Goal: Task Accomplishment & Management: Manage account settings

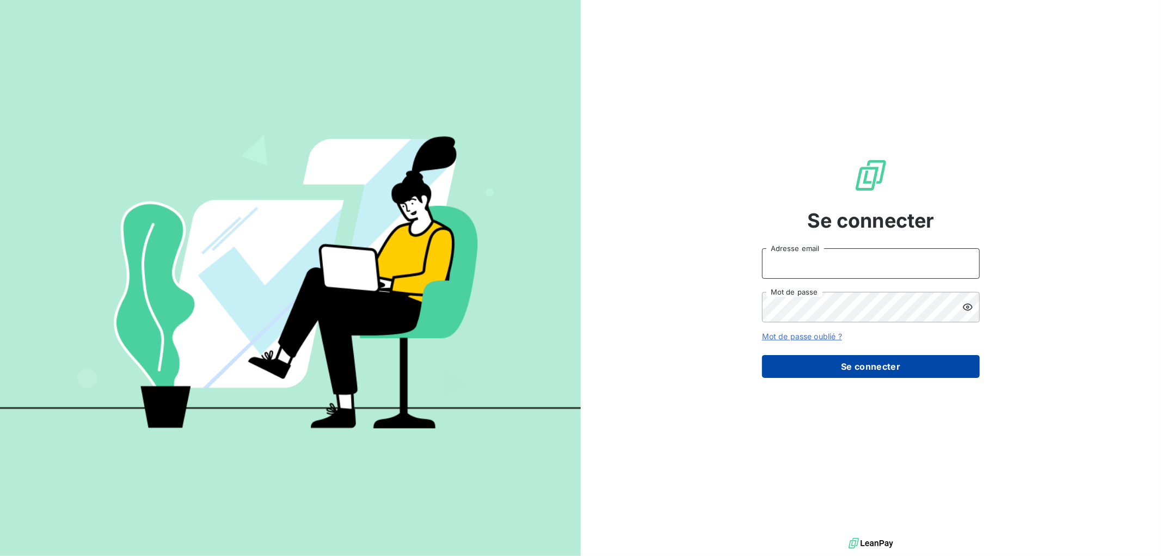
type input "[PERSON_NAME][EMAIL_ADDRESS][PERSON_NAME][DOMAIN_NAME]"
click at [873, 362] on button "Se connecter" at bounding box center [871, 366] width 218 height 23
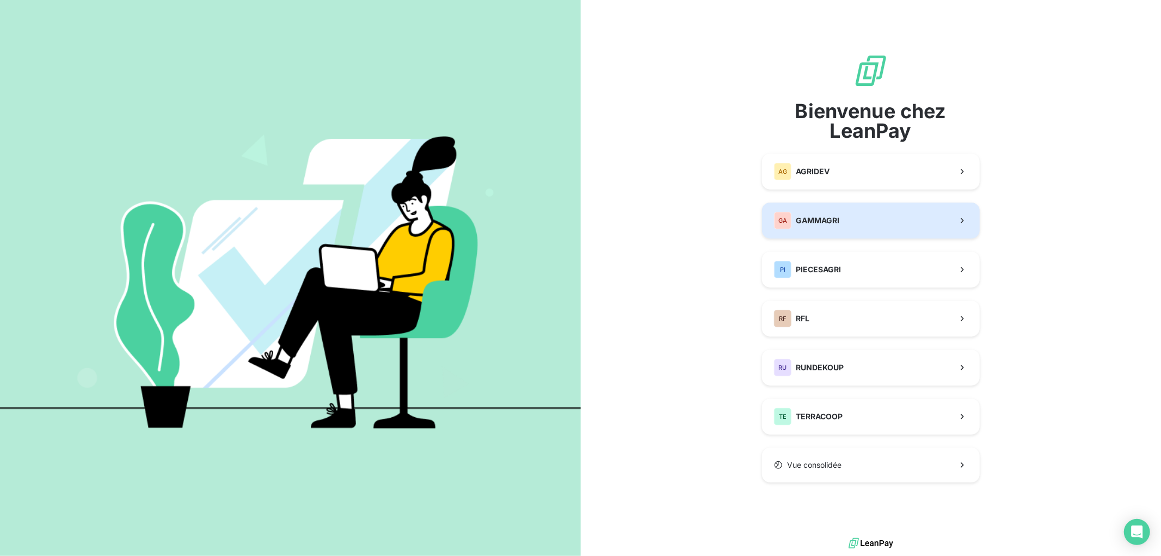
click at [853, 207] on button "GA GAMMAGRI" at bounding box center [871, 220] width 218 height 36
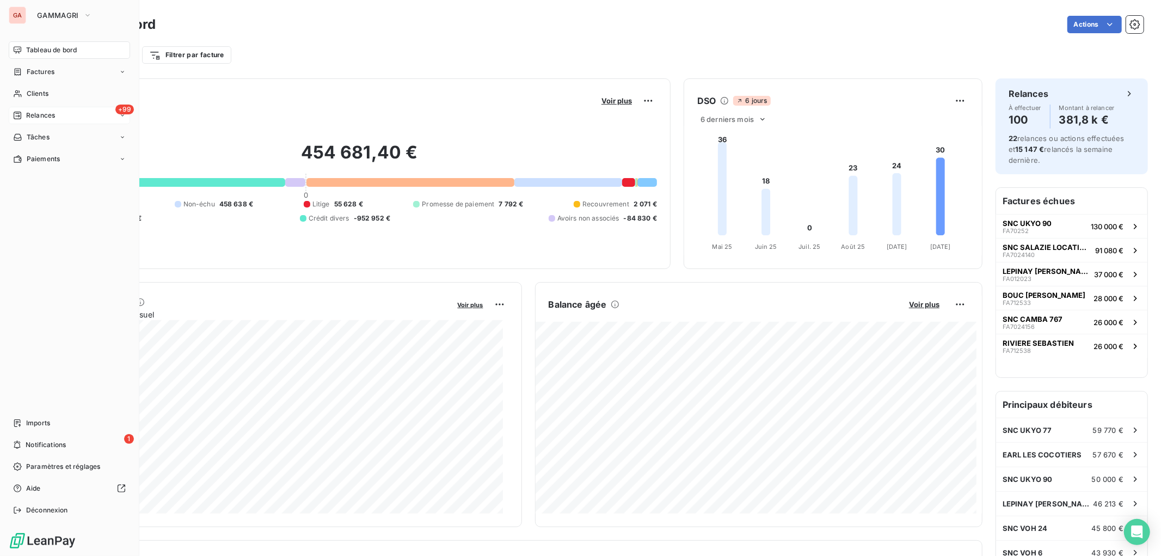
click at [40, 116] on span "Relances" at bounding box center [40, 115] width 29 height 10
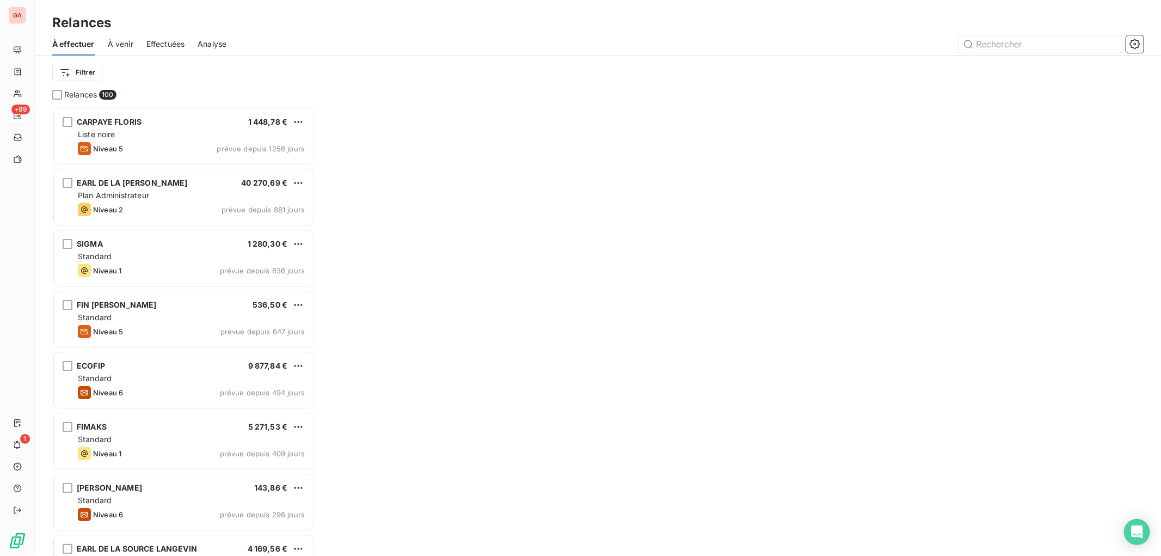
scroll to position [438, 253]
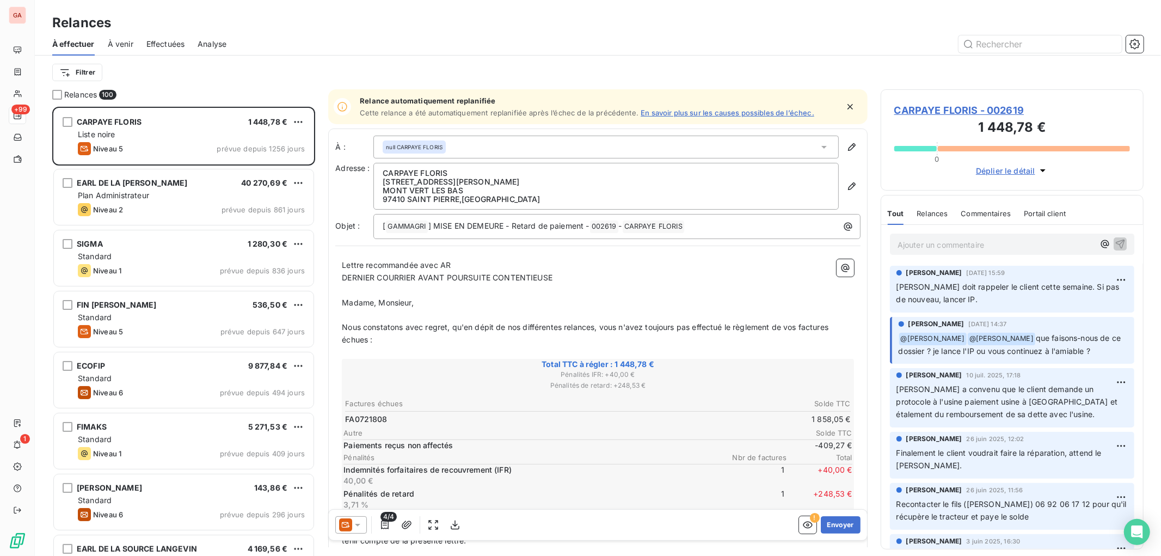
click at [978, 245] on p "Ajouter un commentaire ﻿" at bounding box center [995, 245] width 196 height 14
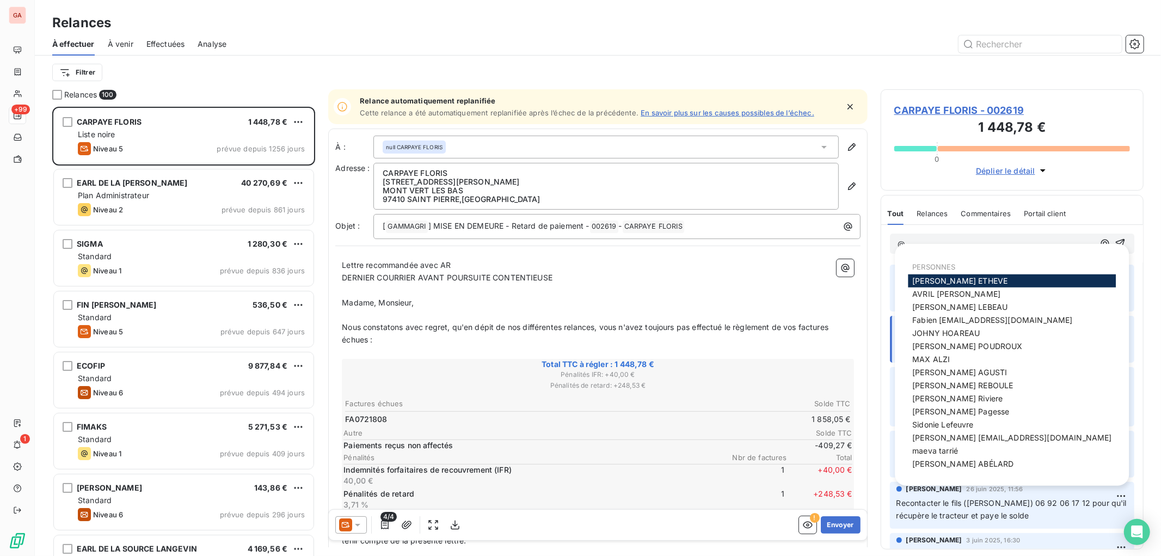
click at [986, 273] on div "PERSONNES" at bounding box center [1012, 265] width 208 height 17
click at [987, 278] on div "[PERSON_NAME]" at bounding box center [1012, 280] width 208 height 13
click at [987, 279] on div "[PERSON_NAME]" at bounding box center [1012, 280] width 208 height 13
click at [987, 280] on div "[PERSON_NAME]" at bounding box center [1012, 280] width 208 height 13
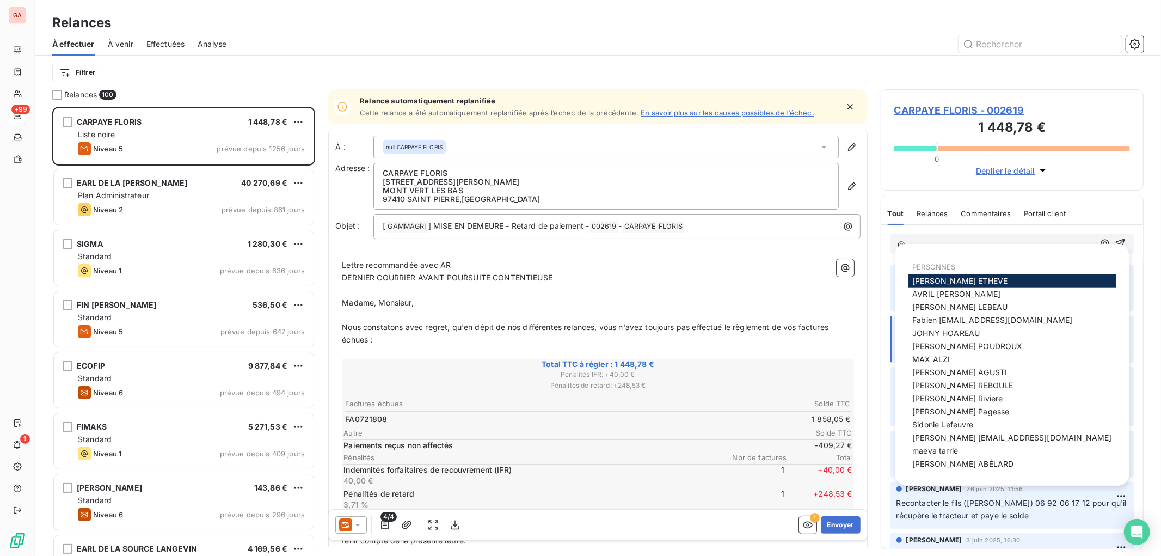
click at [969, 280] on span "[PERSON_NAME]" at bounding box center [959, 280] width 95 height 9
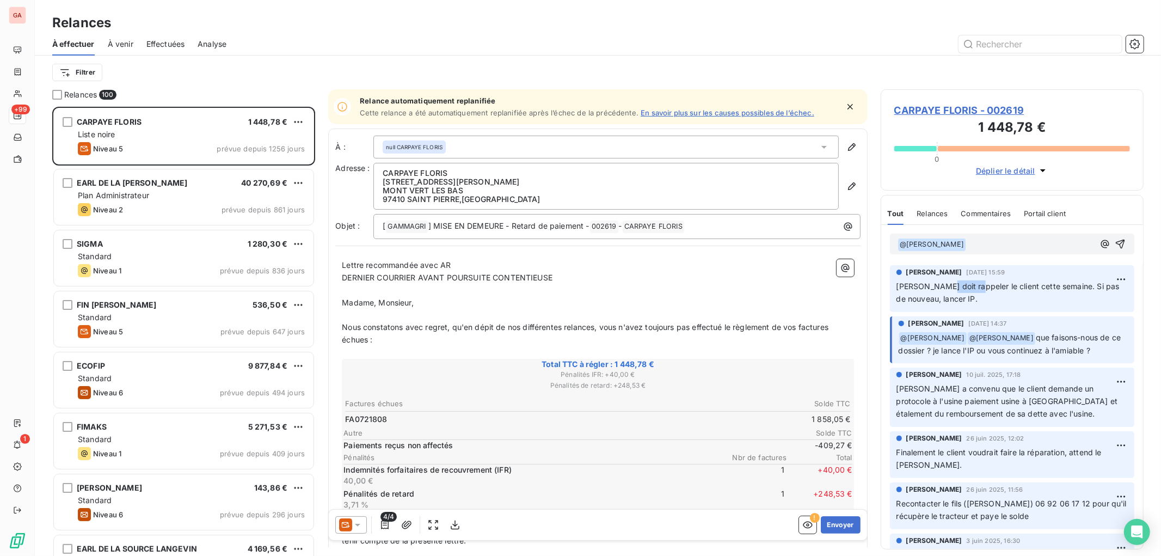
click at [969, 280] on p "[PERSON_NAME] doit rappeler le client cette semaine. Si pas de nouveau, lancer …" at bounding box center [1011, 292] width 231 height 25
click at [995, 237] on div "﻿ @ [PERSON_NAME] ﻿ ﻿" at bounding box center [995, 244] width 196 height 14
click at [998, 241] on p "﻿ @ [PERSON_NAME] ﻿ ﻿" at bounding box center [995, 244] width 196 height 13
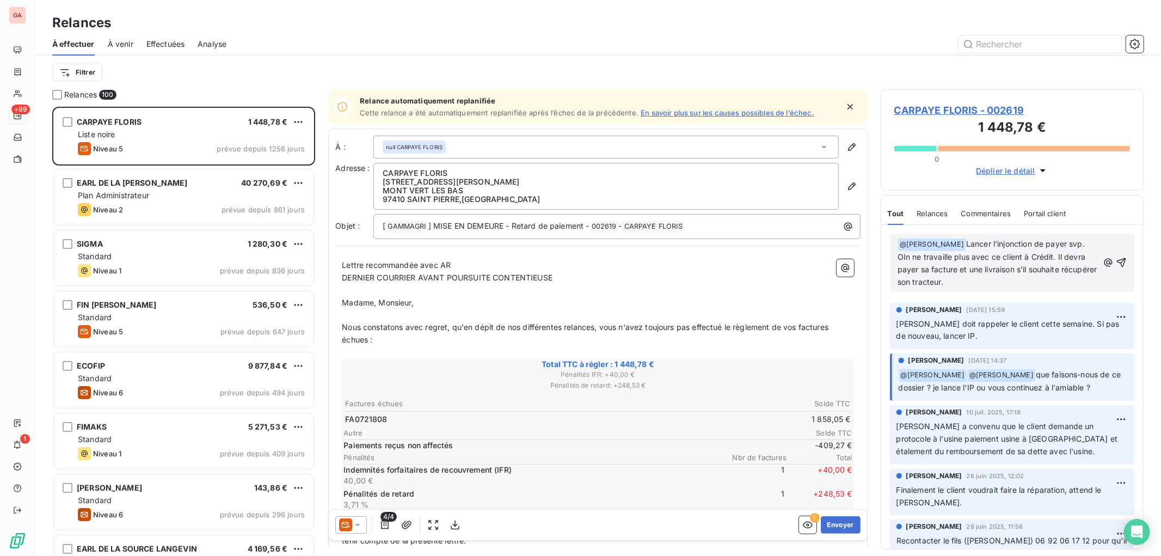
click at [926, 268] on span "Lancer l'injonction de payer svp. OIn ne travaille plus avec ce client à Crédit…" at bounding box center [998, 262] width 202 height 47
drag, startPoint x: 1058, startPoint y: 254, endPoint x: 1067, endPoint y: 294, distance: 40.8
click at [1067, 294] on div "﻿ @ [PERSON_NAME] ﻿ Lancer l'injonction de payer svp. OIn ne travaille plus ave…" at bounding box center [1012, 263] width 262 height 76
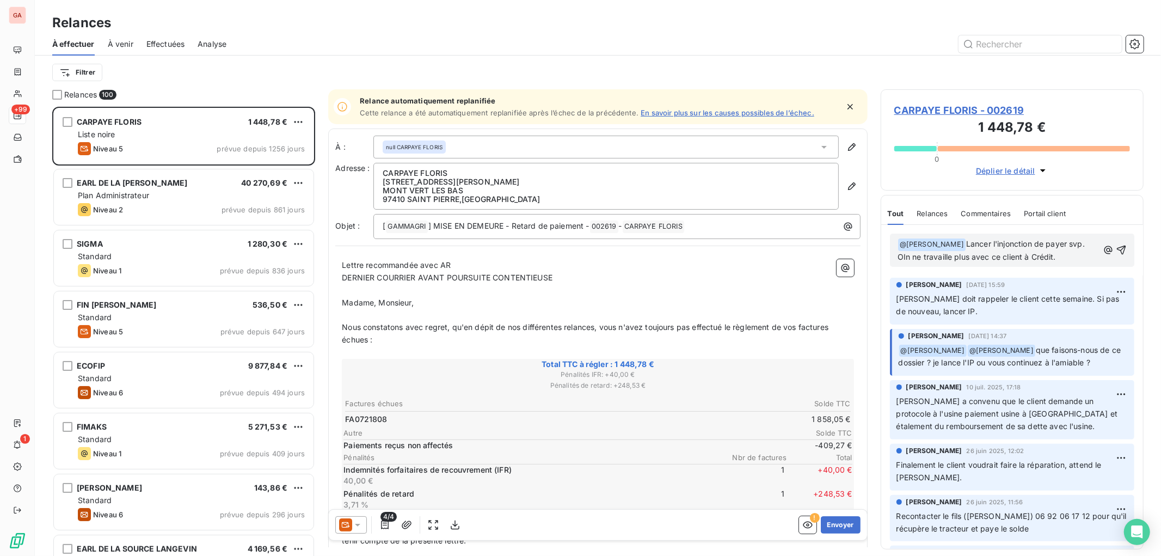
click at [903, 259] on span "Lancer l'injonction de payer svp. OIn ne travaille plus avec ce client à Crédit." at bounding box center [991, 250] width 189 height 22
click at [1063, 256] on p "﻿ @ [PERSON_NAME] ﻿ Lancer l'injonction de payer svp. On ne travaille plus avec…" at bounding box center [997, 251] width 201 height 26
click at [1030, 254] on span "Lancer l'injonction de payer svp. On ne travaille plus avec ce client à Crédit." at bounding box center [998, 250] width 202 height 22
click at [1116, 247] on icon "button" at bounding box center [1121, 249] width 11 height 11
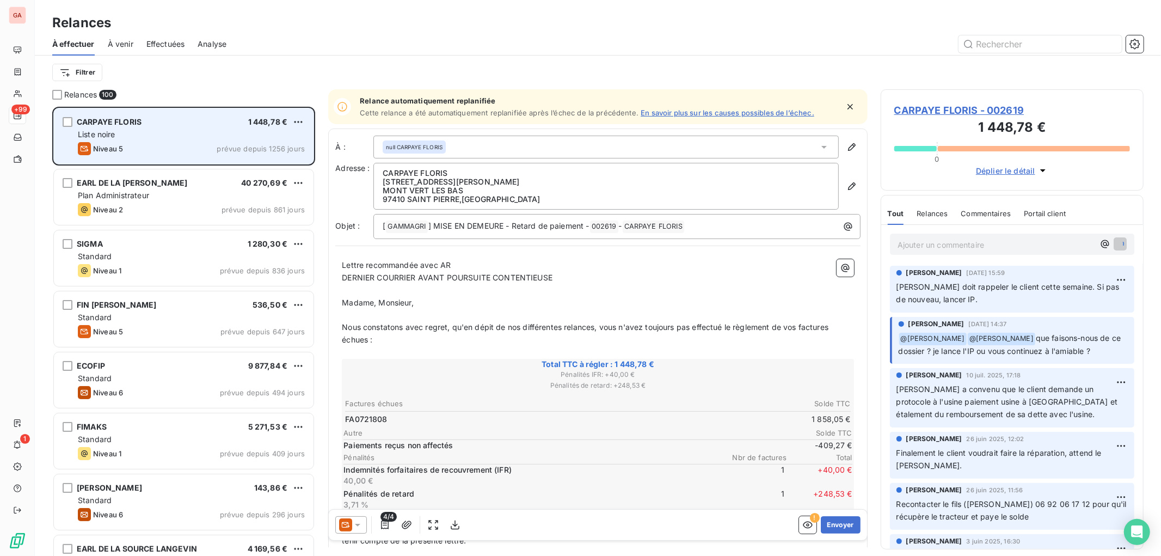
click at [159, 130] on div "Liste noire" at bounding box center [191, 134] width 227 height 11
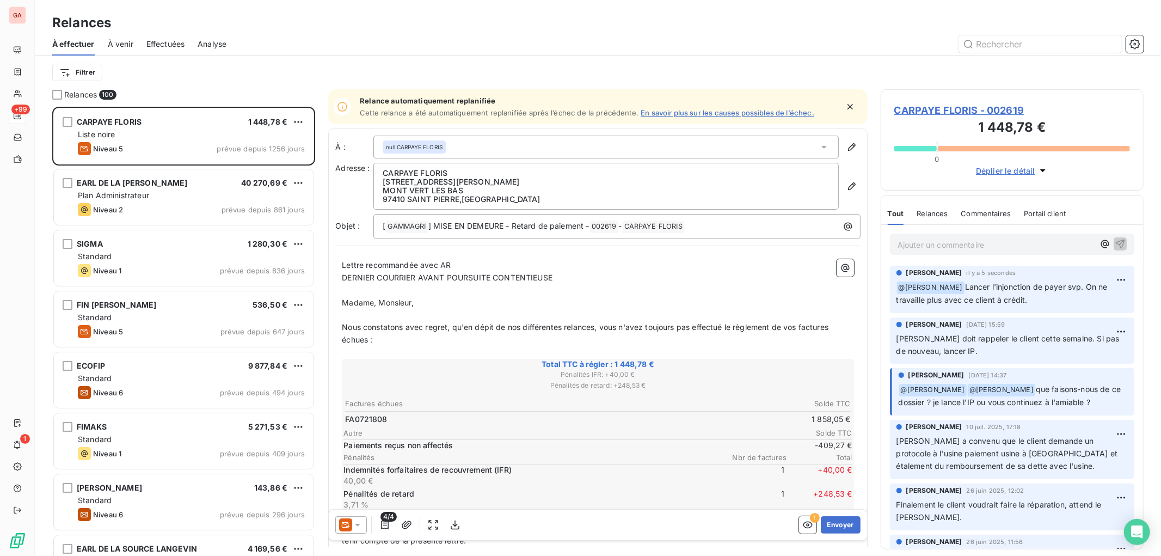
click at [948, 109] on span "CARPAYE FLORIS - 002619" at bounding box center [1012, 110] width 236 height 15
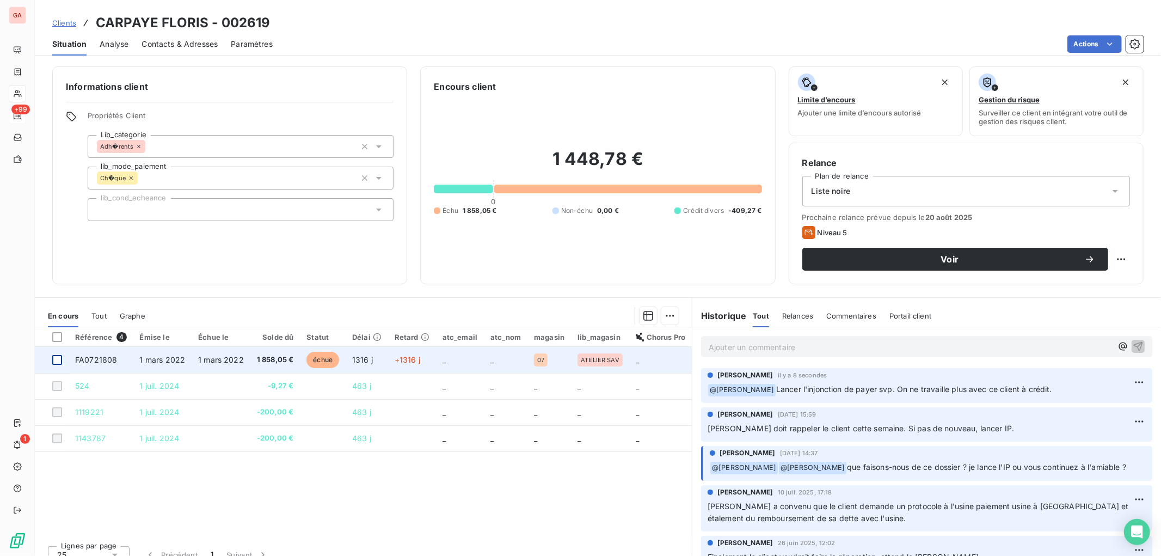
click at [57, 359] on div at bounding box center [57, 360] width 10 height 10
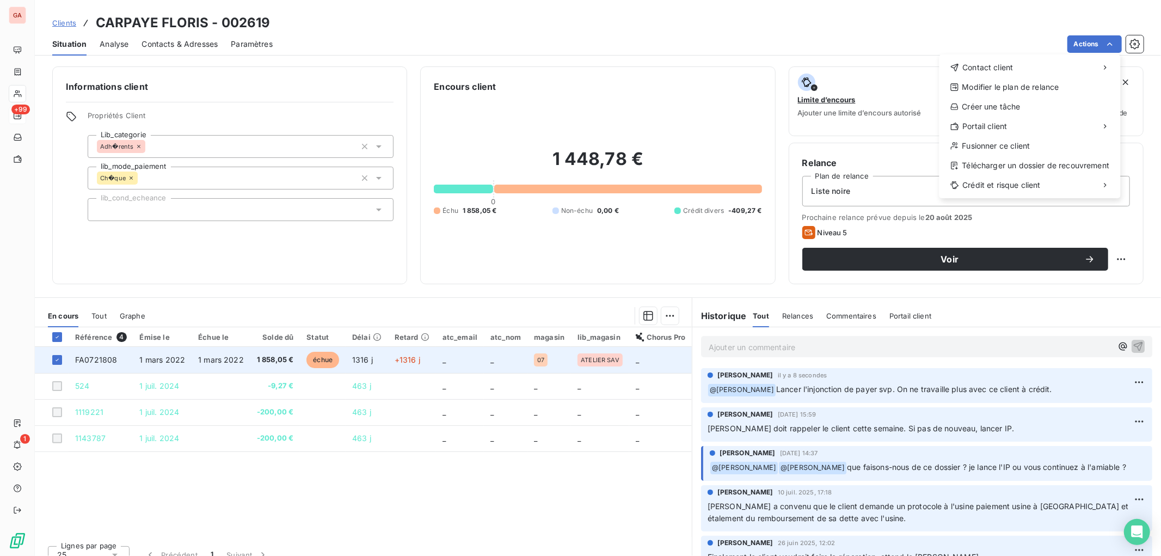
click at [104, 358] on html "GA +99 1 Clients CARPAYE FLORIS - 002619 Situation Analyse Contacts & Adresses …" at bounding box center [580, 278] width 1161 height 556
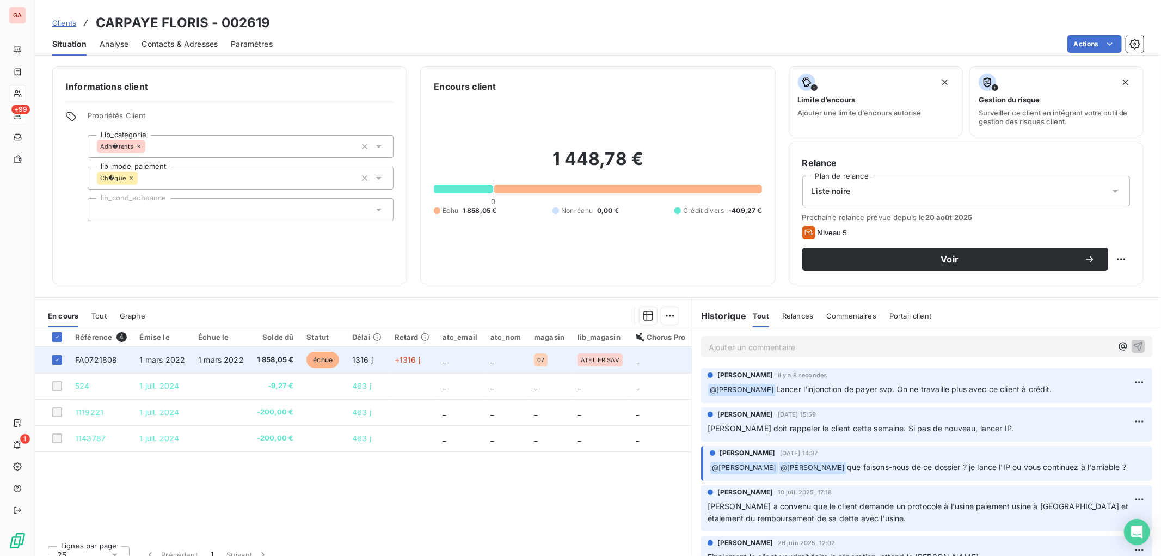
click at [107, 360] on span "FA0721808" at bounding box center [96, 359] width 42 height 9
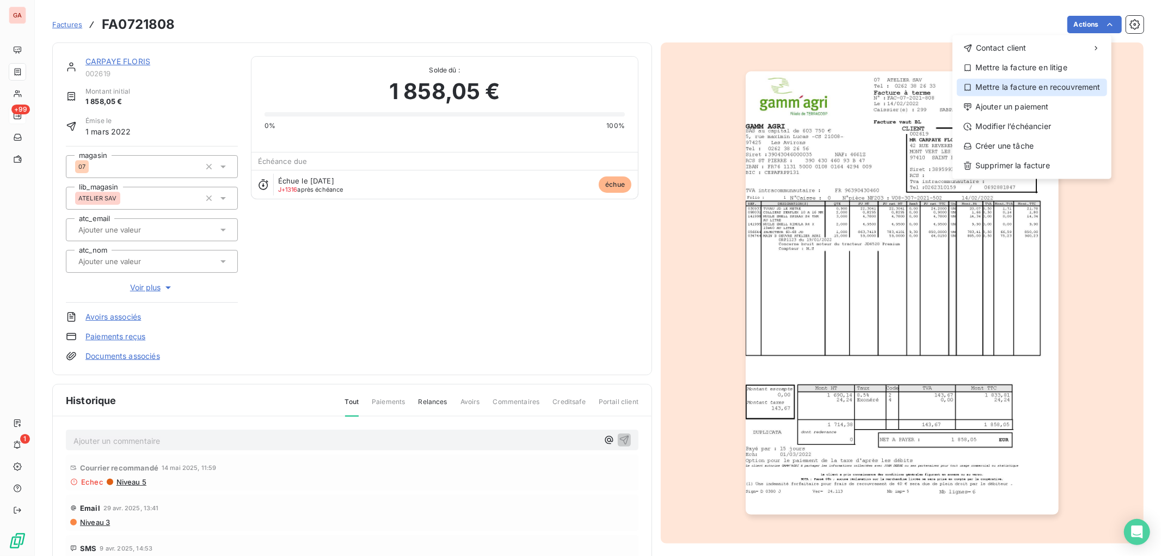
click at [1075, 82] on div "Mettre la facture en recouvrement" at bounding box center [1032, 86] width 150 height 17
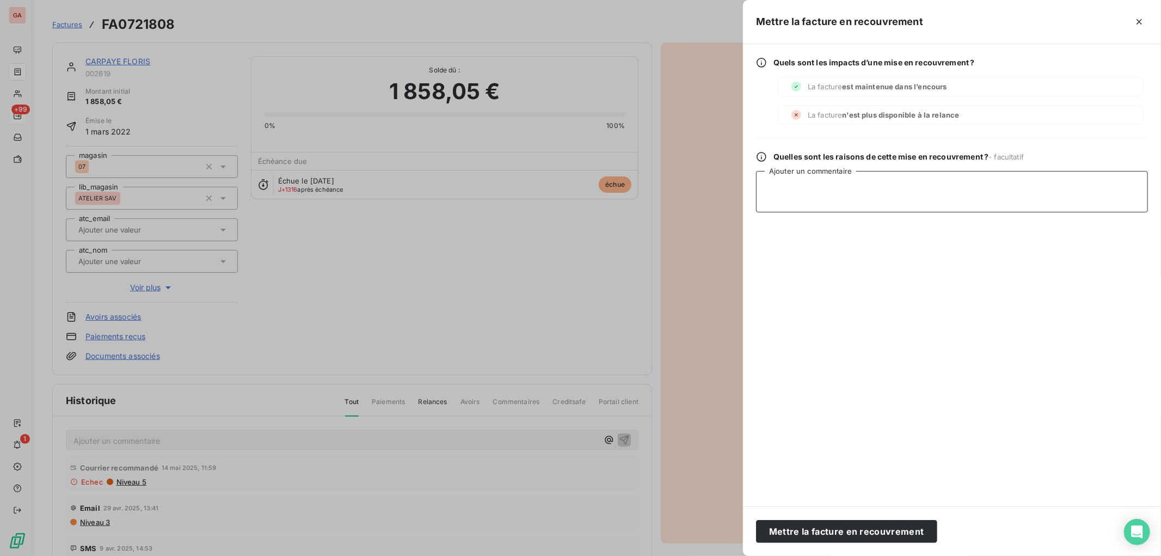
click at [860, 194] on textarea "Ajouter un commentaire" at bounding box center [952, 191] width 392 height 41
type textarea "L"
type textarea "Lancer l'injonction de payer. Le client nous fait tourner en bourrique depuis d…"
click at [857, 526] on button "Mettre la facture en recouvrement" at bounding box center [846, 531] width 181 height 23
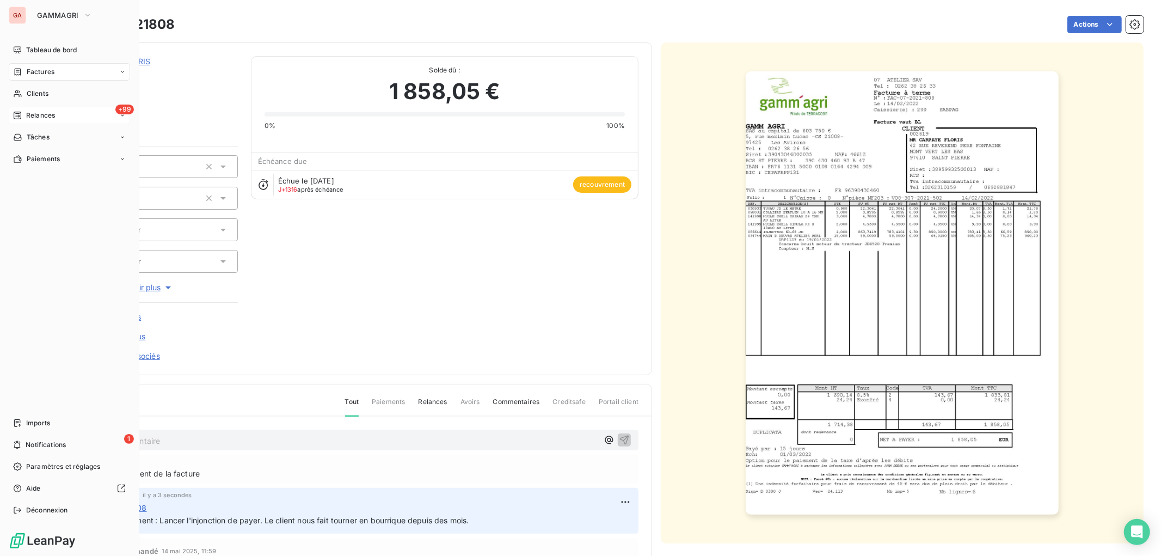
click at [49, 112] on span "Relances" at bounding box center [40, 115] width 29 height 10
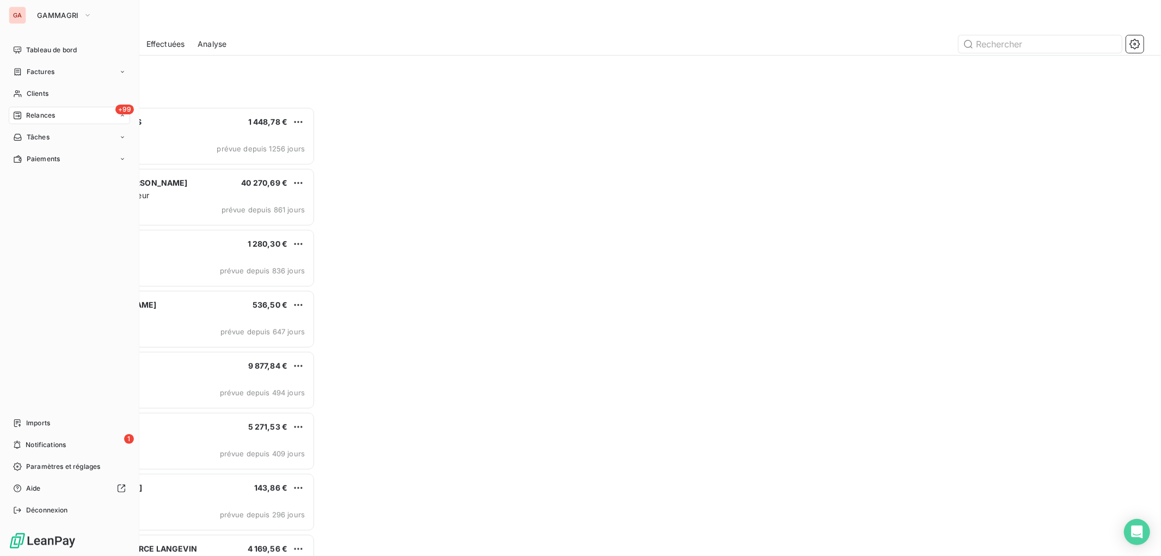
scroll to position [438, 253]
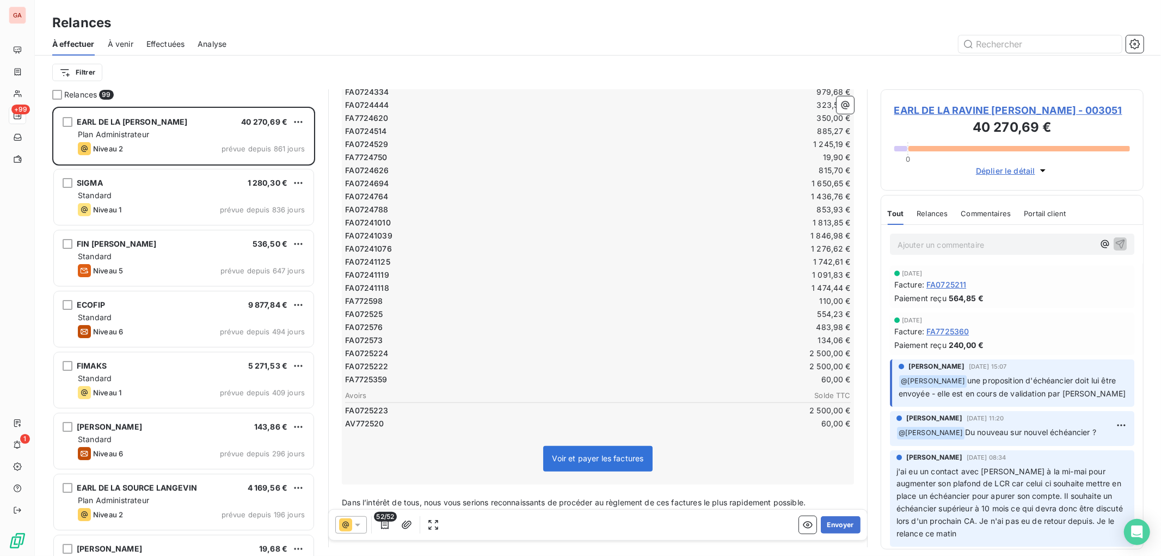
scroll to position [125, 0]
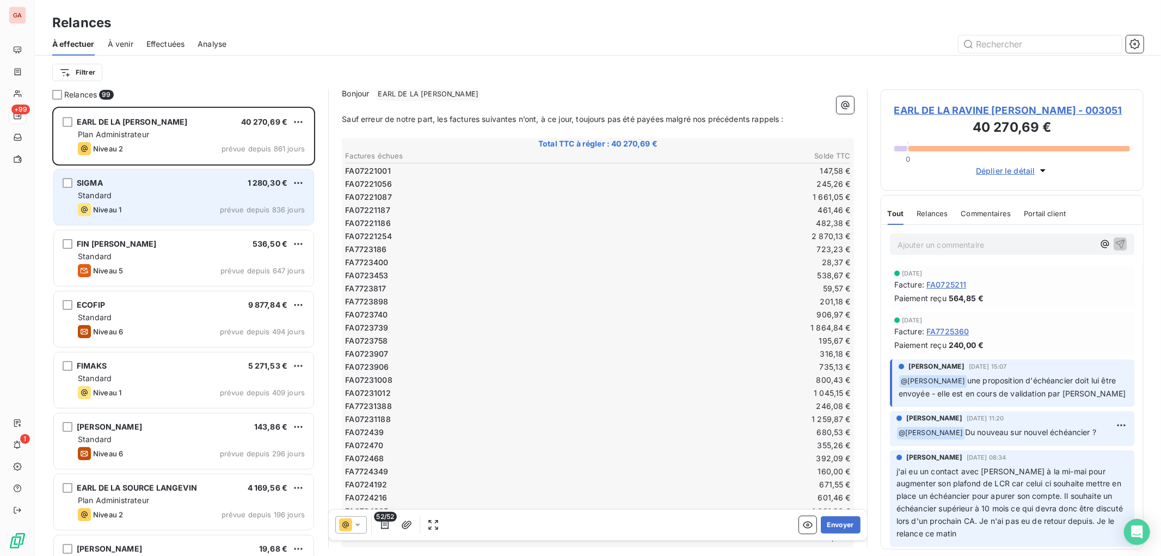
click at [211, 190] on div "Standard" at bounding box center [191, 195] width 227 height 11
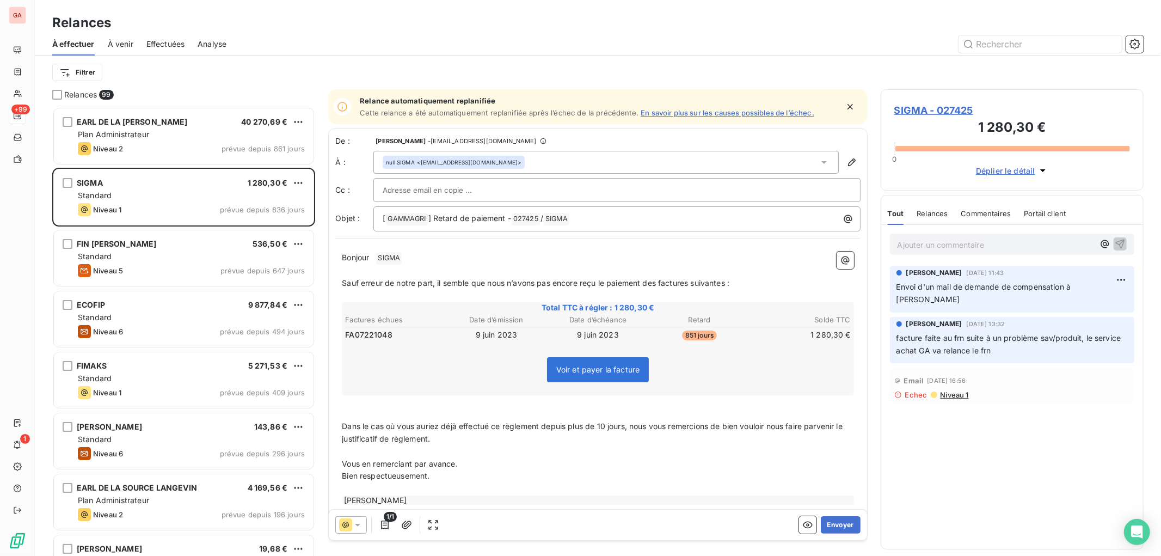
click at [1101, 497] on div "Ajouter un commentaire ﻿ [PERSON_NAME] [DATE] 11:43 Envoi d'un mail de demande …" at bounding box center [1012, 387] width 262 height 324
click at [967, 248] on p "Ajouter un commentaire ﻿" at bounding box center [995, 245] width 196 height 14
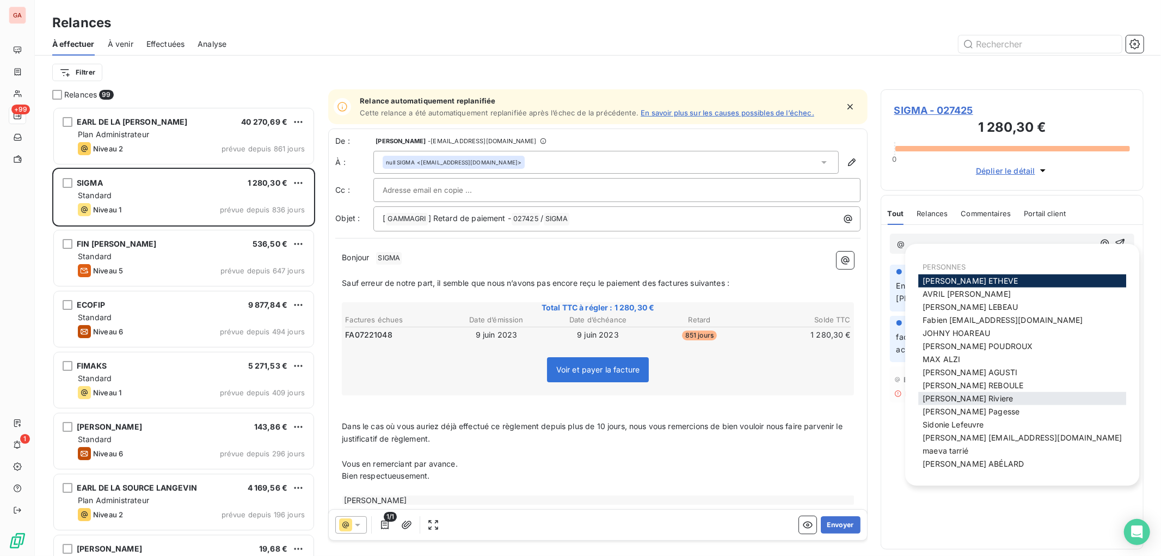
click at [971, 398] on span "[PERSON_NAME]" at bounding box center [968, 398] width 90 height 9
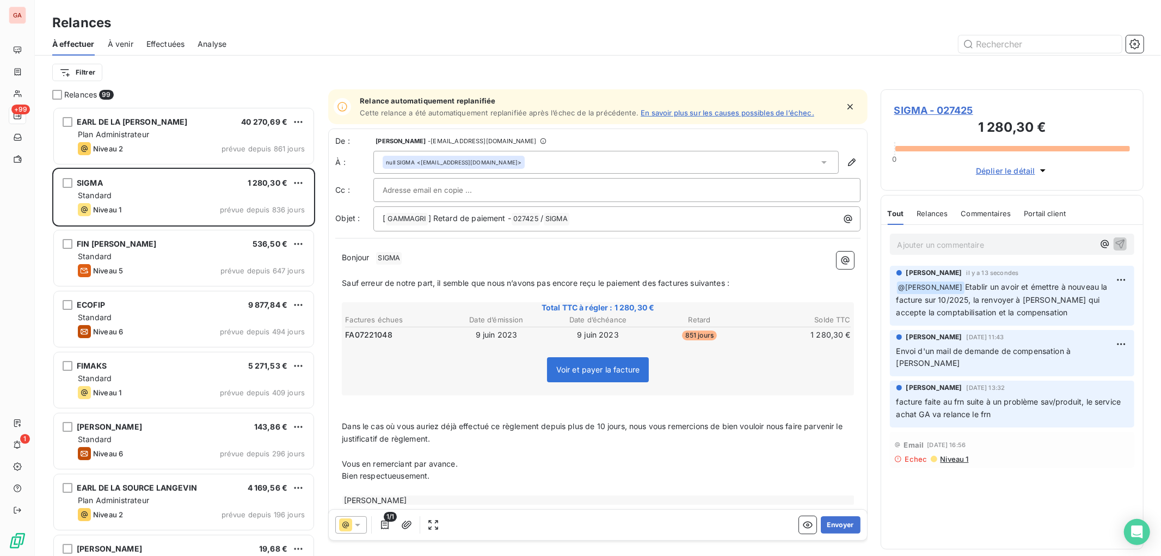
click at [947, 103] on span "SIGMA - 027425" at bounding box center [1012, 110] width 236 height 15
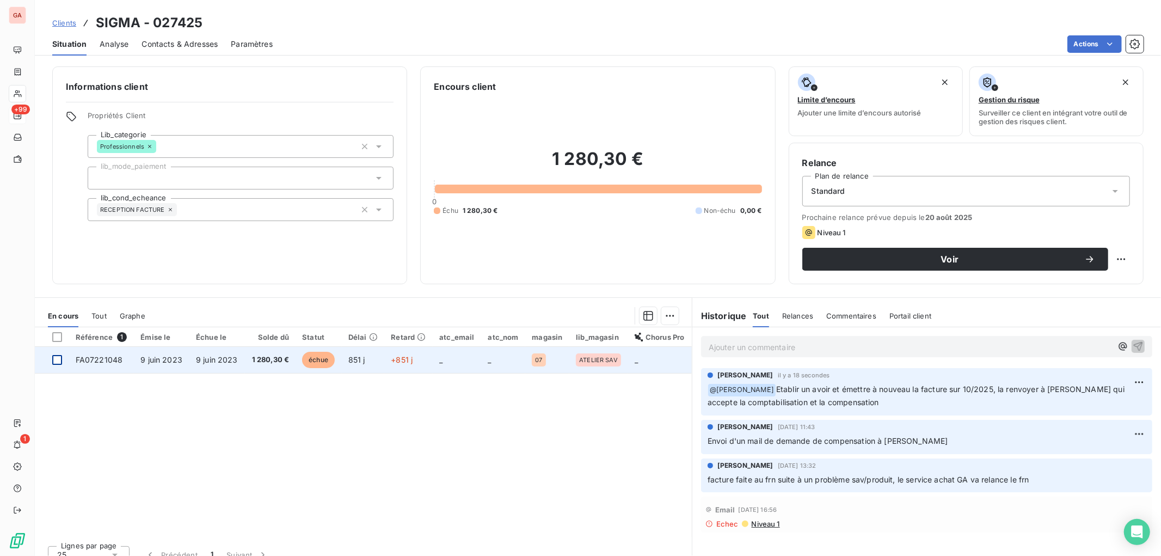
click at [55, 360] on div at bounding box center [57, 360] width 10 height 10
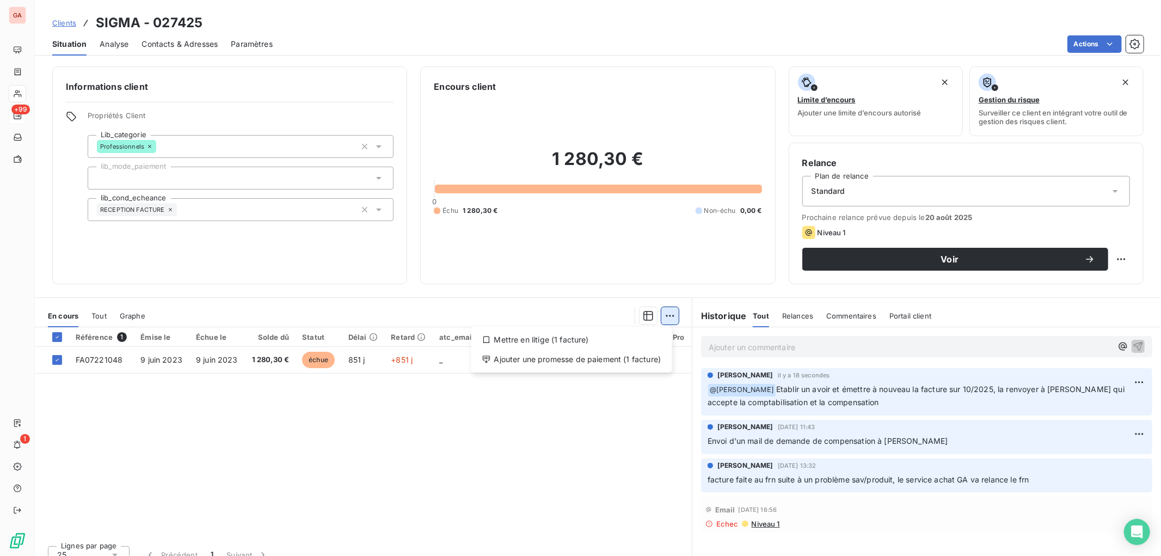
click at [668, 315] on html "GA +99 1 Clients SIGMA - 027425 Situation Analyse Contacts & Adresses Paramètre…" at bounding box center [580, 278] width 1161 height 556
click at [623, 337] on div "Mettre en litige (1 facture)" at bounding box center [572, 339] width 192 height 17
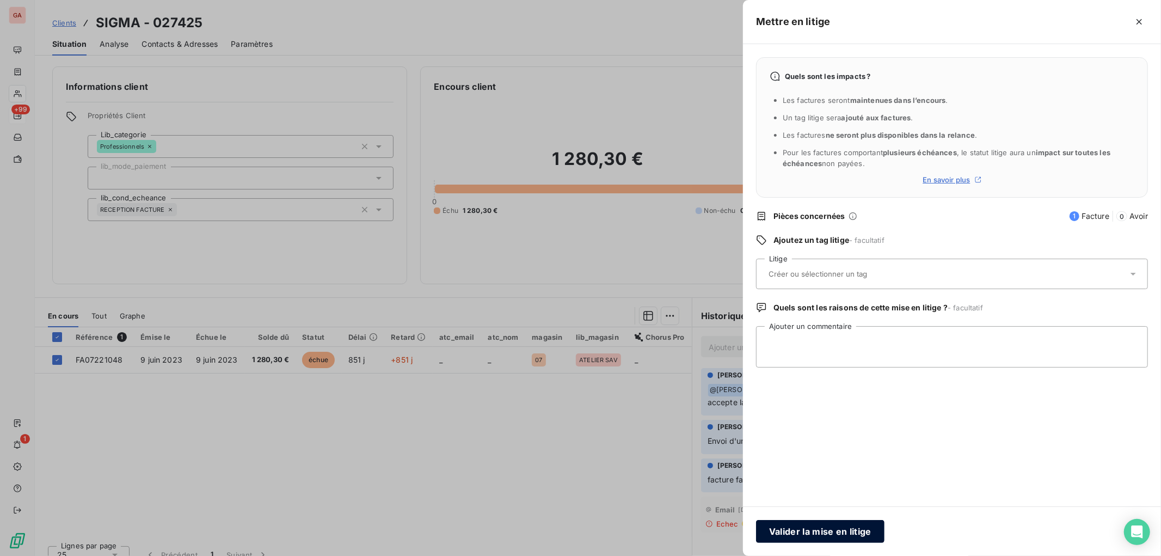
click at [859, 537] on button "Valider la mise en litige" at bounding box center [820, 531] width 128 height 23
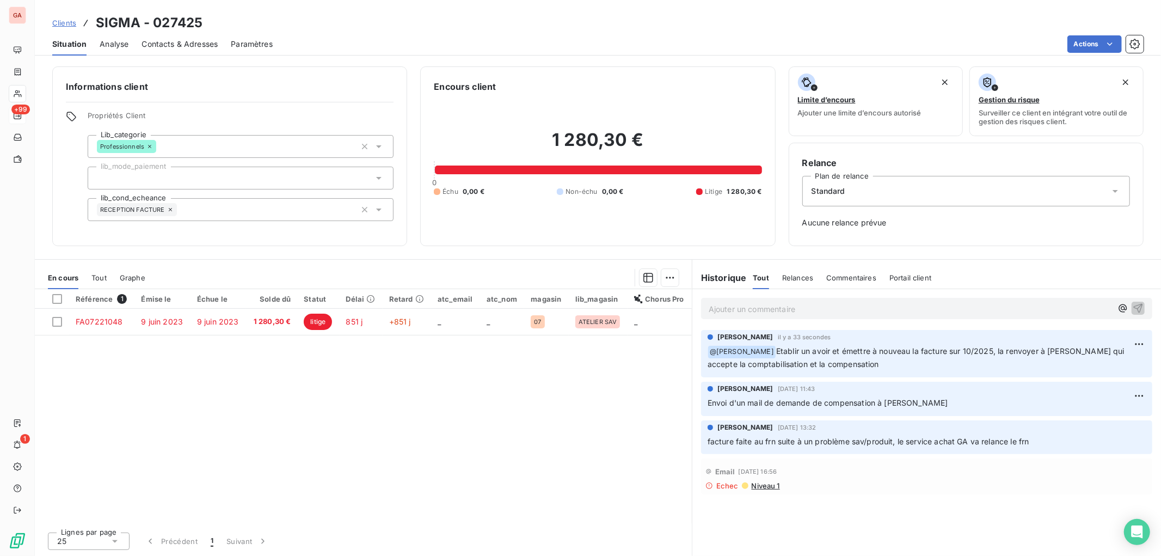
click at [111, 45] on span "Analyse" at bounding box center [114, 44] width 29 height 11
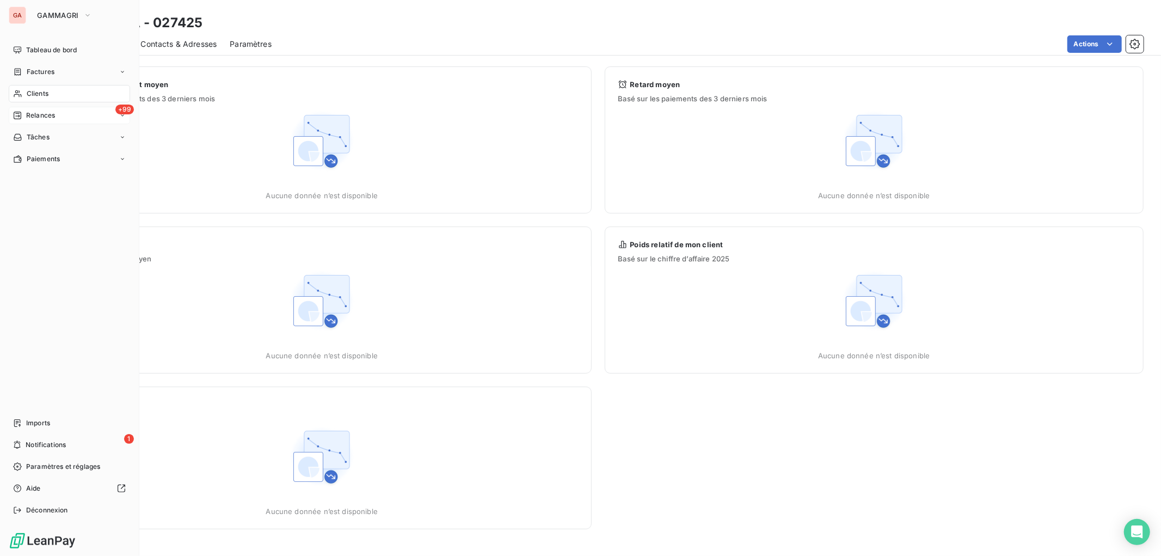
click at [39, 89] on span "Clients" at bounding box center [38, 94] width 22 height 10
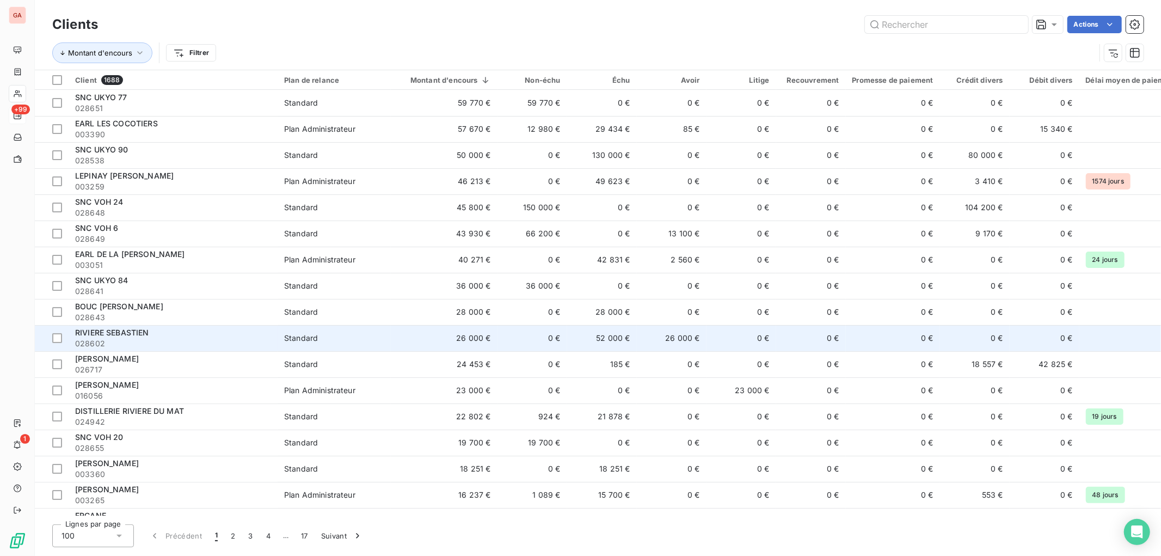
click at [140, 334] on span "RIVIERE SEBASTIEN" at bounding box center [112, 332] width 74 height 9
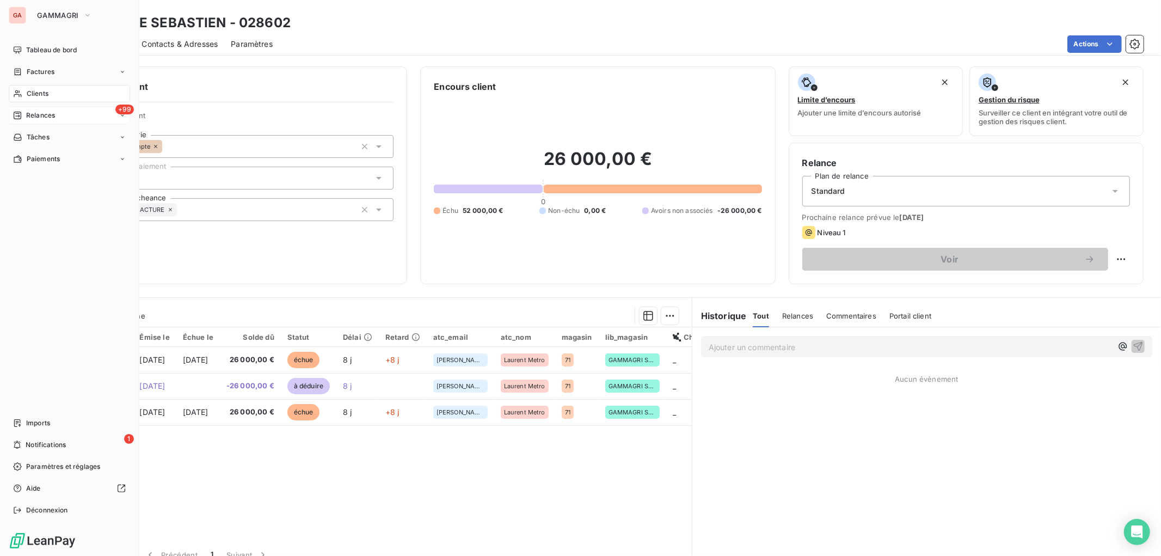
click at [41, 111] on span "Relances" at bounding box center [40, 115] width 29 height 10
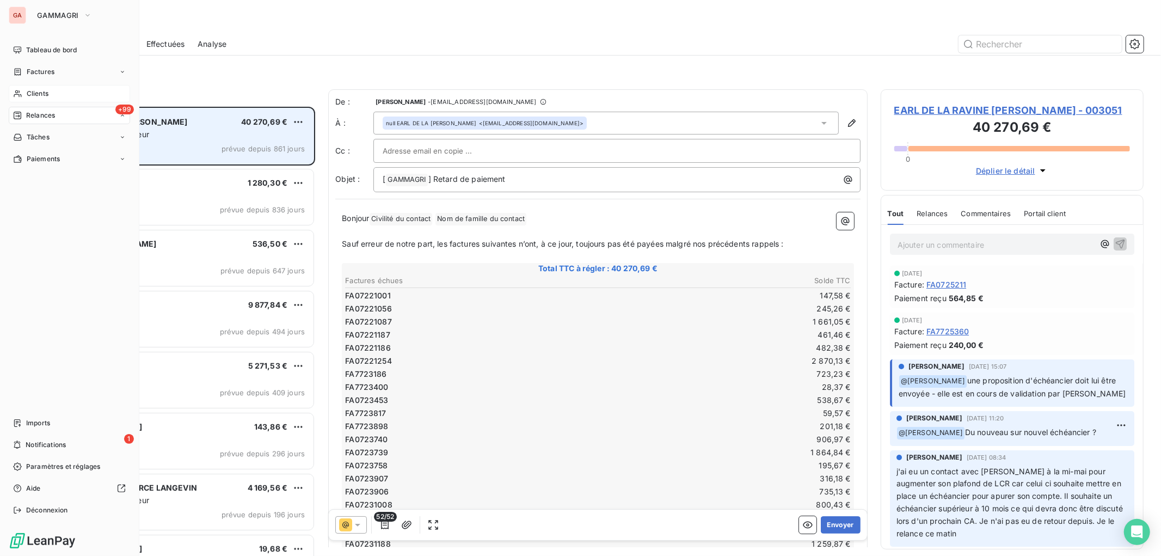
scroll to position [438, 253]
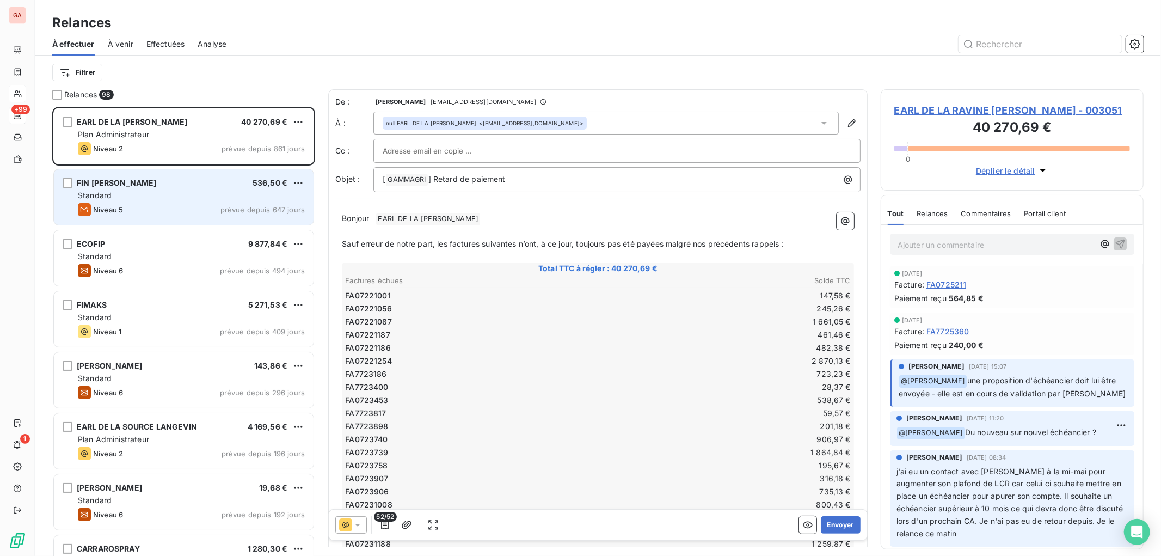
click at [157, 187] on div "FIN [PERSON_NAME]" at bounding box center [117, 182] width 80 height 11
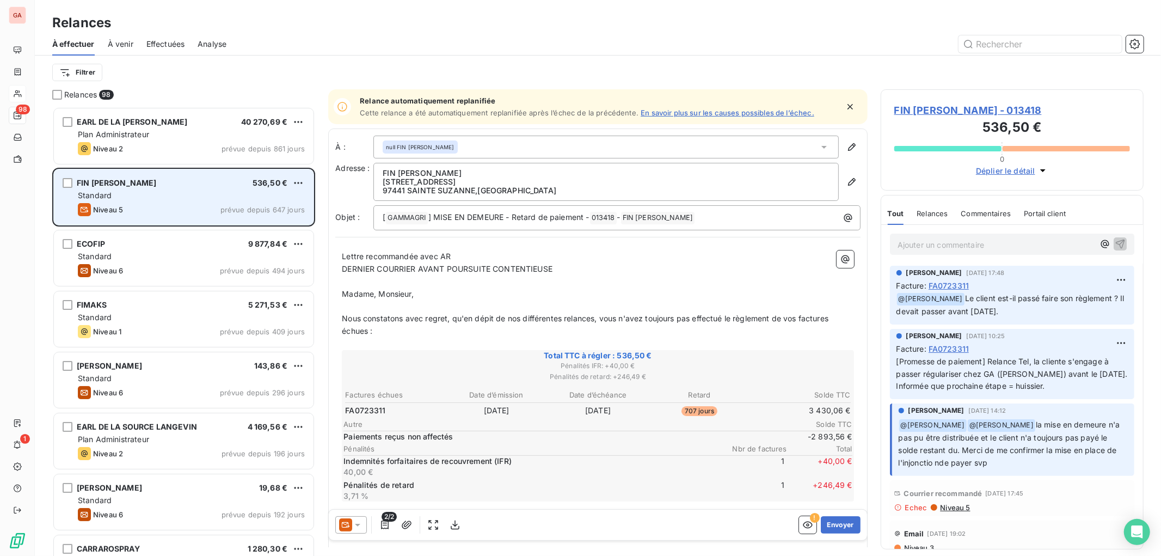
click at [117, 182] on span "FIN [PERSON_NAME]" at bounding box center [117, 182] width 80 height 9
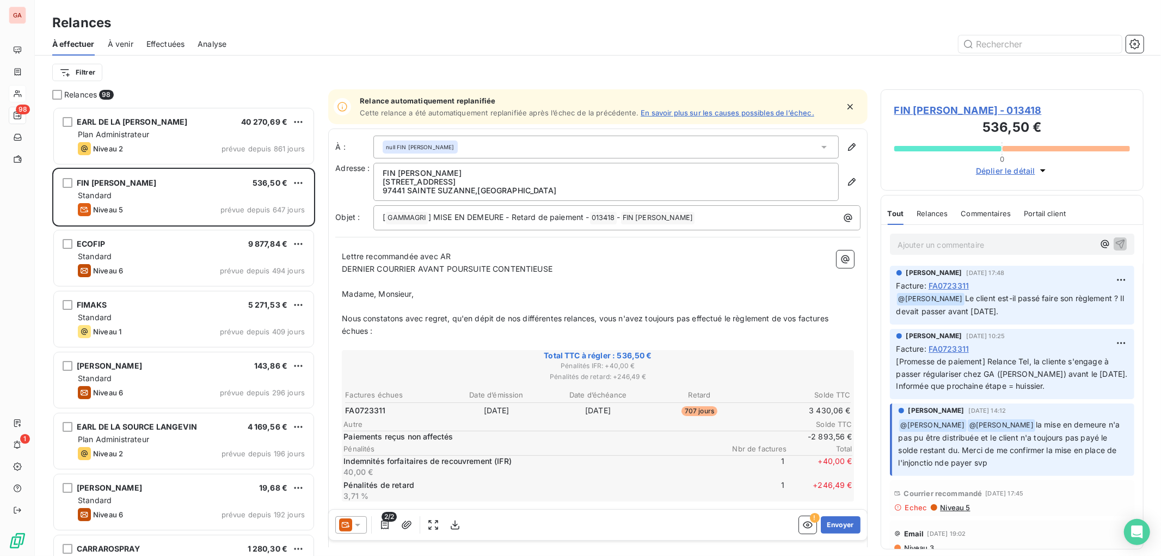
click at [985, 105] on span "FIN [PERSON_NAME] - 013418" at bounding box center [1012, 110] width 236 height 15
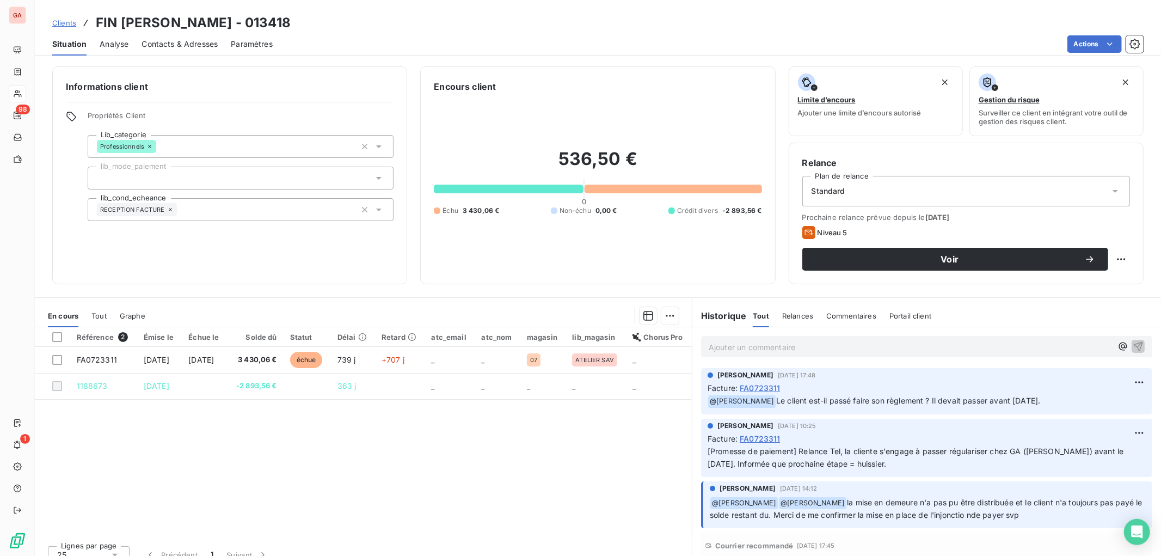
click at [198, 39] on span "Contacts & Adresses" at bounding box center [180, 44] width 76 height 11
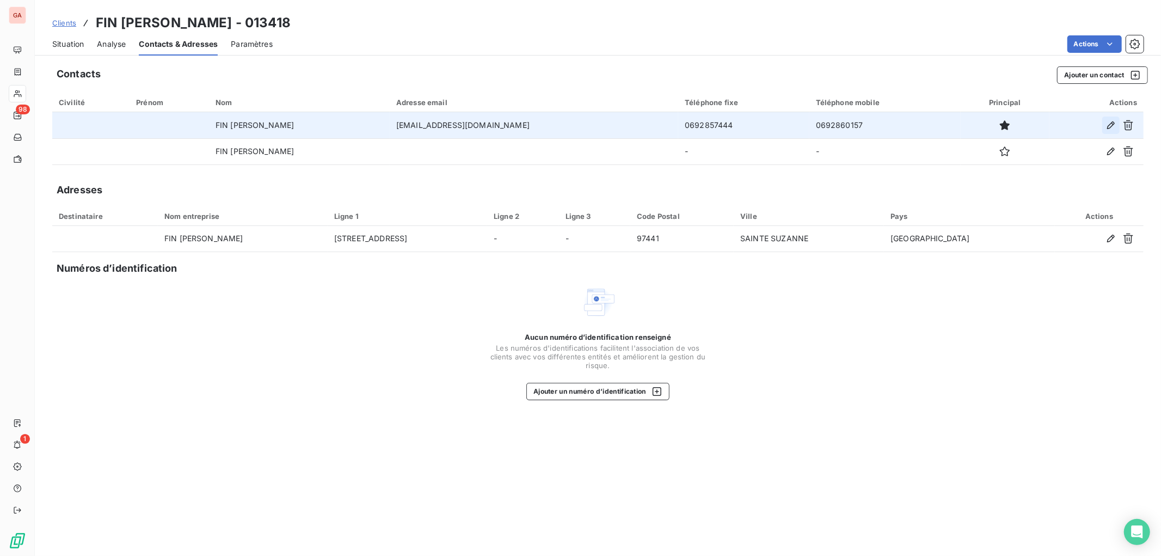
click at [1109, 124] on icon "button" at bounding box center [1110, 125] width 11 height 11
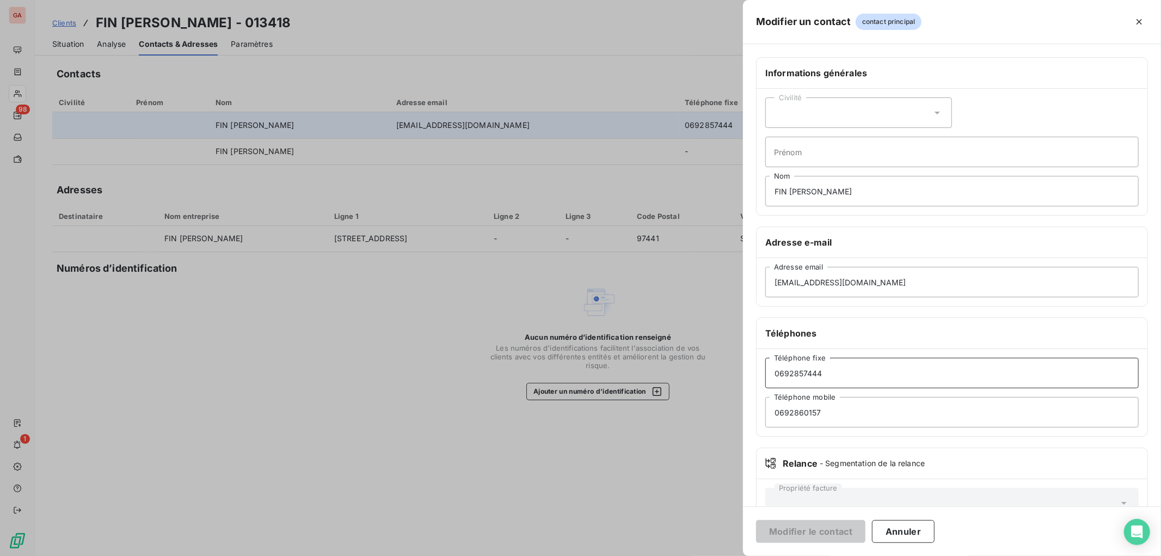
click at [784, 374] on input "0692857444" at bounding box center [951, 373] width 373 height 30
type input "06 92 85 74 44"
click at [781, 414] on input "0692860157" at bounding box center [951, 412] width 373 height 30
type input "06 92 86 01 57"
click at [839, 539] on button "Modifier le contact" at bounding box center [810, 531] width 109 height 23
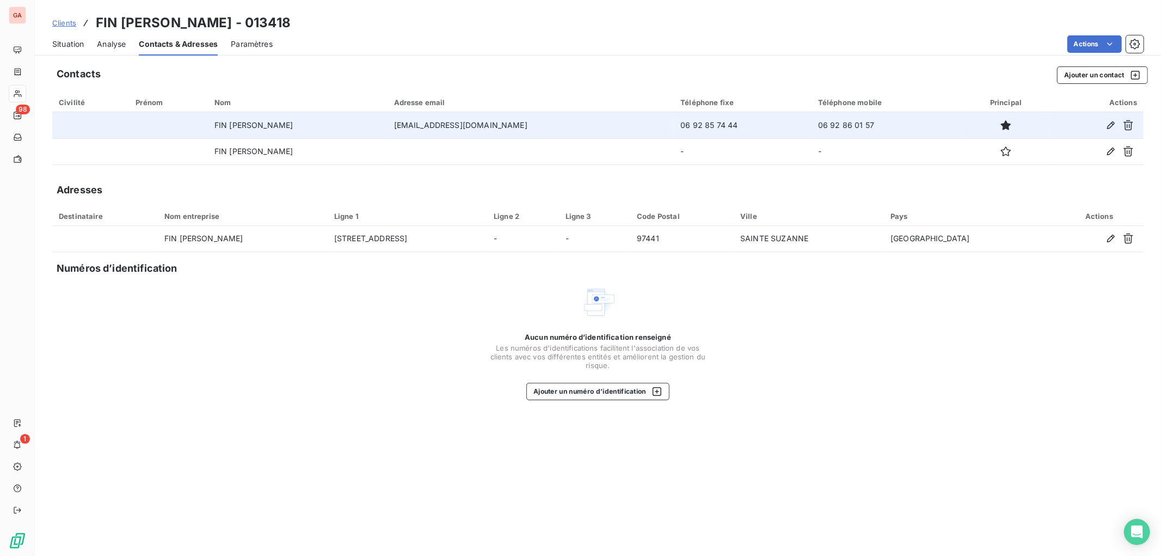
click at [66, 19] on span "Clients" at bounding box center [64, 23] width 24 height 9
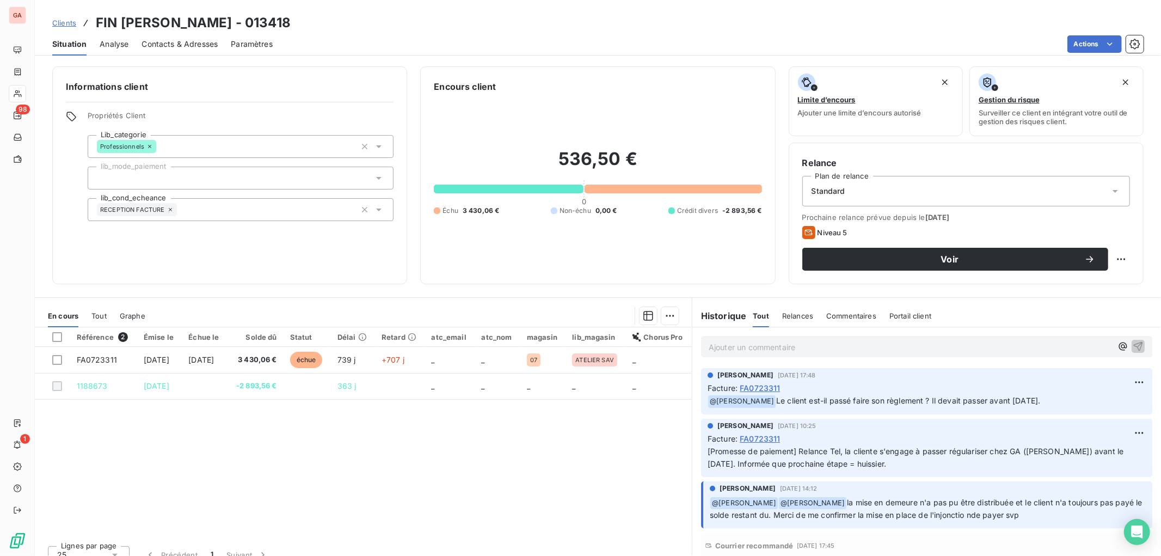
click at [433, 471] on div "Référence 2 Émise le Échue le Solde dû Statut Délai Retard atc_email atc_nom ma…" at bounding box center [363, 432] width 657 height 210
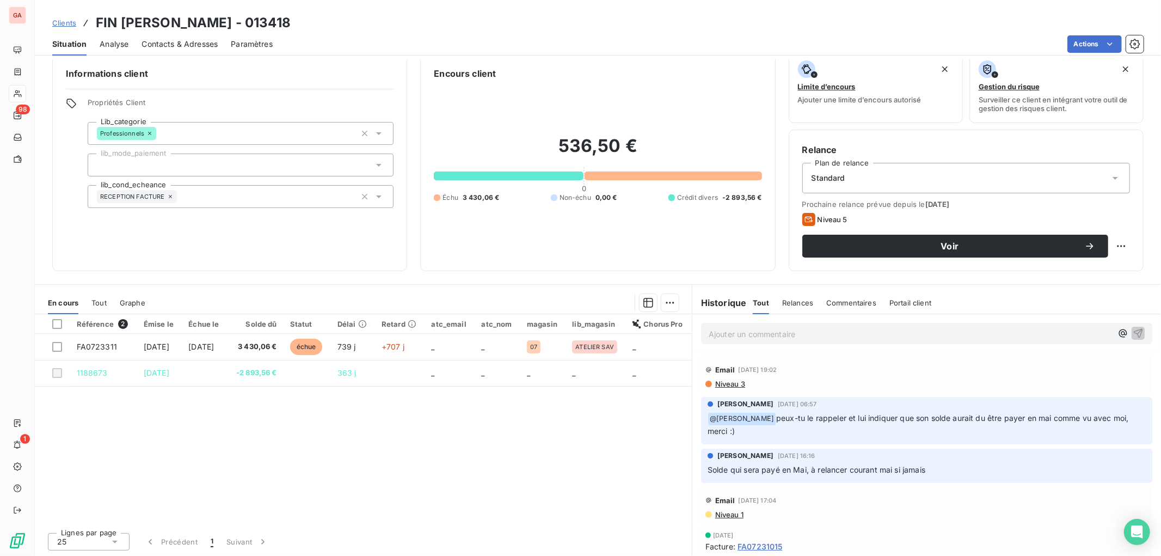
scroll to position [217, 0]
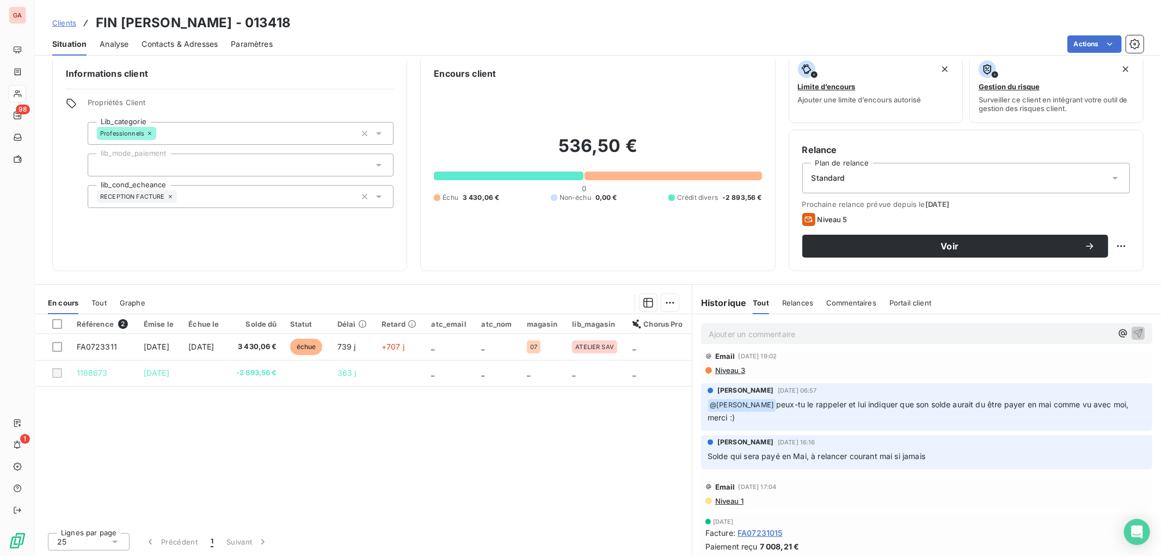
click at [605, 455] on div "Référence 2 Émise le Échue le Solde dû Statut Délai Retard atc_email atc_nom ma…" at bounding box center [363, 419] width 657 height 210
click at [536, 453] on div "Référence 2 Émise le Échue le Solde dû Statut Délai Retard atc_email atc_nom ma…" at bounding box center [363, 419] width 657 height 210
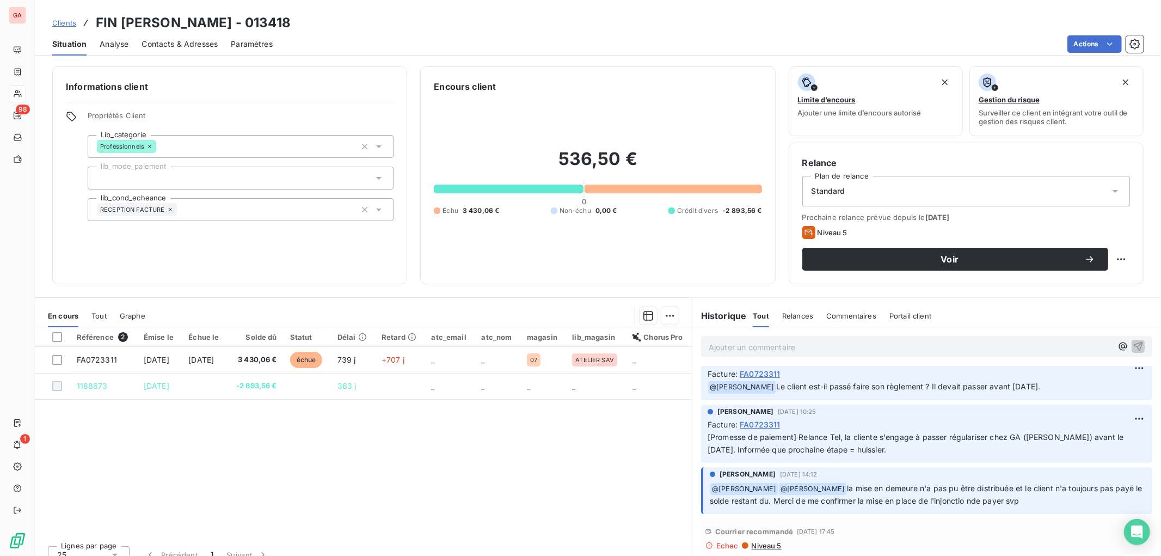
scroll to position [0, 0]
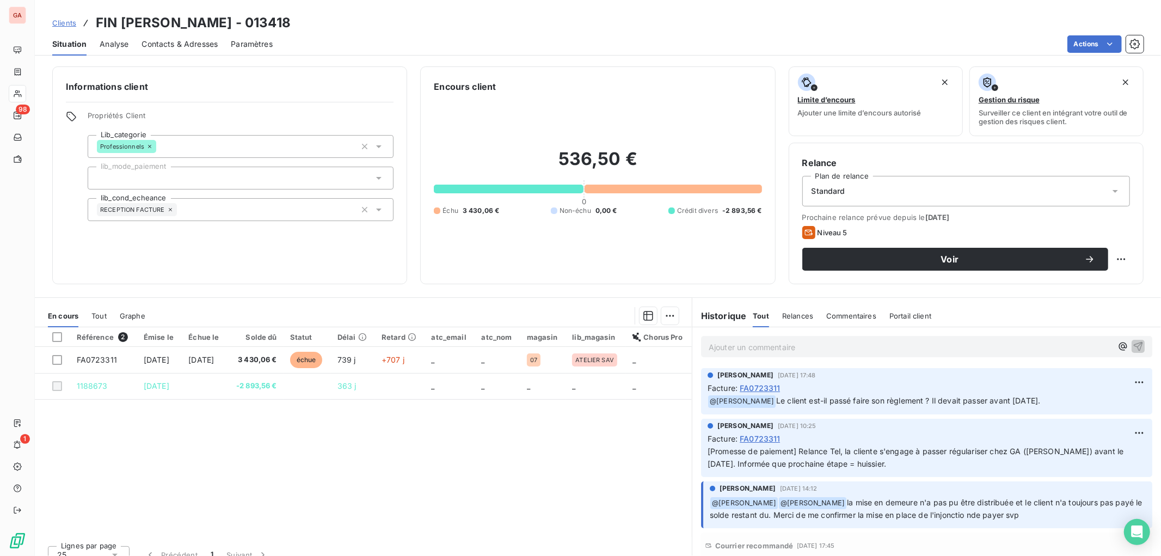
click at [770, 336] on div "Ajouter un commentaire ﻿" at bounding box center [926, 346] width 451 height 21
click at [768, 347] on p "Ajouter un commentaire ﻿" at bounding box center [910, 347] width 403 height 14
click at [891, 346] on p "Cliente passe aux Avirons vendredu" at bounding box center [910, 346] width 403 height 13
drag, startPoint x: 880, startPoint y: 345, endPoint x: 490, endPoint y: 341, distance: 389.7
click at [490, 341] on div "En cours Tout Graphe Référence 2 Émise le Échue le Solde dû Statut Délai Retard…" at bounding box center [598, 433] width 1126 height 272
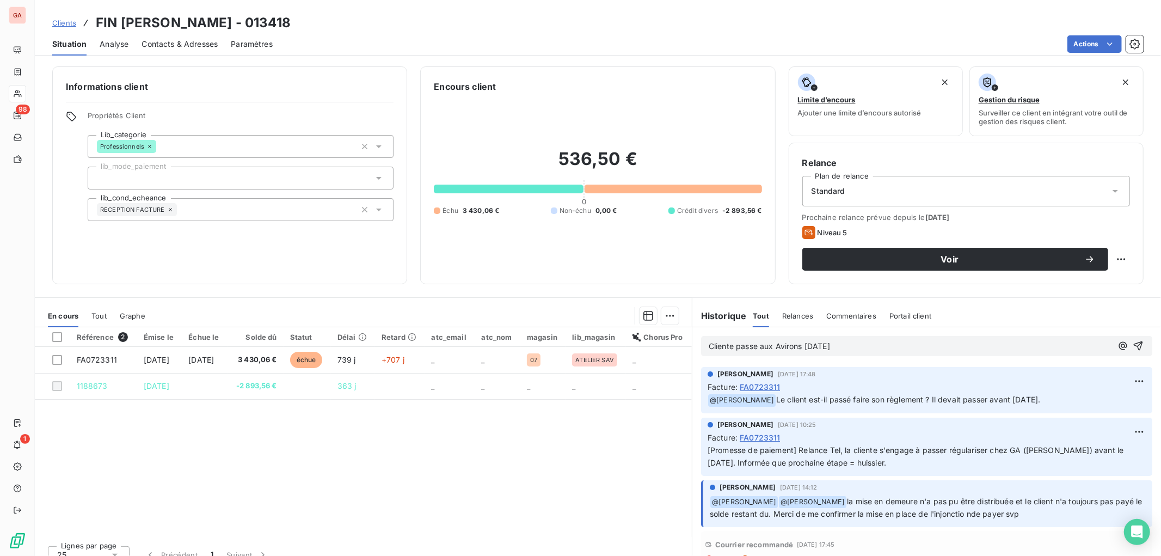
copy span "Cliente passe aux Avirons [DATE]"
click at [880, 347] on p "Cliente passe aux Avirons [DATE]" at bounding box center [910, 346] width 403 height 13
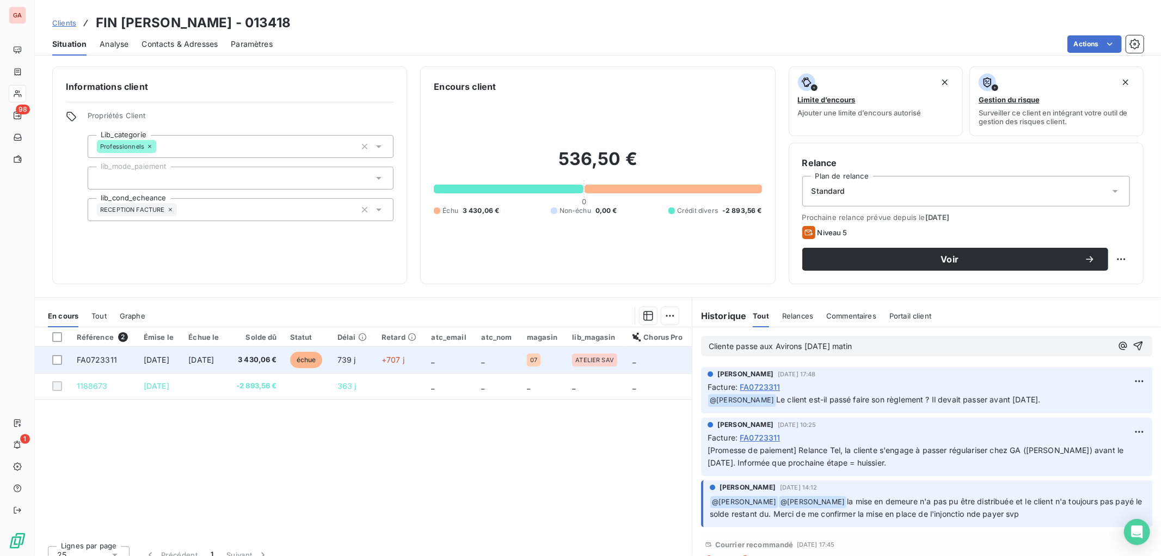
drag, startPoint x: 905, startPoint y: 349, endPoint x: 512, endPoint y: 361, distance: 392.6
click at [512, 361] on div "En cours Tout Graphe Référence 2 Émise le Échue le Solde dû Statut Délai Retard…" at bounding box center [598, 433] width 1126 height 272
copy span "Cliente passe aux Avirons [DATE] matin"
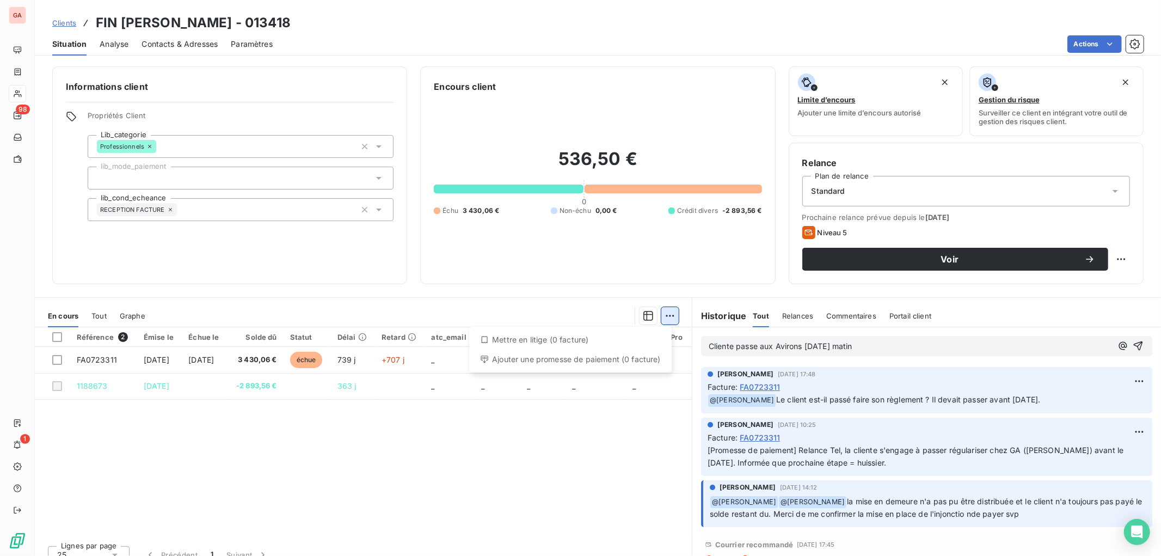
click at [668, 316] on html "GA 98 1 Clients FIN [PERSON_NAME] - 013418 Situation Analyse Contacts & Adresse…" at bounding box center [580, 278] width 1161 height 556
click at [904, 339] on html "GA 98 1 Clients FIN [PERSON_NAME] - 013418 Situation Analyse Contacts & Adresse…" at bounding box center [580, 278] width 1161 height 556
drag, startPoint x: 914, startPoint y: 341, endPoint x: 574, endPoint y: 341, distance: 340.2
click at [574, 341] on div "En cours Tout Graphe Référence 2 Émise le Échue le Solde dû Statut Délai Retard…" at bounding box center [598, 433] width 1126 height 272
copy span "Cliente passe aux Avirons [DATE] matin"
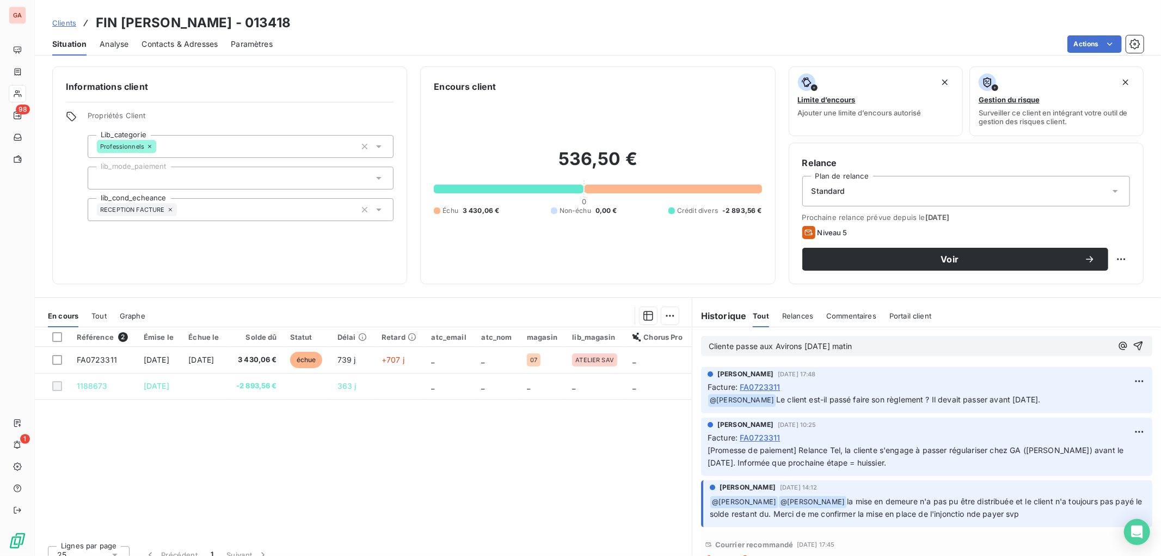
click at [916, 352] on p "Cliente passe aux Avirons [DATE] matin" at bounding box center [910, 346] width 403 height 13
drag, startPoint x: 820, startPoint y: 345, endPoint x: 293, endPoint y: 341, distance: 527.4
click at [296, 341] on div "En cours Tout Graphe Référence 2 Émise le Échue le Solde dû Statut Délai Retard…" at bounding box center [598, 433] width 1126 height 272
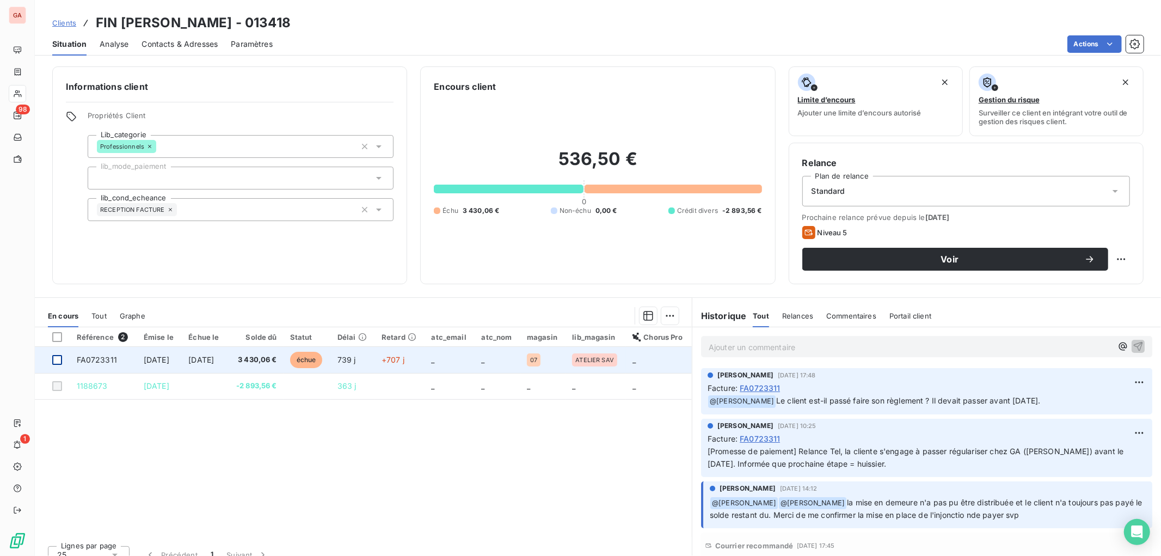
click at [56, 356] on div at bounding box center [57, 360] width 10 height 10
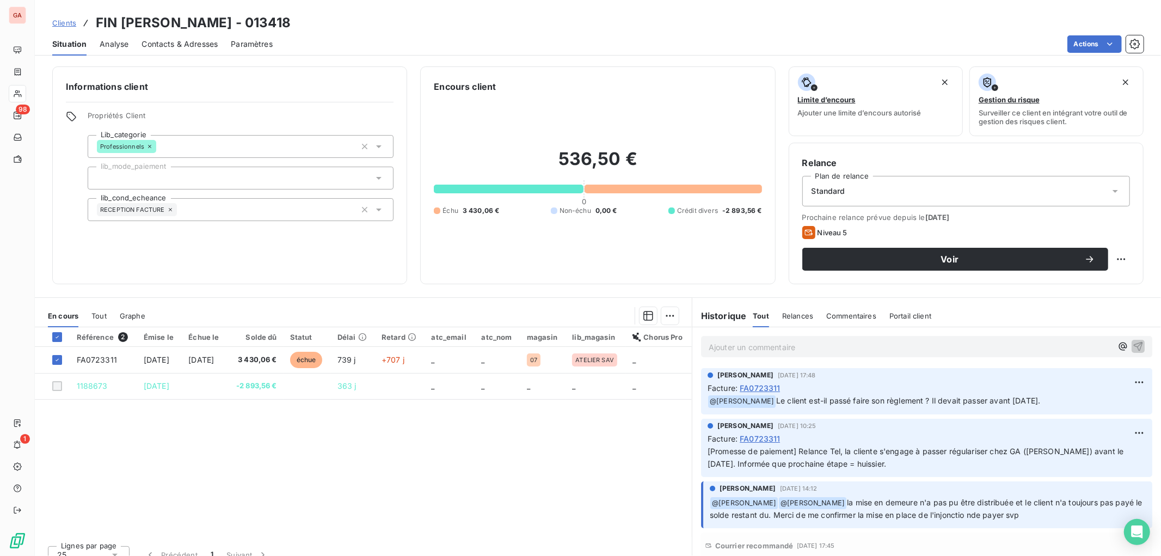
click at [668, 312] on html "GA 98 1 Clients FIN [PERSON_NAME] - 013418 Situation Analyse Contacts & Adresse…" at bounding box center [580, 278] width 1161 height 556
click at [600, 361] on div "Ajouter une promesse de paiement (1 facture)" at bounding box center [572, 359] width 192 height 17
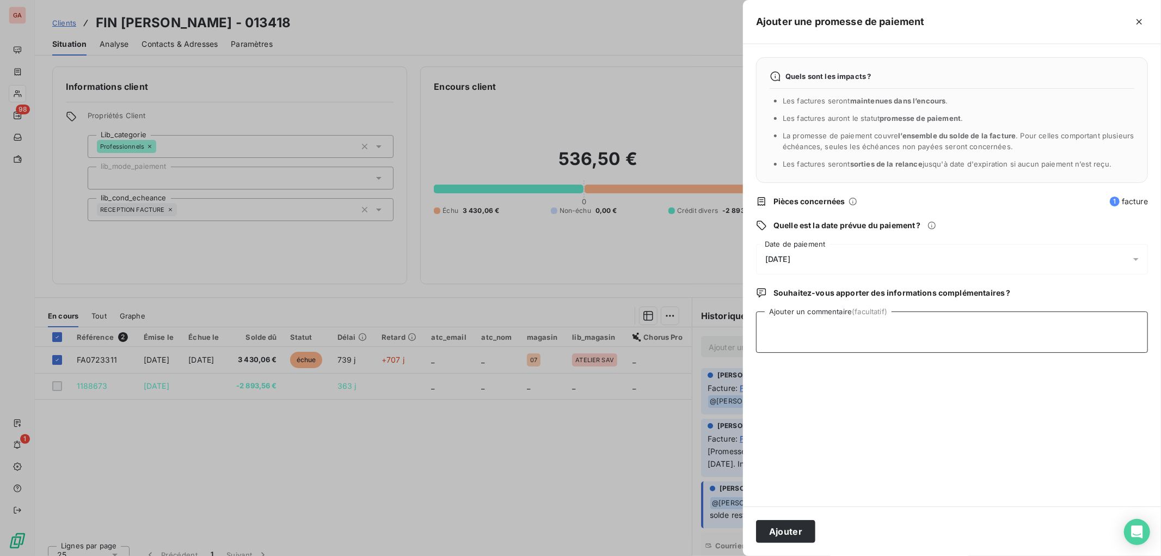
click at [863, 325] on textarea "Ajouter un commentaire (facultatif)" at bounding box center [952, 331] width 392 height 41
paste textarea "Cliente passe aux Avirons [DATE] matin"
type textarea "Cliente passe aux Avirons [DATE] matin"
click at [853, 260] on div "[DATE]" at bounding box center [952, 259] width 392 height 30
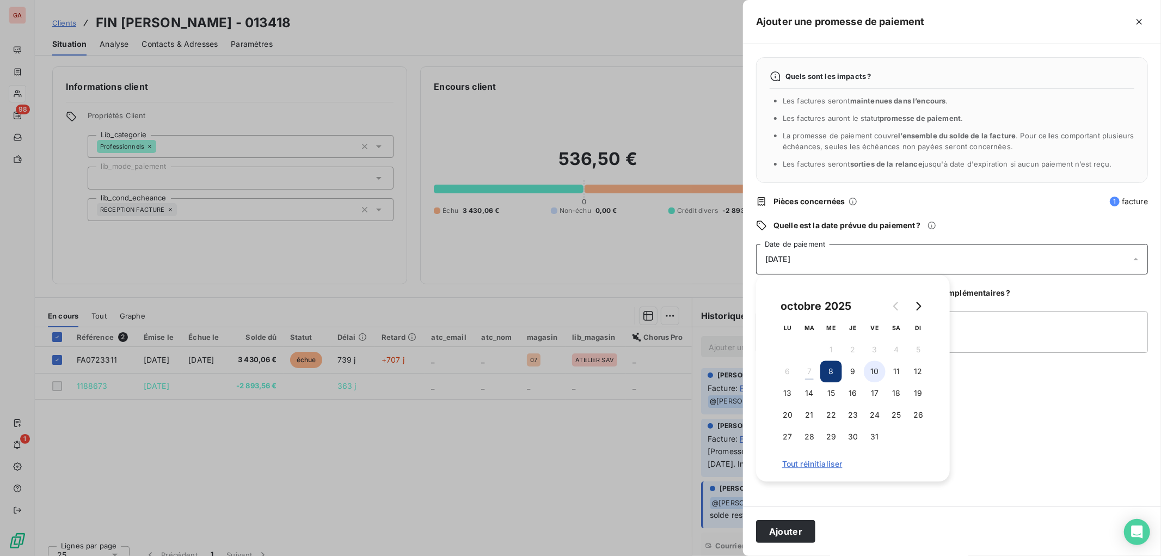
click at [875, 372] on button "10" at bounding box center [875, 371] width 22 height 22
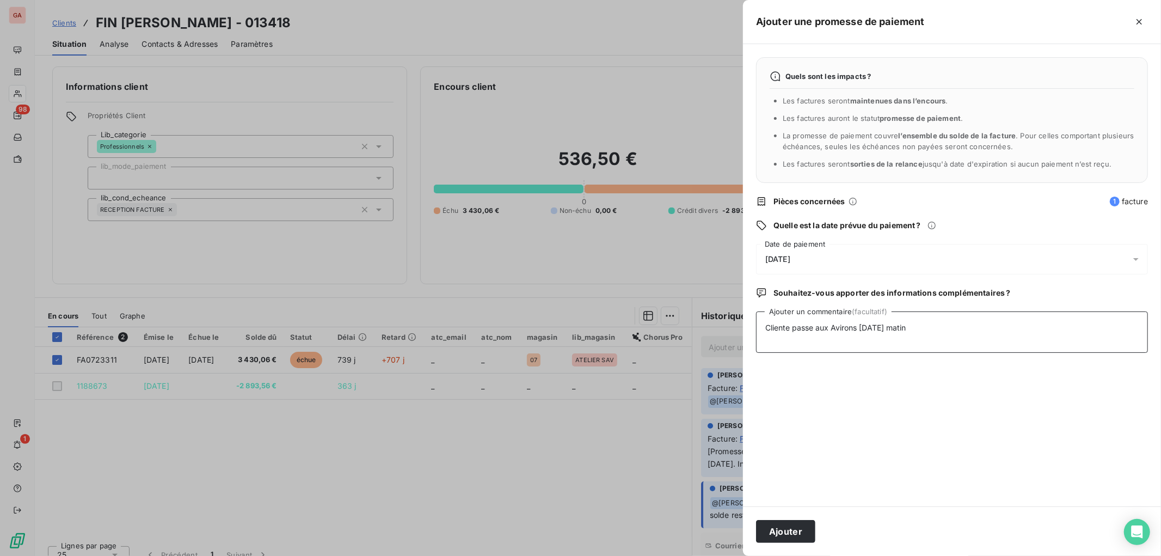
click at [1021, 330] on textarea "Cliente passe aux Avirons [DATE] matin" at bounding box center [952, 331] width 392 height 41
click at [788, 530] on button "Ajouter" at bounding box center [785, 531] width 59 height 23
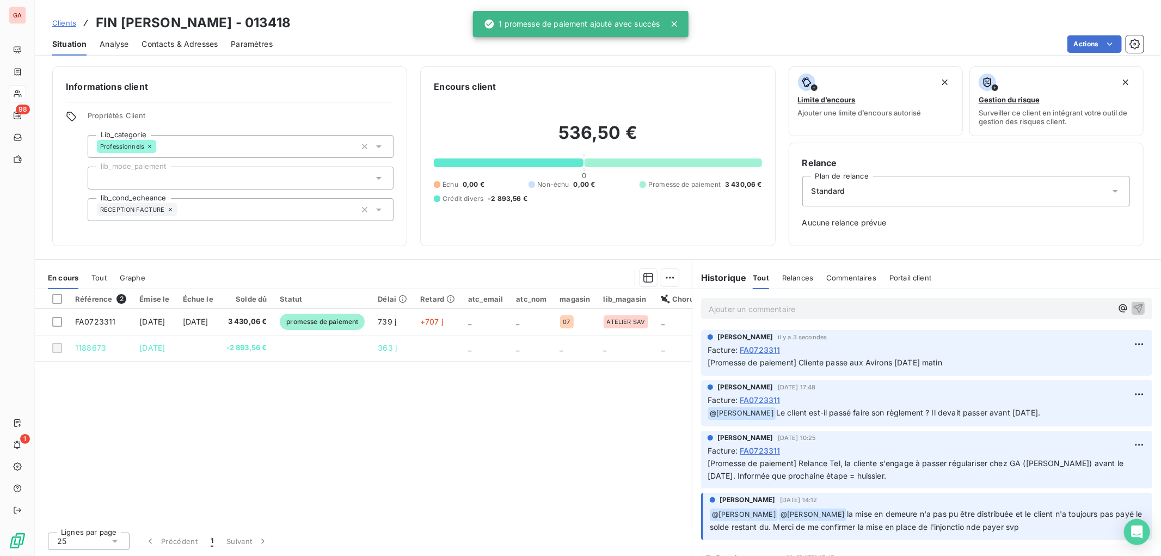
click at [802, 306] on p "Ajouter un commentaire ﻿" at bounding box center [910, 309] width 403 height 14
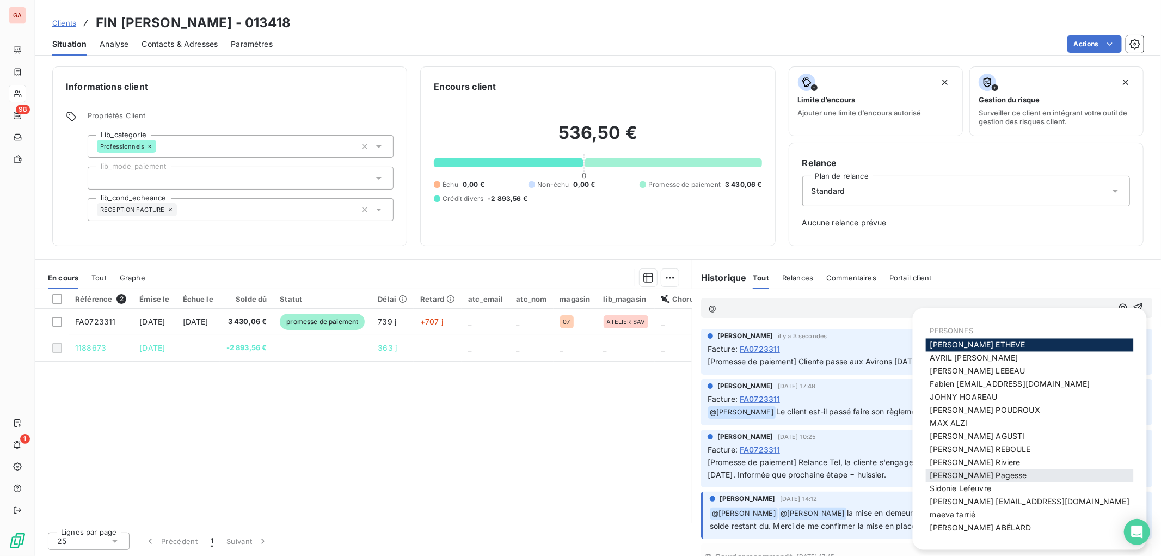
click at [957, 477] on span "[PERSON_NAME]" at bounding box center [978, 475] width 97 height 9
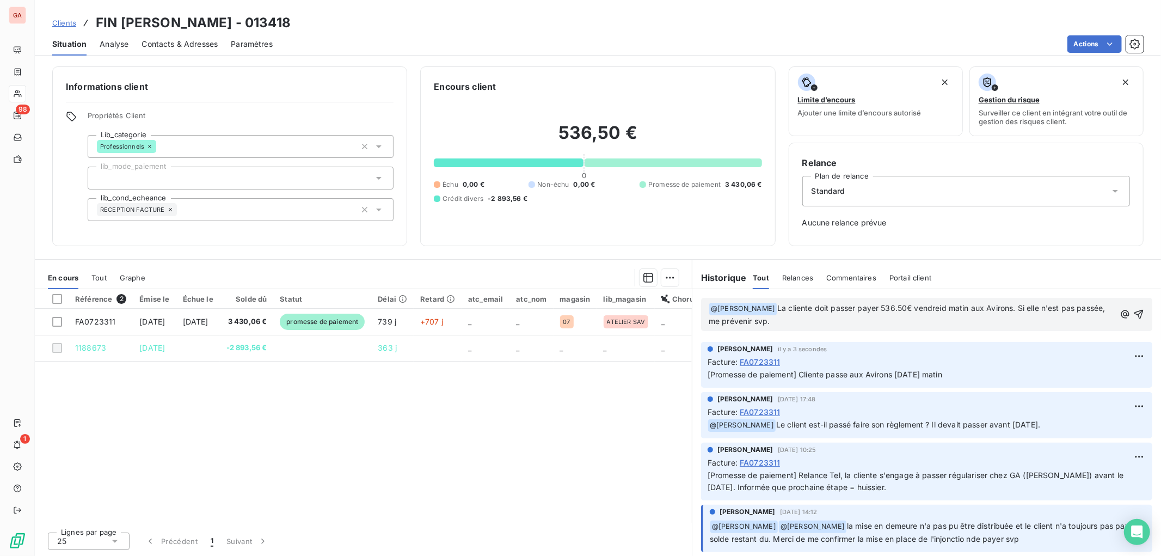
drag, startPoint x: 929, startPoint y: 307, endPoint x: 1026, endPoint y: 340, distance: 102.8
click at [929, 307] on span "La cliente doit passer payer 536.50€ vendreid matin aux Avirons. Si elle n'est …" at bounding box center [908, 314] width 399 height 22
click at [839, 318] on p "﻿ @ [PERSON_NAME] ﻿ La cliente doit passer payer 536.50€ [DATE] matin aux Aviro…" at bounding box center [912, 315] width 406 height 26
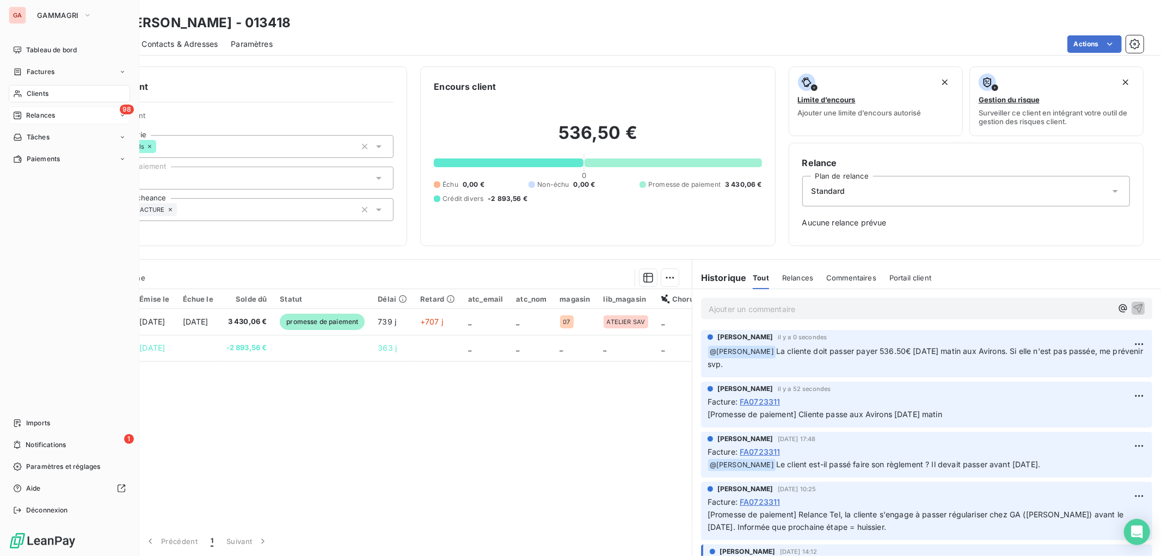
click at [46, 117] on span "Relances" at bounding box center [40, 115] width 29 height 10
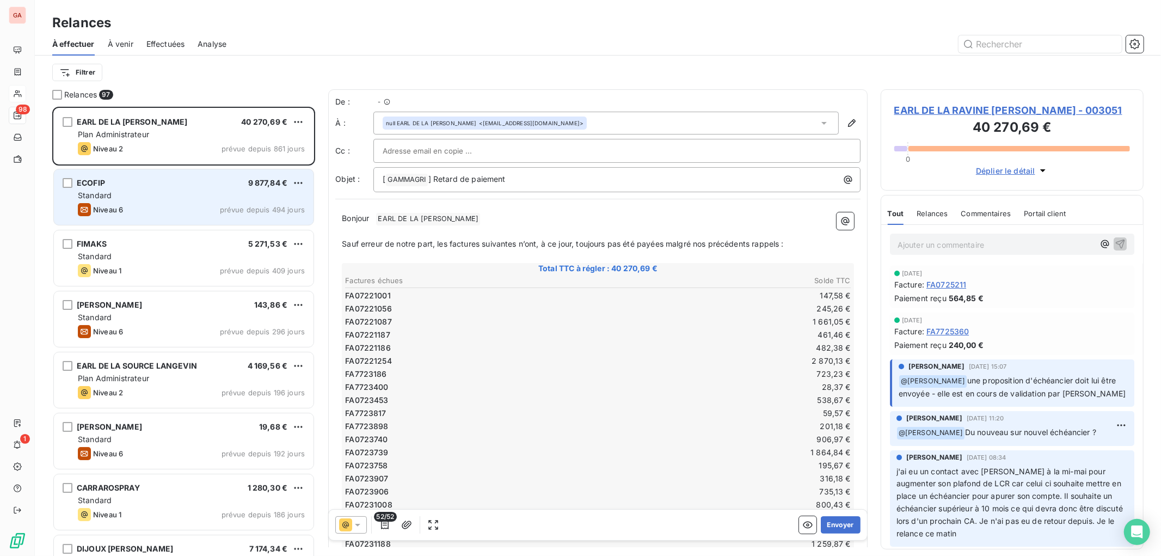
scroll to position [438, 253]
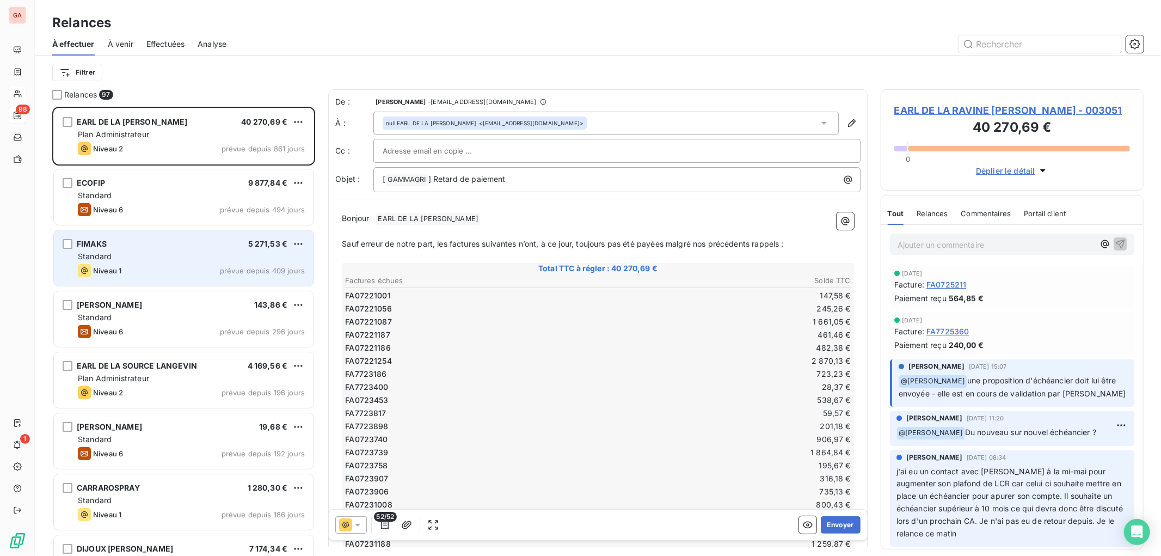
click at [175, 249] on div "FIMAKS 5 271,53 € Standard Niveau 1 prévue depuis 409 jours" at bounding box center [184, 258] width 260 height 56
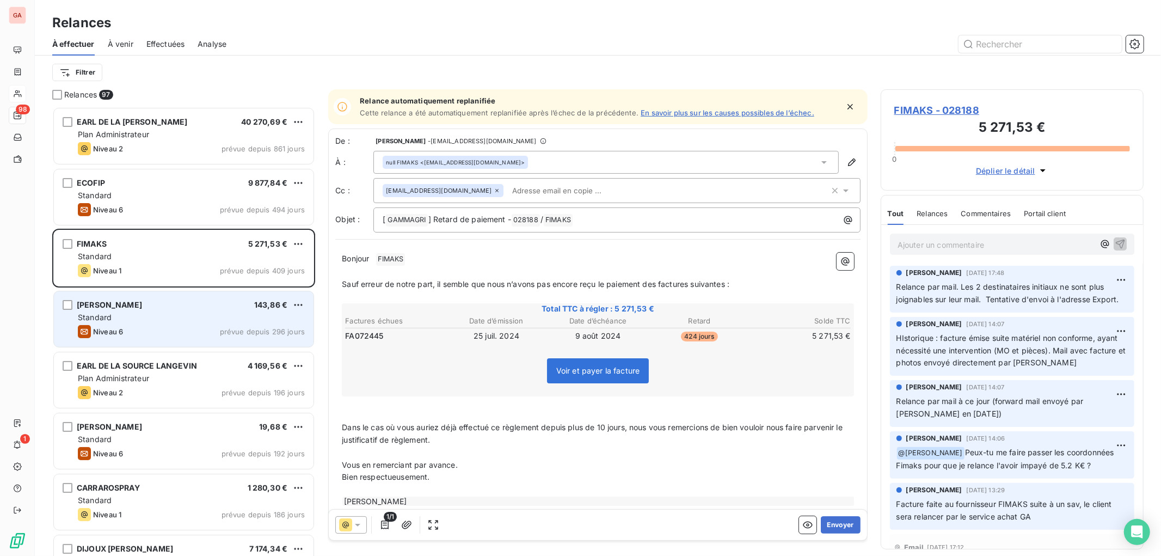
click at [185, 297] on div "[PERSON_NAME] 143,86 € Standard Niveau 6 prévue depuis 296 jours" at bounding box center [184, 319] width 260 height 56
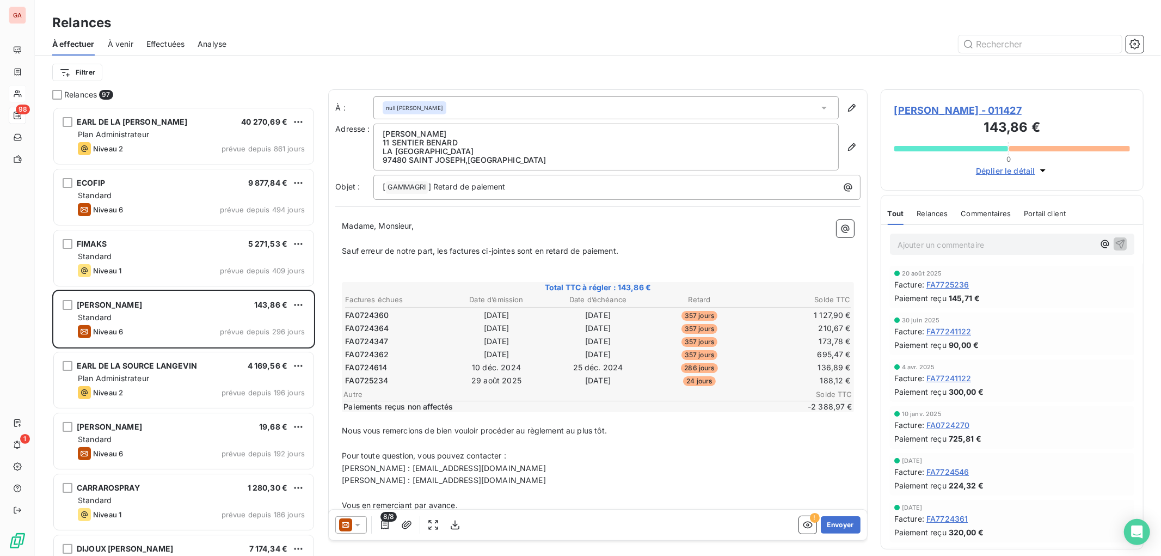
click at [360, 524] on icon at bounding box center [357, 525] width 5 height 3
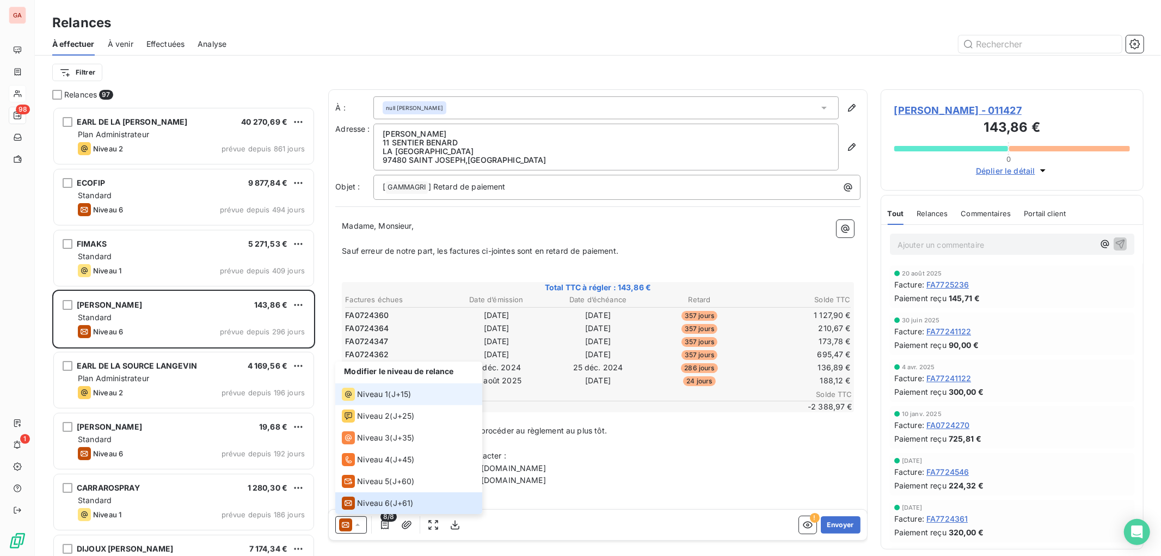
click at [378, 396] on span "Niveau 1" at bounding box center [372, 394] width 31 height 11
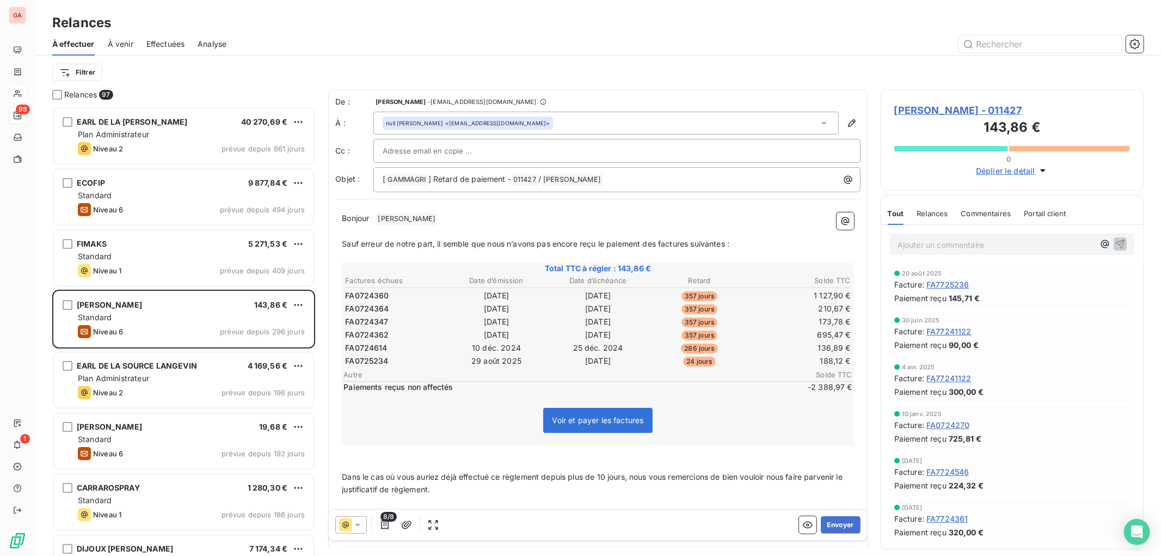
click at [360, 525] on icon at bounding box center [357, 524] width 11 height 11
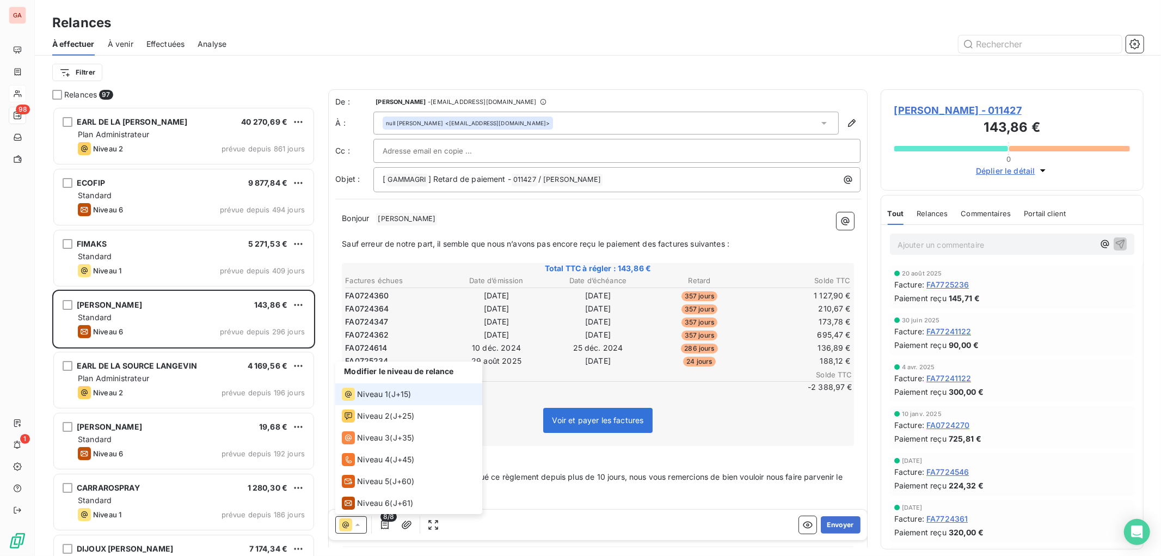
click at [389, 393] on div "Niveau 1 ( J+15 )" at bounding box center [376, 394] width 69 height 13
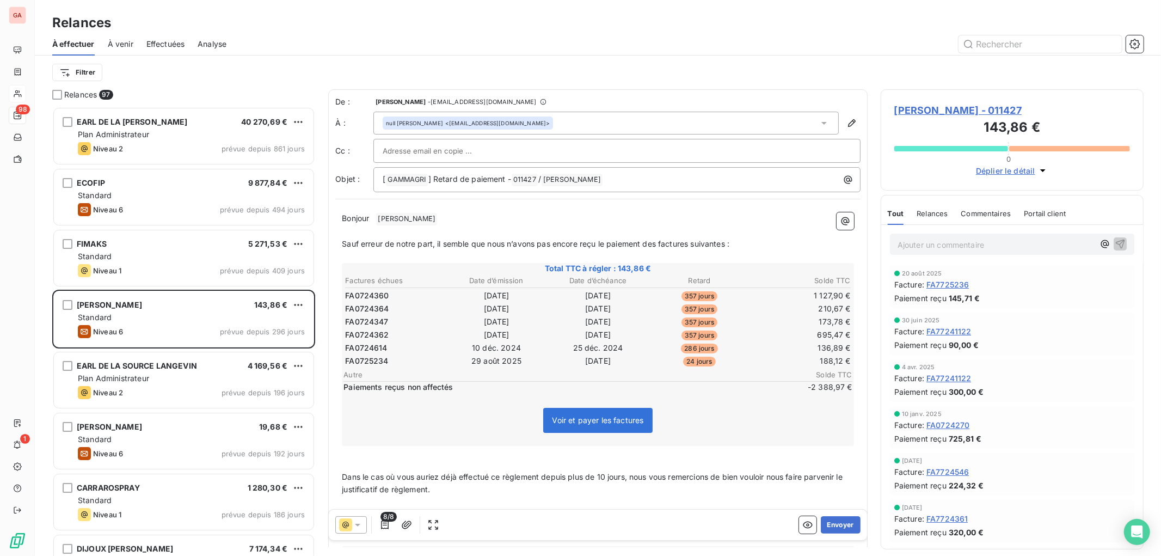
click at [947, 109] on span "[PERSON_NAME] - 011427" at bounding box center [1012, 110] width 236 height 15
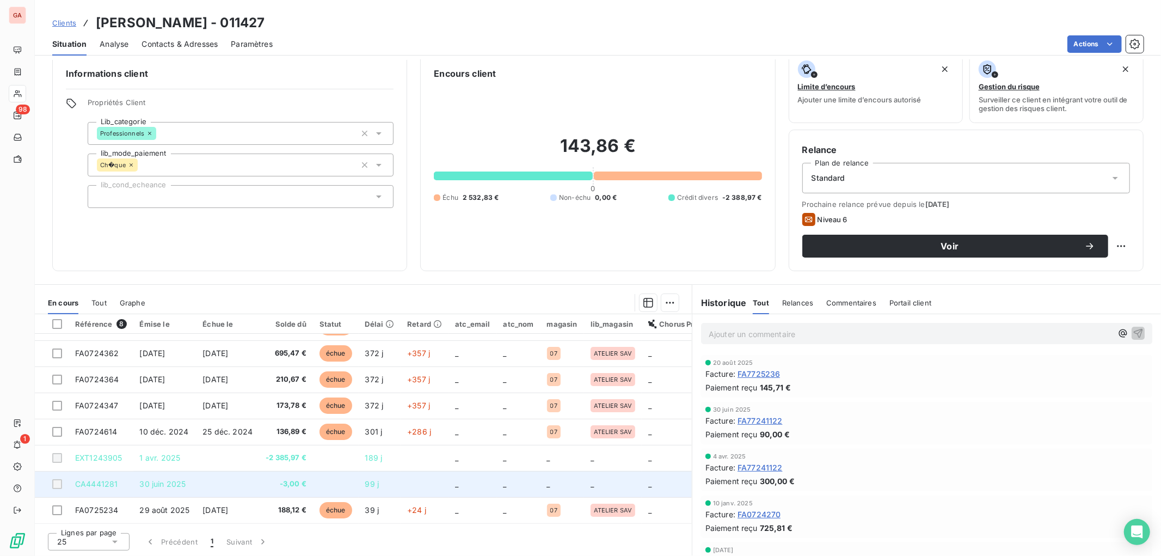
scroll to position [23, 0]
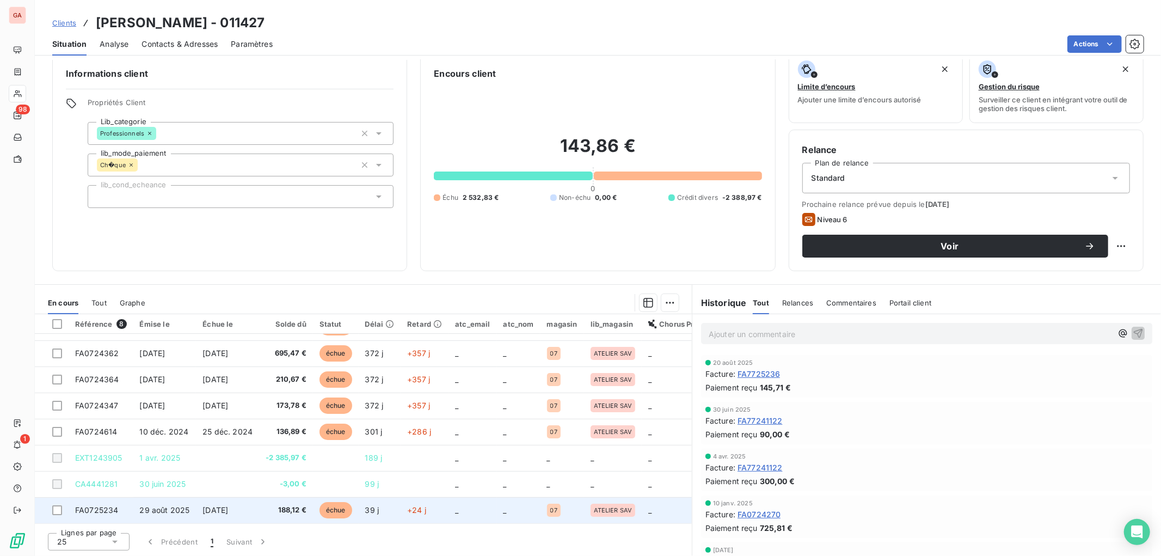
click at [224, 509] on span "[DATE]" at bounding box center [215, 509] width 26 height 9
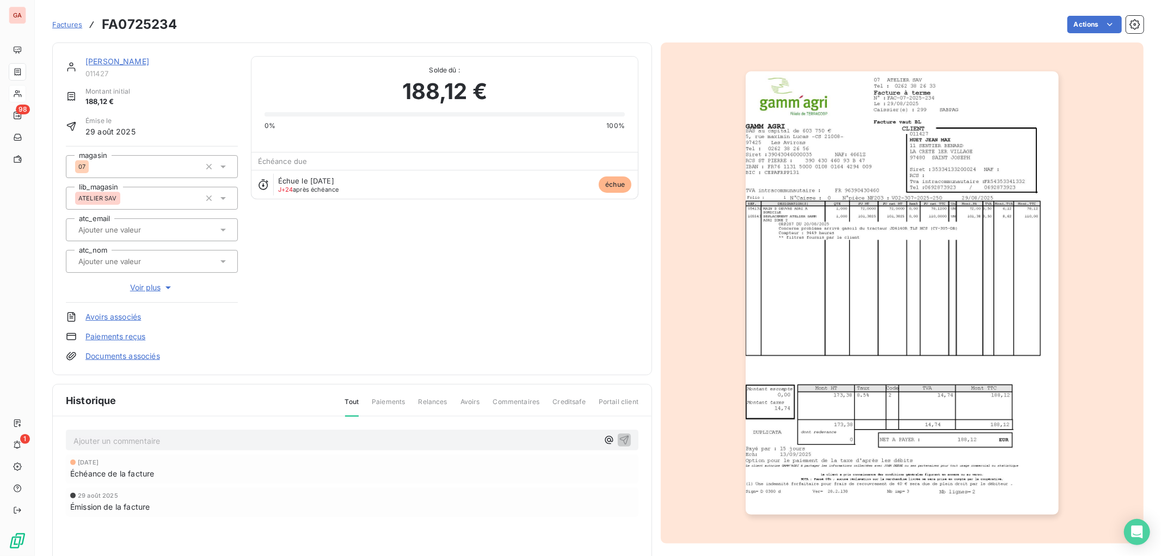
click at [841, 248] on img "button" at bounding box center [902, 292] width 313 height 443
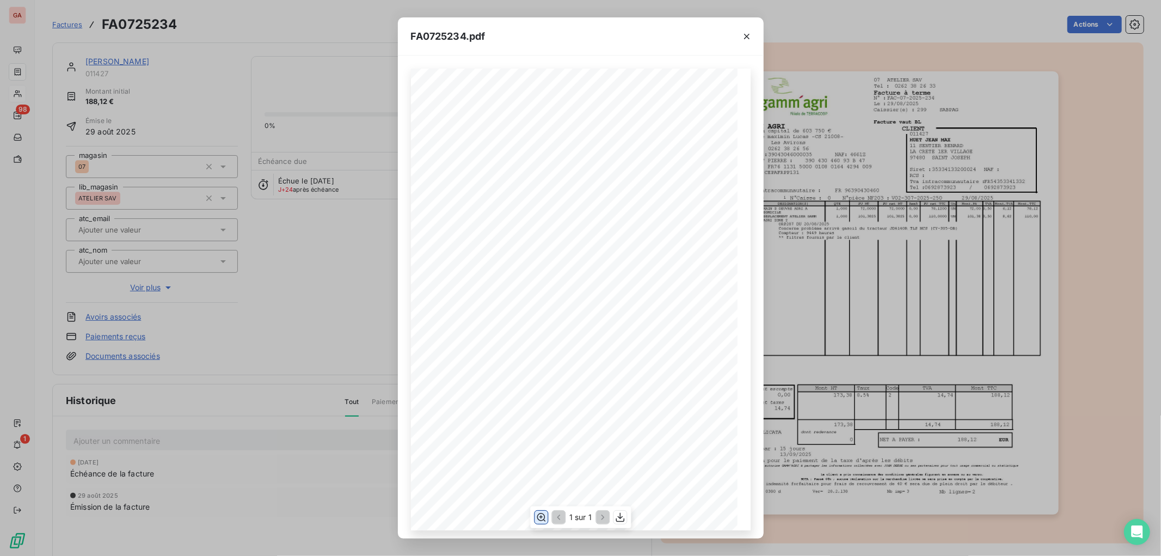
click at [541, 519] on icon "button" at bounding box center [541, 517] width 11 height 11
click at [748, 33] on icon "button" at bounding box center [746, 36] width 11 height 11
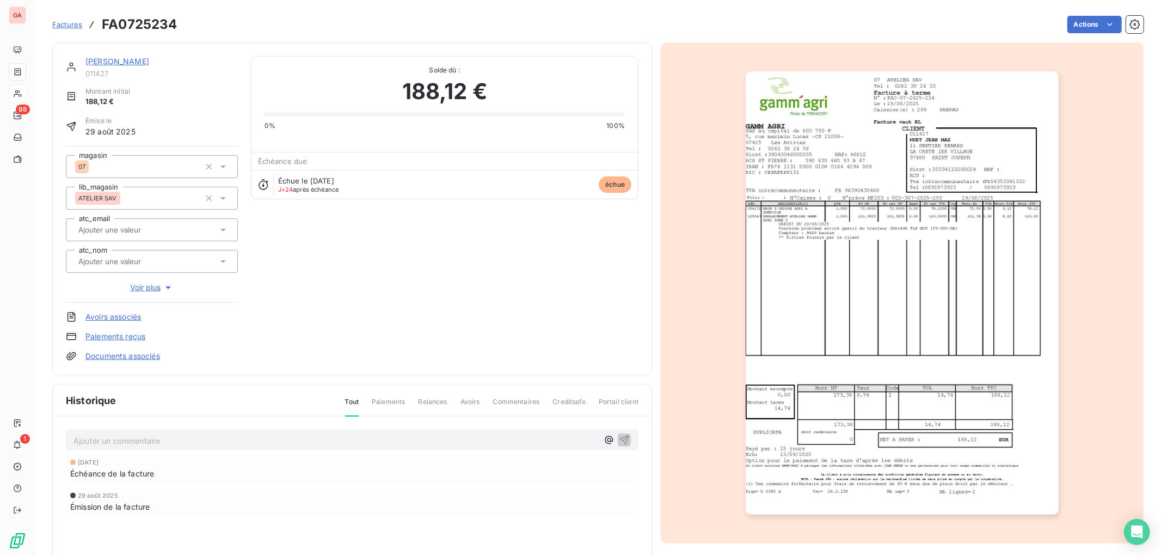
click at [122, 60] on link "[PERSON_NAME]" at bounding box center [117, 61] width 64 height 9
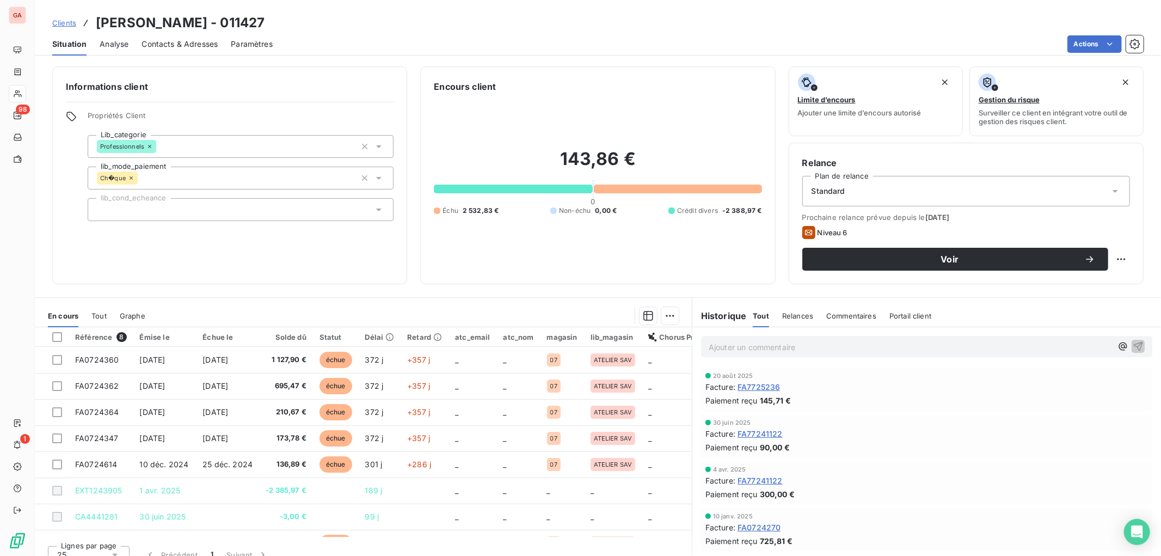
click at [247, 37] on div "Paramètres" at bounding box center [252, 44] width 42 height 23
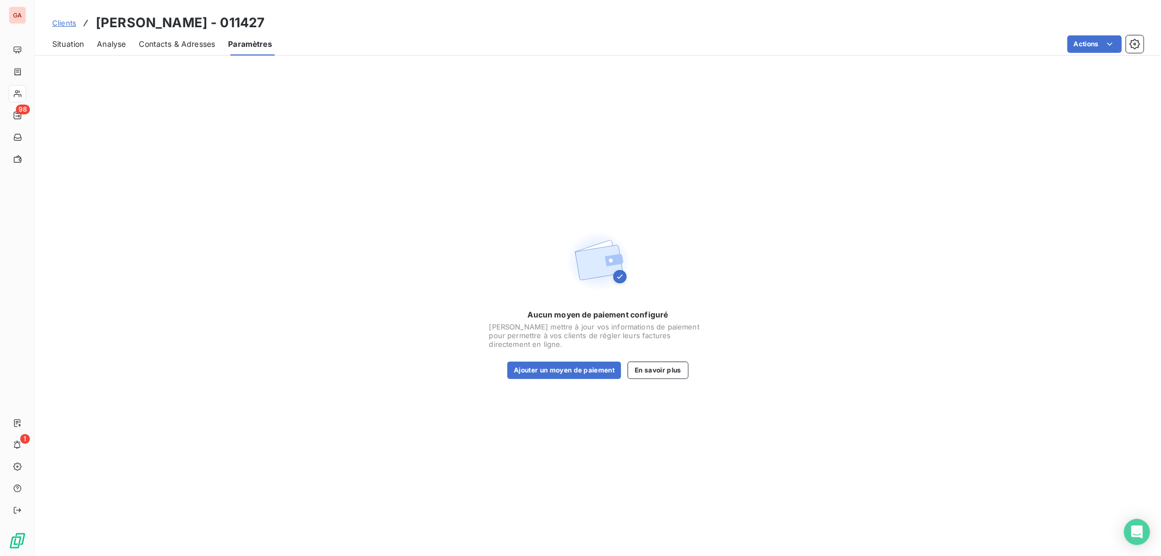
click at [167, 42] on span "Contacts & Adresses" at bounding box center [177, 44] width 76 height 11
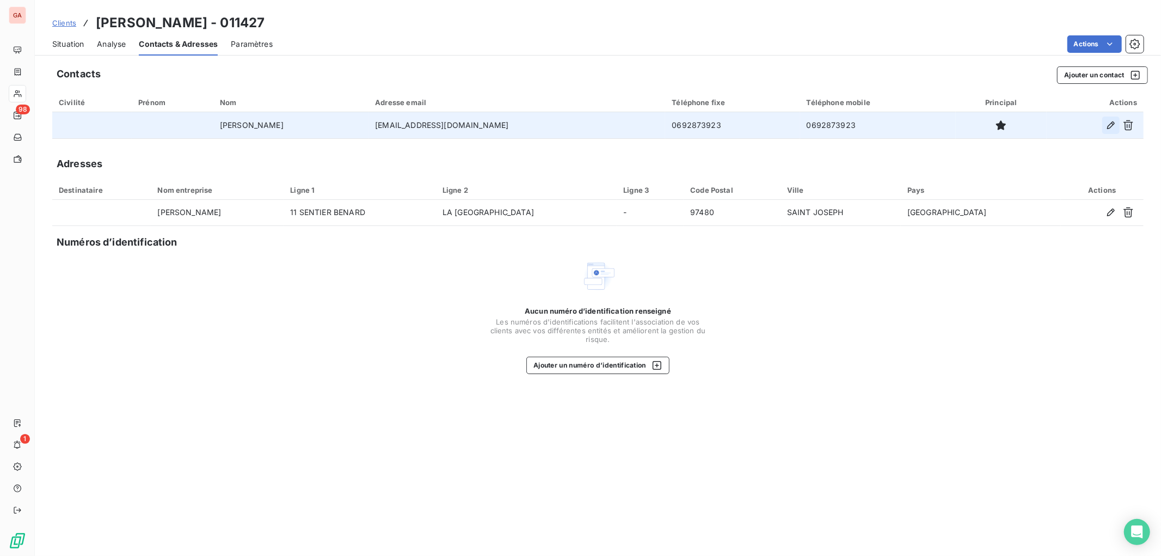
click at [1110, 126] on icon "button" at bounding box center [1110, 125] width 11 height 11
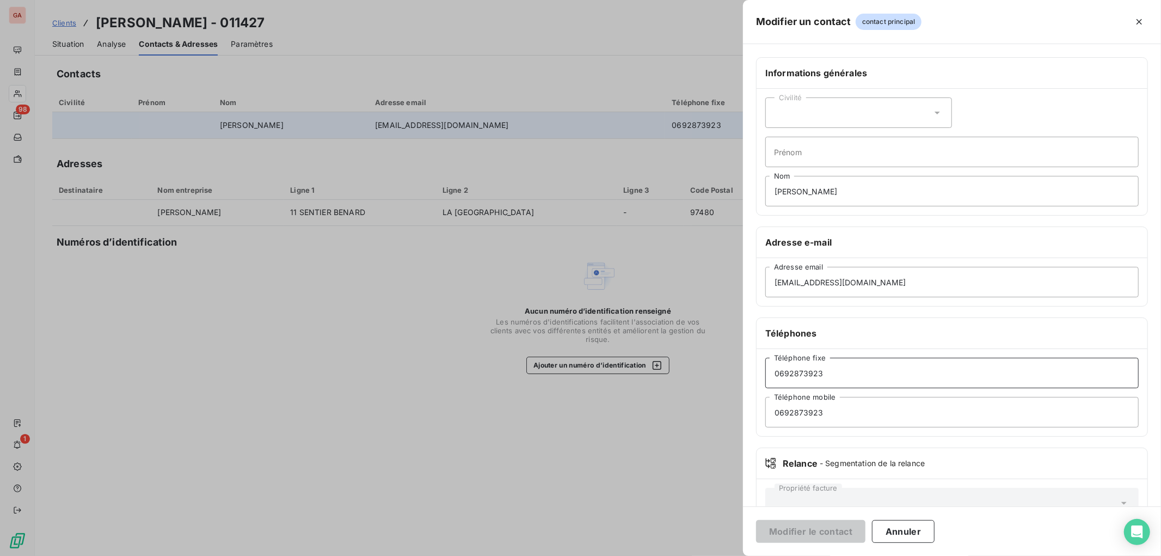
click at [783, 373] on input "0692873923" at bounding box center [951, 373] width 373 height 30
type input "06 92 87 39 23"
drag, startPoint x: 780, startPoint y: 412, endPoint x: 788, endPoint y: 420, distance: 10.8
click at [781, 414] on input "0692873923" at bounding box center [951, 412] width 373 height 30
type input "06 92 87 39 23"
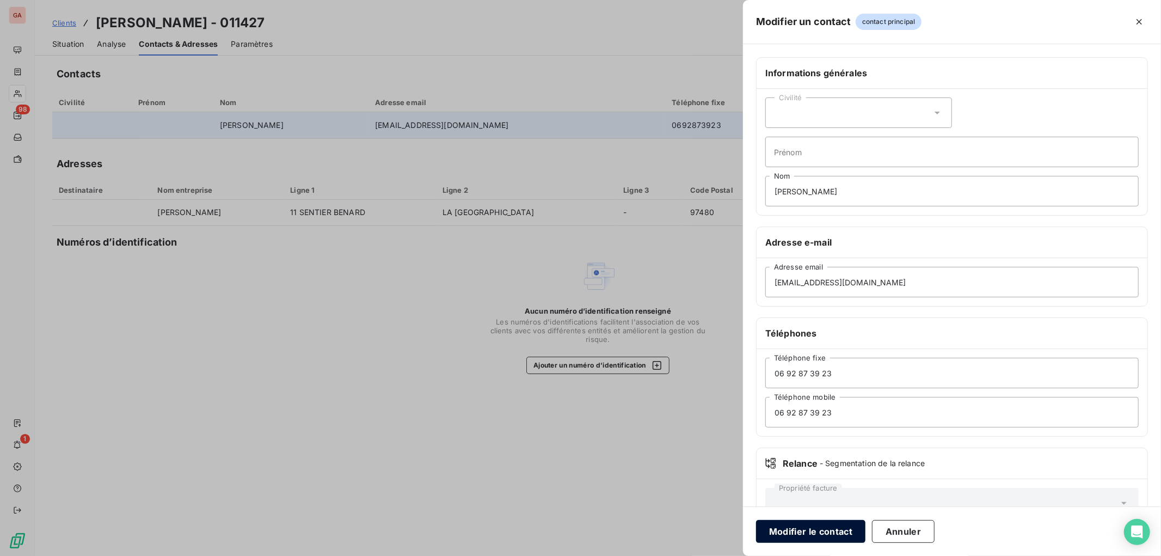
click at [809, 528] on button "Modifier le contact" at bounding box center [810, 531] width 109 height 23
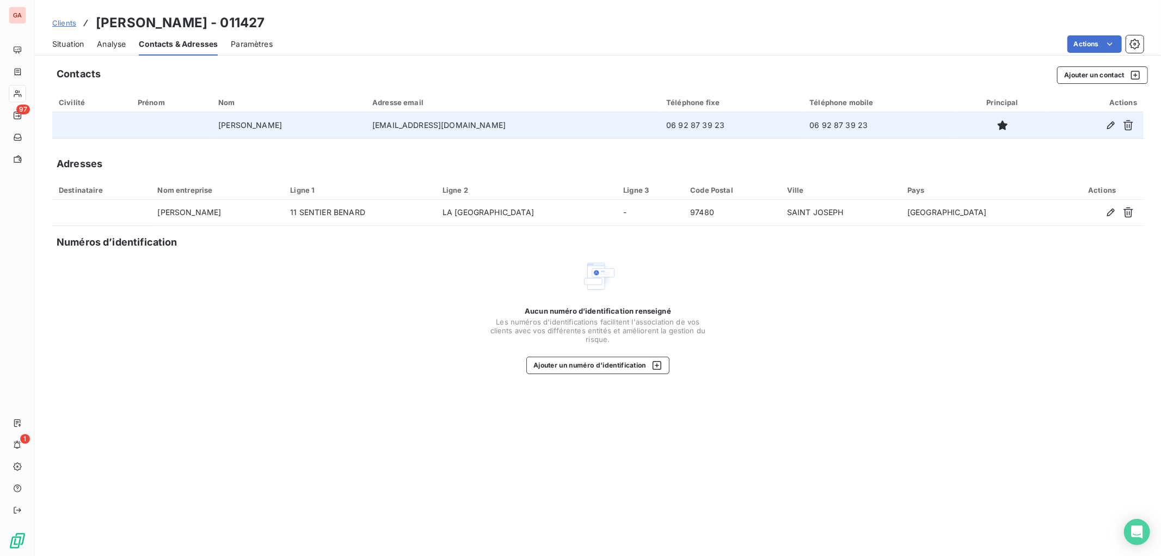
click at [75, 40] on span "Situation" at bounding box center [68, 44] width 32 height 11
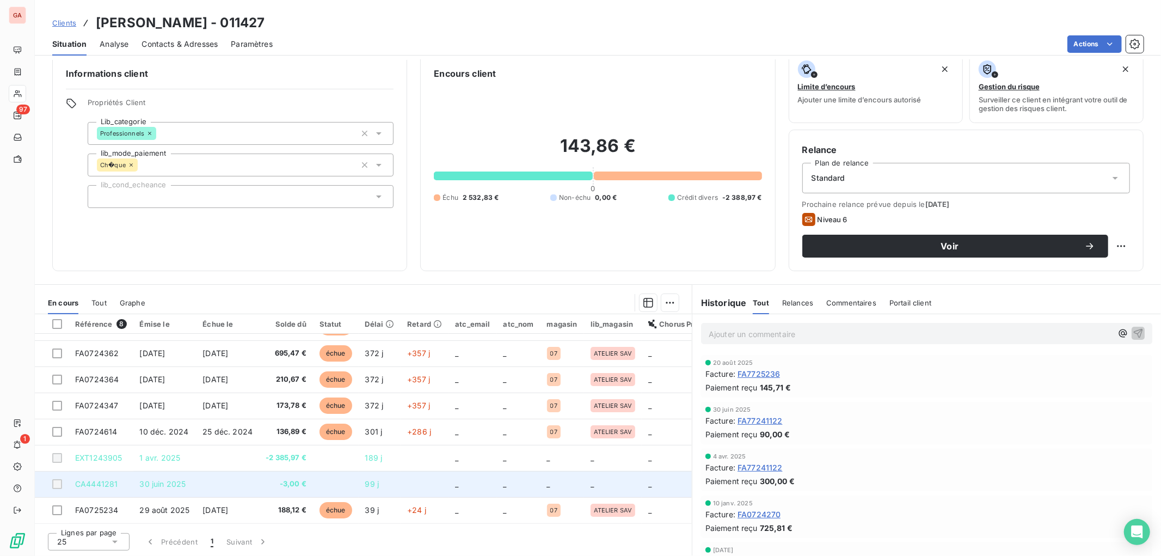
scroll to position [23, 0]
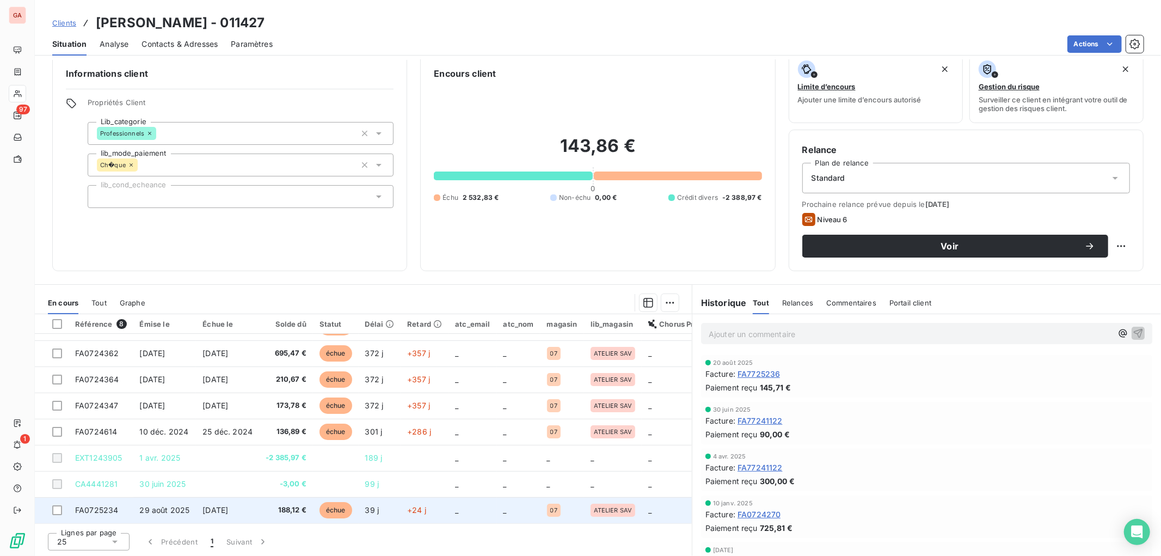
drag, startPoint x: 200, startPoint y: 44, endPoint x: 222, endPoint y: 502, distance: 458.8
click at [220, 505] on div "Clients [PERSON_NAME] - 011427 Situation Analyse Contacts & Adresses Paramètres…" at bounding box center [598, 278] width 1126 height 556
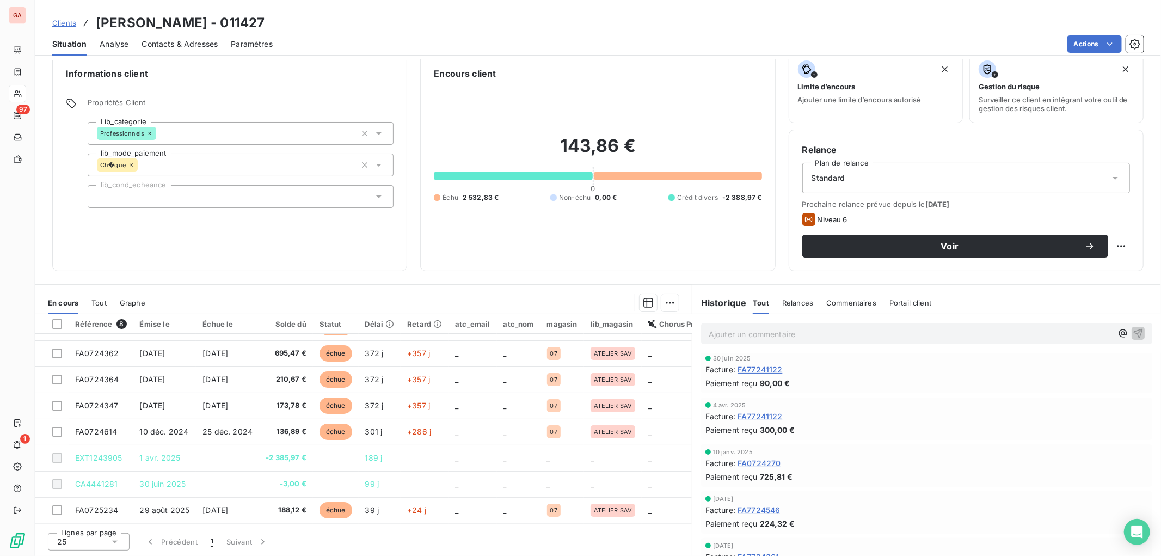
scroll to position [0, 0]
click at [187, 42] on span "Contacts & Adresses" at bounding box center [180, 44] width 76 height 11
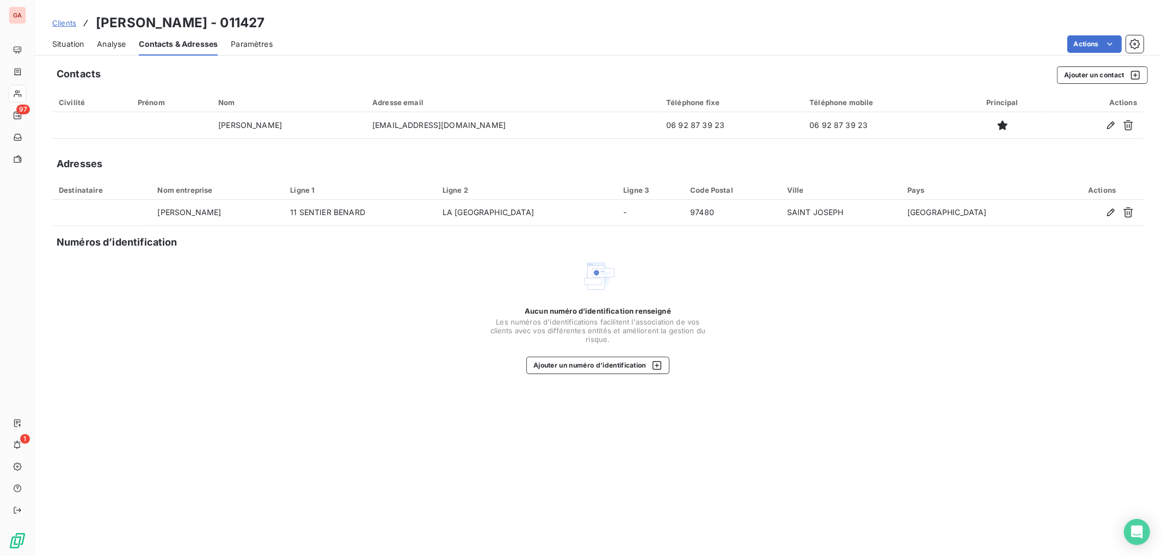
click at [71, 39] on span "Situation" at bounding box center [68, 44] width 32 height 11
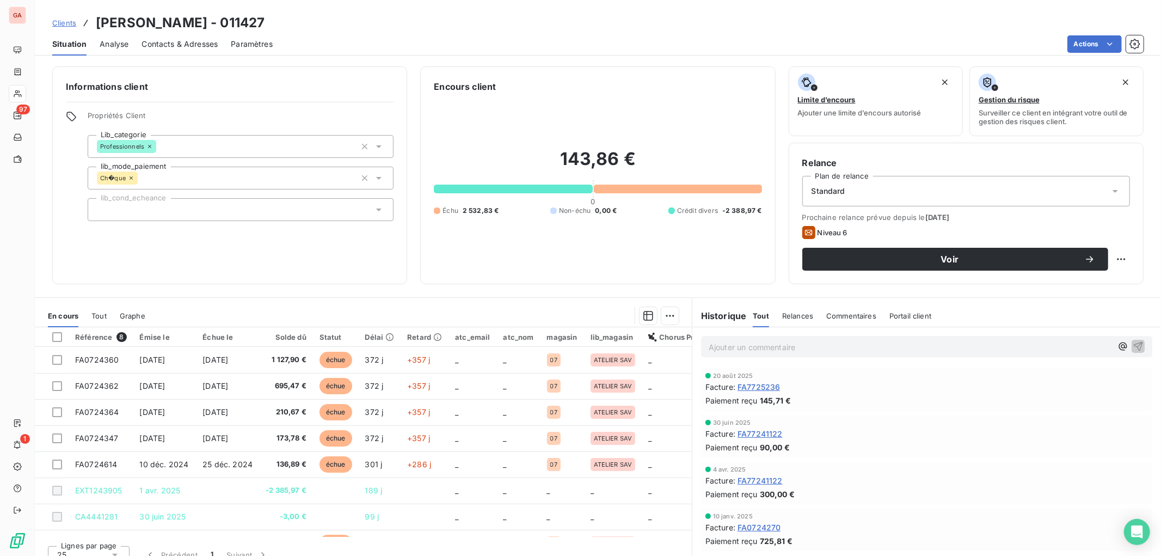
click at [906, 230] on div "Niveau 6" at bounding box center [966, 232] width 328 height 13
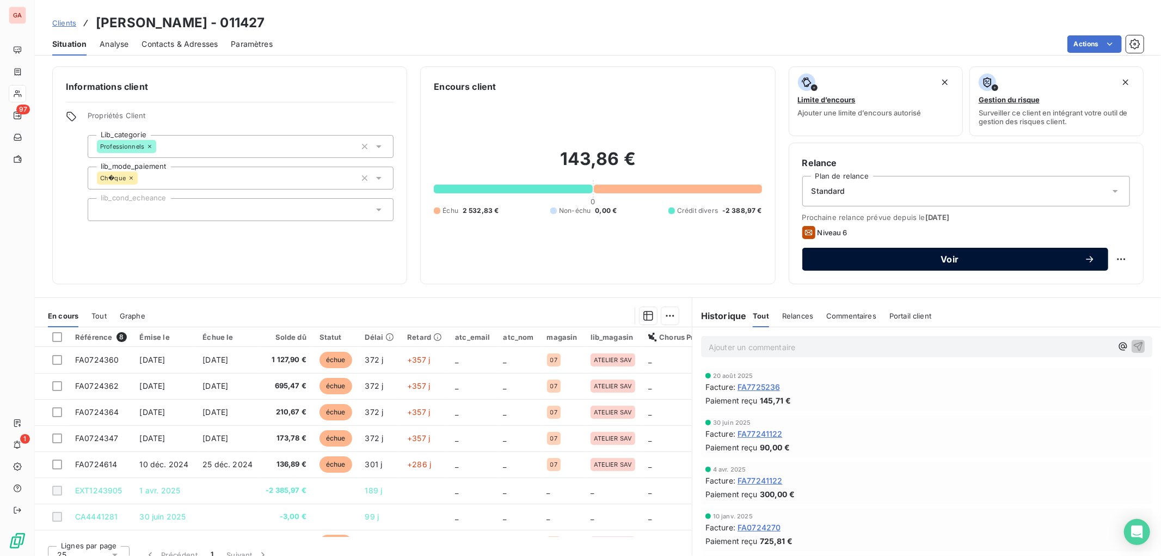
click at [993, 256] on span "Voir" at bounding box center [949, 259] width 269 height 9
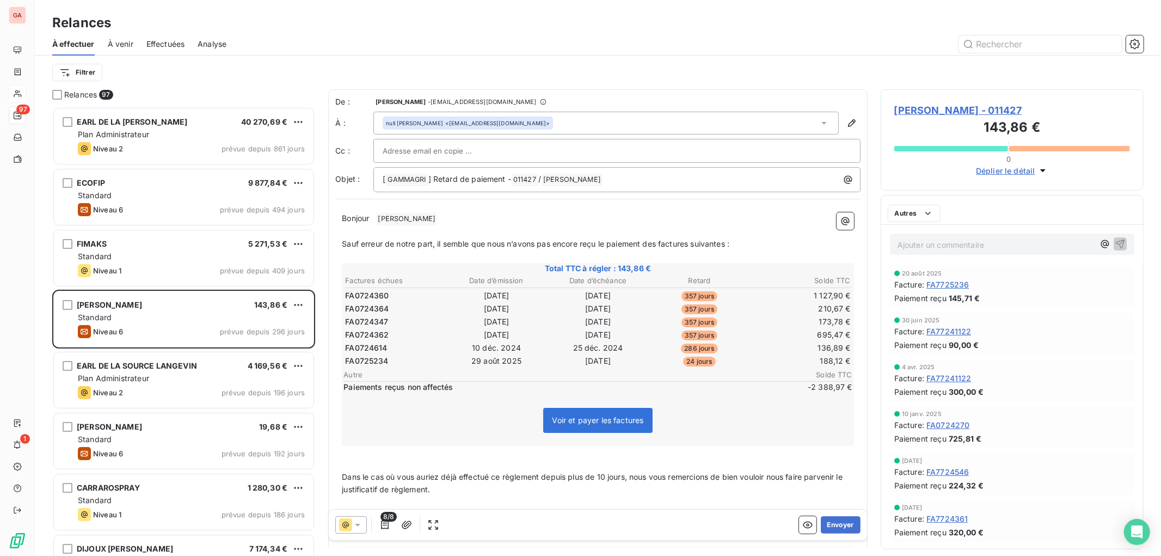
scroll to position [438, 253]
click at [361, 521] on icon at bounding box center [357, 524] width 11 height 11
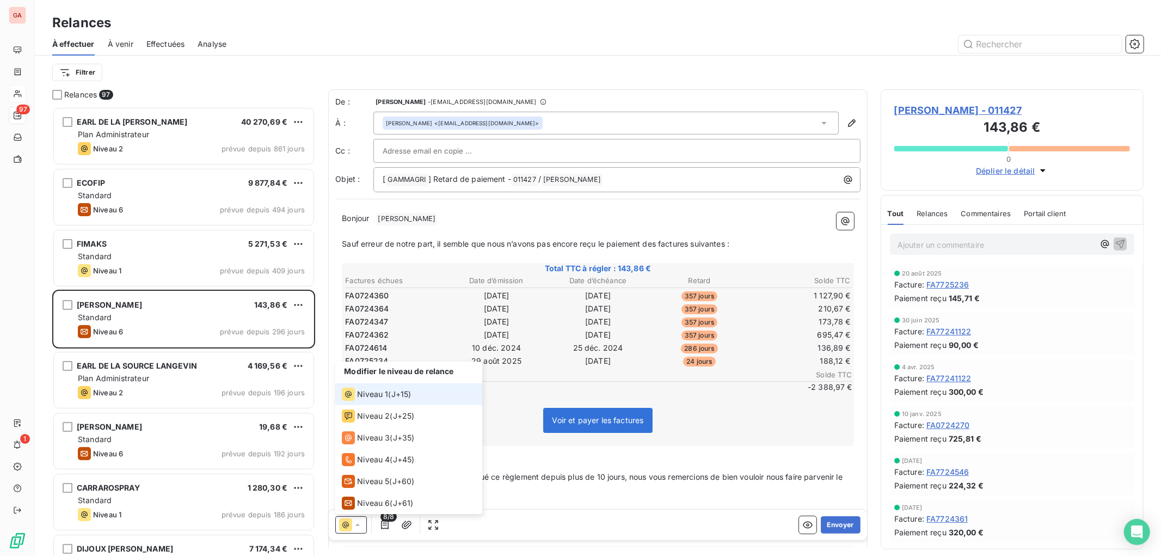
click at [373, 395] on span "Niveau 1" at bounding box center [372, 394] width 31 height 11
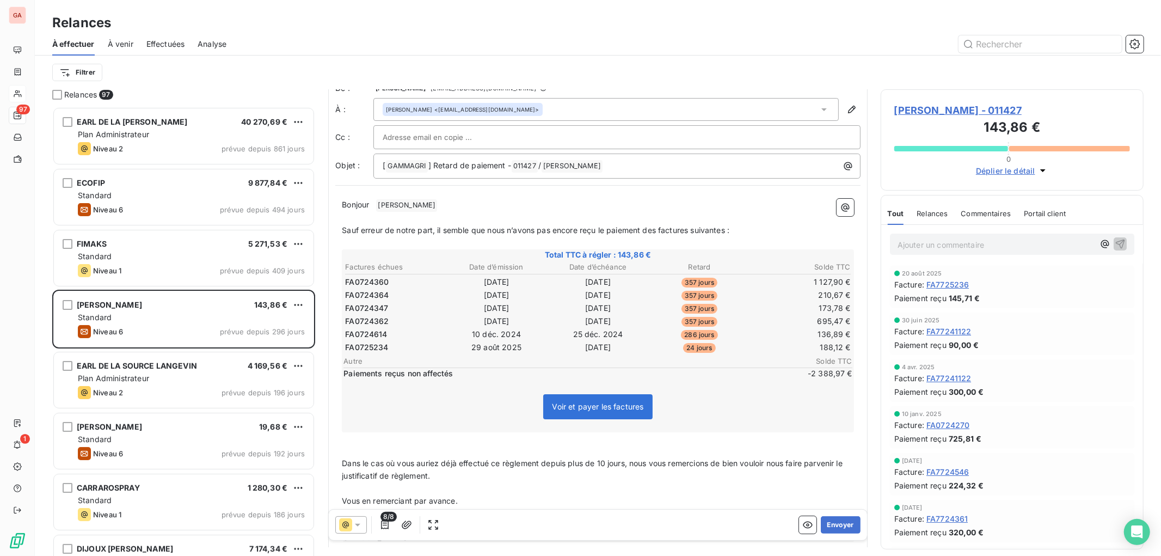
scroll to position [0, 0]
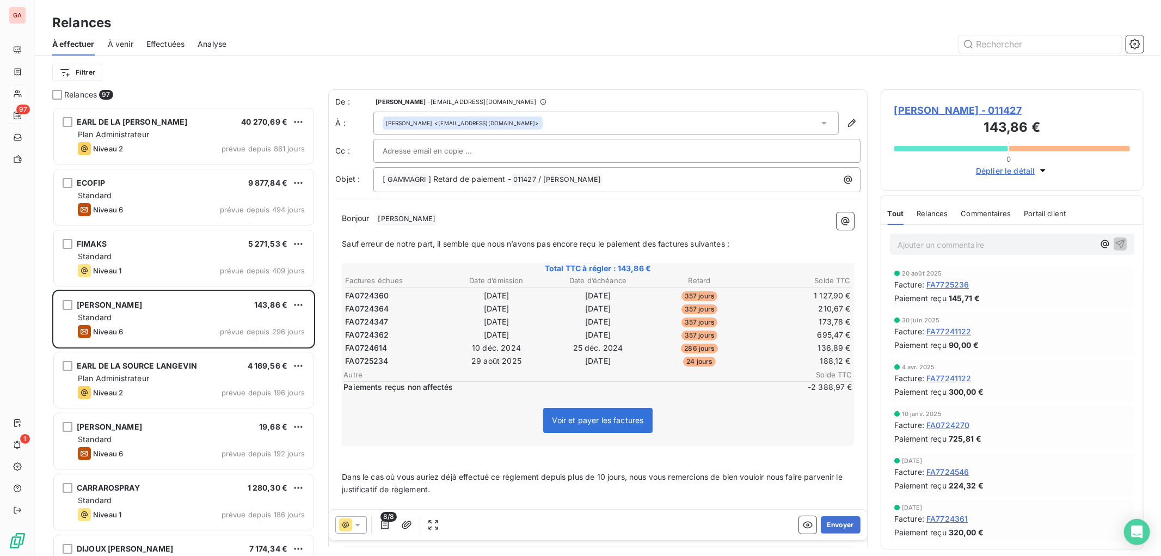
click at [474, 208] on div "Bonjour ﻿ [PERSON_NAME] ﻿ ﻿ ﻿ Sauf erreur de notre part, il semble que nous n’a…" at bounding box center [597, 384] width 525 height 357
click at [461, 212] on p "Bonjour ﻿ [PERSON_NAME] ﻿ ﻿" at bounding box center [598, 218] width 512 height 13
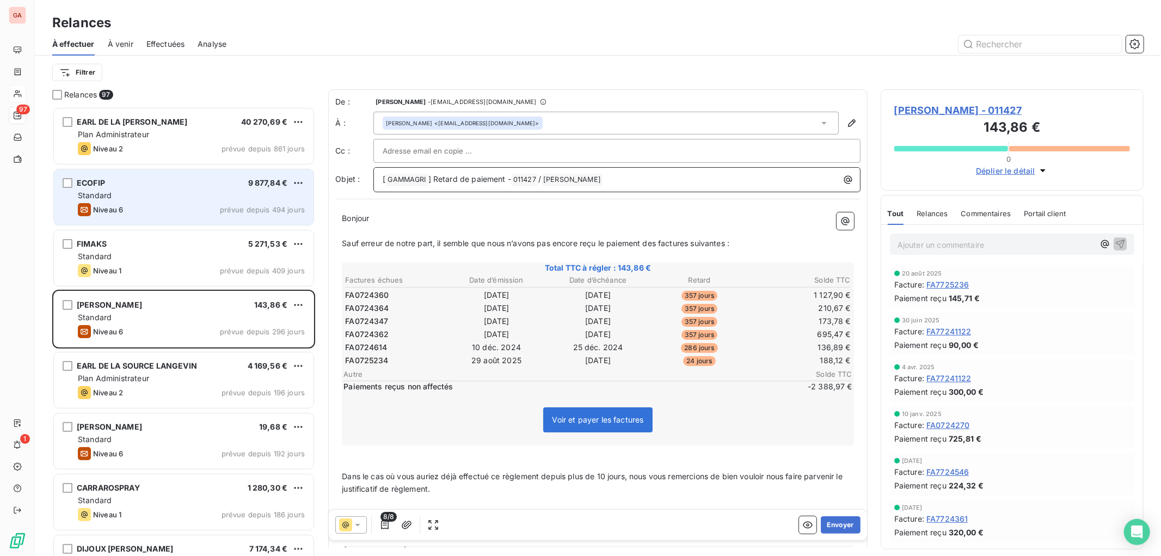
drag, startPoint x: 513, startPoint y: 177, endPoint x: 72, endPoint y: 176, distance: 440.9
click at [72, 177] on div "Relances 97 EARL DE LA RAVINE [PERSON_NAME] 40 270,69 € Plan Administrateur Niv…" at bounding box center [598, 322] width 1126 height 466
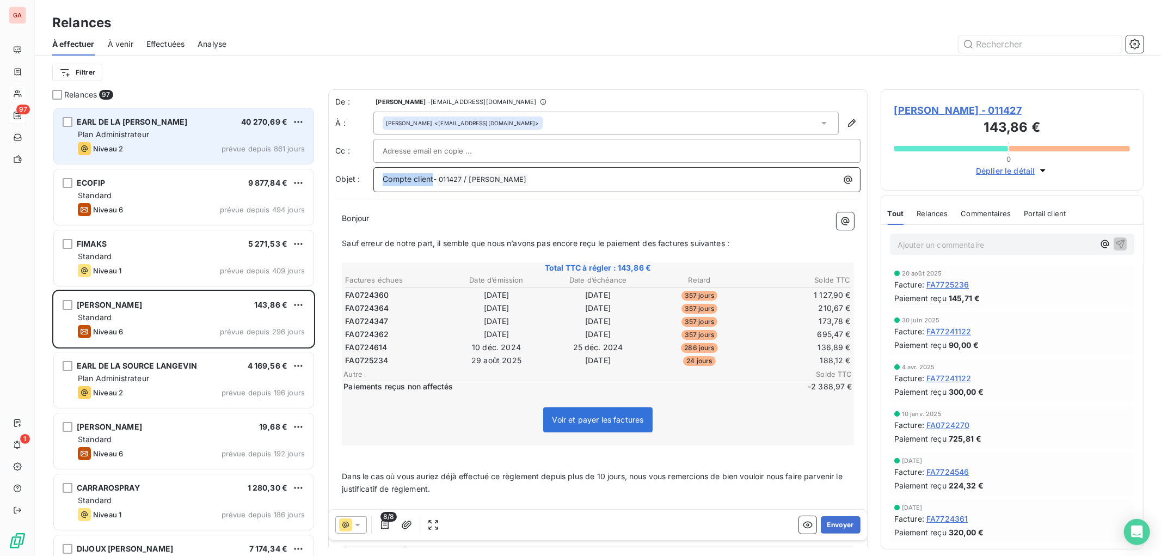
drag, startPoint x: 433, startPoint y: 179, endPoint x: 275, endPoint y: 159, distance: 159.5
click at [275, 159] on div "Relances 97 EARL DE LA RAVINE [PERSON_NAME] 40 270,69 € Plan Administrateur Niv…" at bounding box center [598, 322] width 1126 height 466
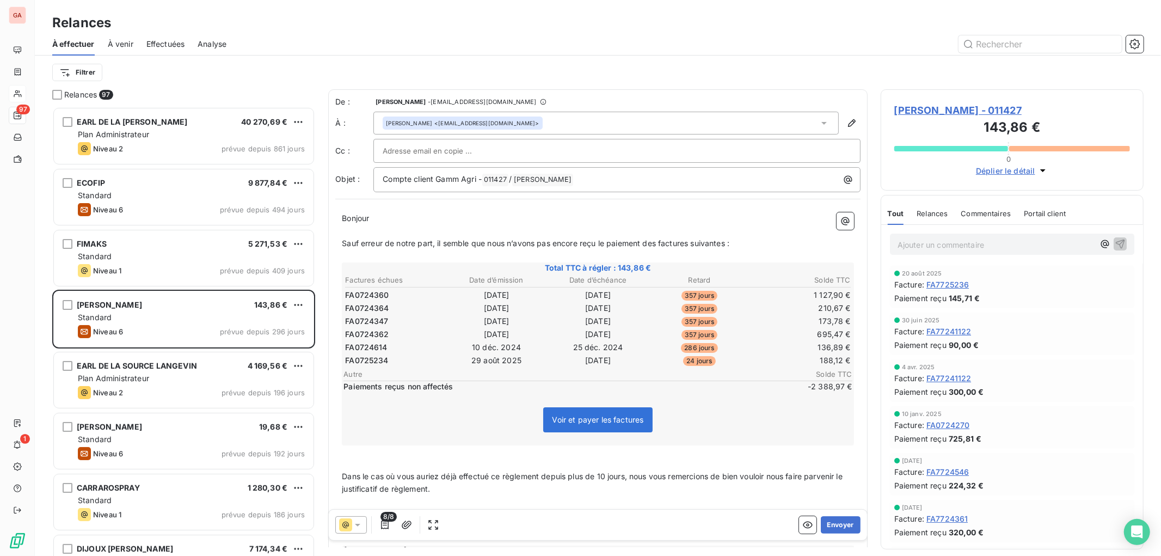
click at [497, 222] on p "Bonjour ﻿ ﻿" at bounding box center [598, 218] width 512 height 13
click at [513, 223] on p "Bonjour ﻿ ﻿" at bounding box center [598, 218] width 512 height 13
drag, startPoint x: 776, startPoint y: 245, endPoint x: 339, endPoint y: 241, distance: 437.6
click at [339, 241] on div "Bonjour ﻿ ﻿ ﻿ Sauf erreur de notre part, il semble que nous n’avons pas encore …" at bounding box center [597, 384] width 525 height 356
click at [430, 218] on p "Bonjour ﻿ ﻿" at bounding box center [598, 218] width 512 height 13
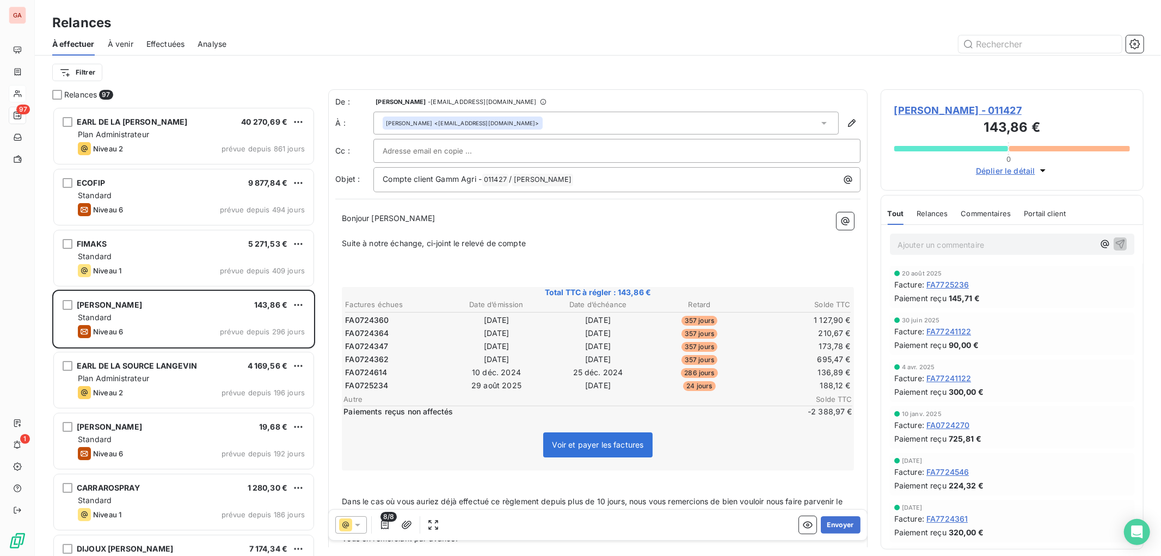
drag, startPoint x: 497, startPoint y: 239, endPoint x: 536, endPoint y: 278, distance: 55.0
click at [498, 240] on span "Suite à notre échange, ci-joint le relevé de compte" at bounding box center [434, 242] width 184 height 9
click at [619, 245] on p "Suite à notre échange, ci-joint le relevé de votre compte" at bounding box center [598, 243] width 512 height 13
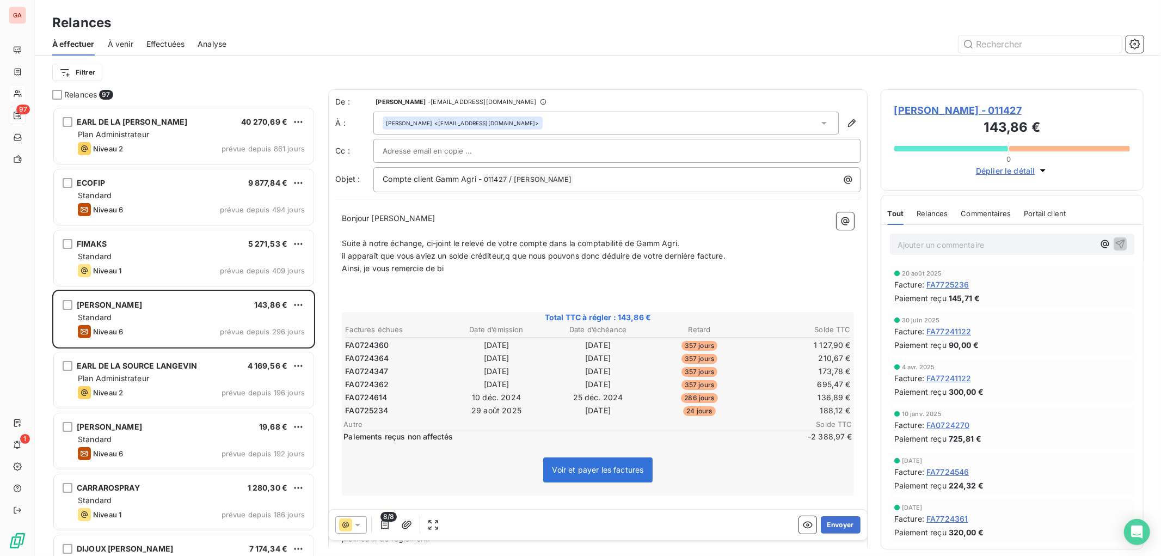
click at [472, 270] on p "Ainsi, je vous remercie de bi" at bounding box center [598, 268] width 512 height 13
click at [366, 269] on span "Ainsi, je vous remercie de bien vouloir régler pa" at bounding box center [428, 267] width 172 height 9
drag, startPoint x: 490, startPoint y: 260, endPoint x: 531, endPoint y: 262, distance: 40.9
click at [536, 278] on p "﻿" at bounding box center [598, 280] width 512 height 13
click at [507, 259] on span "il apparaît que vous aviez un solde créditeur,q que nous pouvons donc déduire d…" at bounding box center [534, 255] width 384 height 9
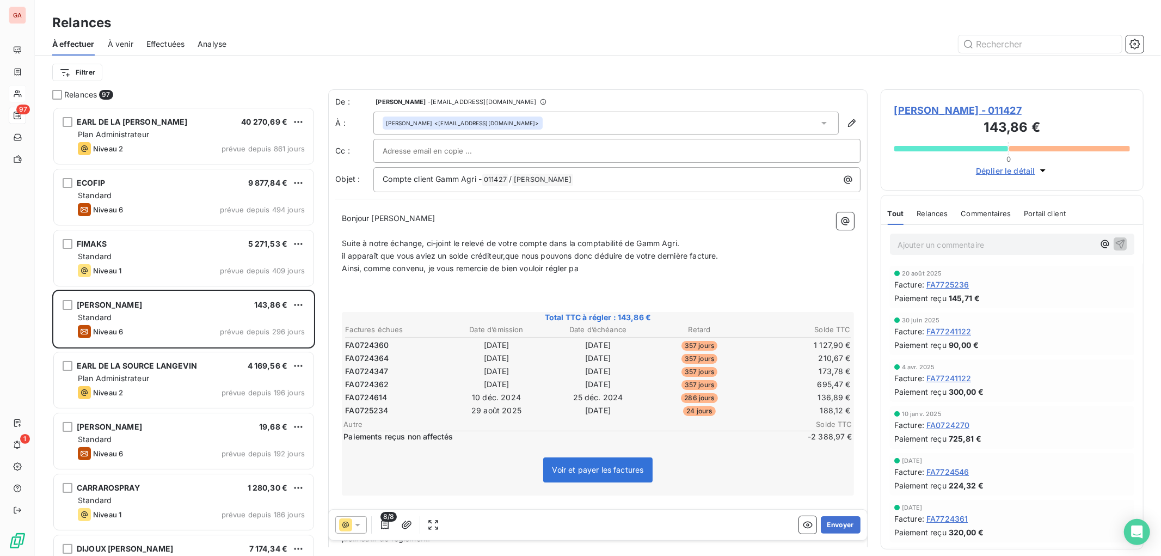
click at [613, 270] on p "Ainsi, comme convenu, je vous remercie de bien vouloir régler pa" at bounding box center [598, 268] width 512 height 13
click at [505, 253] on span "il apparaît que vous aviez un solde créditeur,que nous pouvons donc déduire de …" at bounding box center [530, 255] width 376 height 9
click at [601, 265] on p "Ainsi, comme convenu, je vous remercie de bien vouloir régler pa" at bounding box center [598, 268] width 512 height 13
drag, startPoint x: 678, startPoint y: 280, endPoint x: 708, endPoint y: 271, distance: 31.3
click at [679, 280] on p "﻿" at bounding box center [598, 280] width 512 height 13
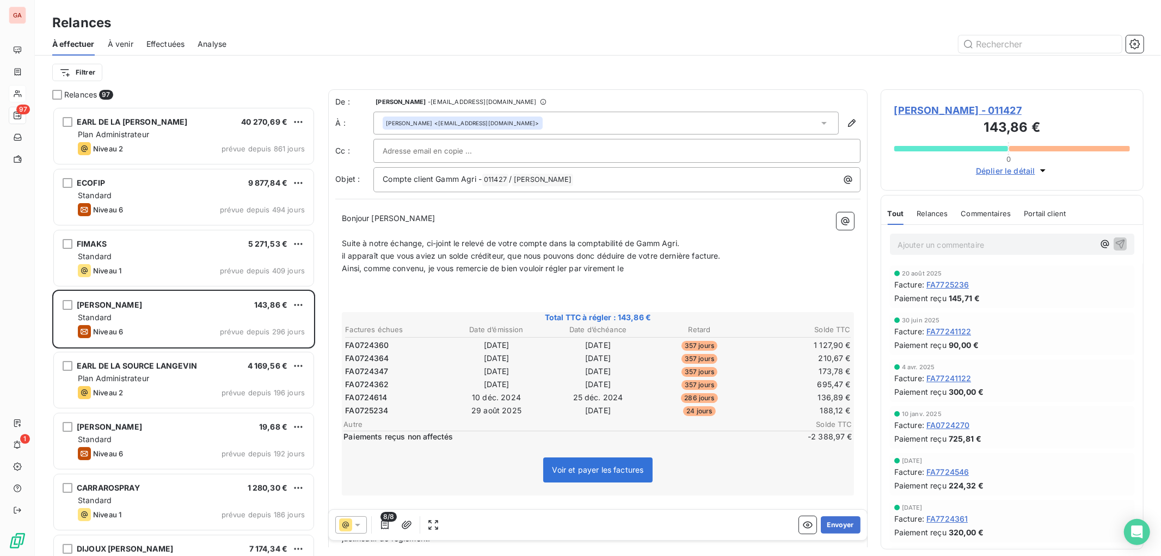
click at [758, 233] on p "﻿" at bounding box center [598, 231] width 512 height 13
drag, startPoint x: 780, startPoint y: 268, endPoint x: 774, endPoint y: 263, distance: 8.1
click at [779, 269] on p "Ainsi, comme convenu, je vous remercie de bien vouloir régler par virement le" at bounding box center [598, 268] width 512 height 13
drag, startPoint x: 342, startPoint y: 254, endPoint x: 376, endPoint y: 273, distance: 39.0
click at [343, 255] on span "il apparaît que vous aviez un solde créditeur, que nous pouvons donc déduire de…" at bounding box center [531, 255] width 378 height 9
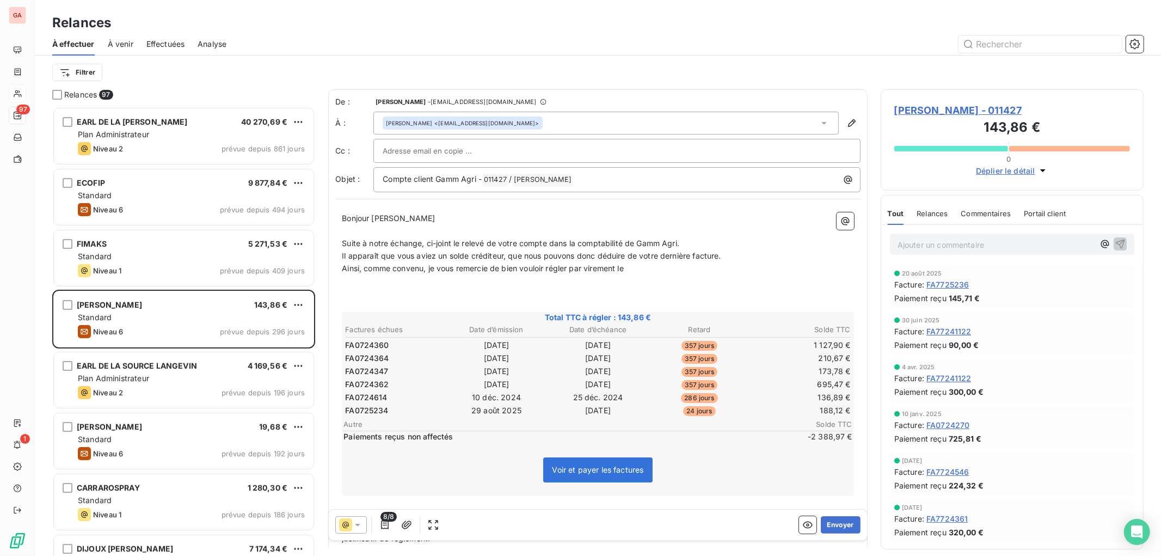
click at [669, 270] on p "Ainsi, comme convenu, je vous remercie de bien vouloir régler par virement le" at bounding box center [598, 268] width 512 height 13
click at [698, 278] on p "﻿" at bounding box center [598, 280] width 512 height 13
click at [702, 267] on p "Ainsi, comme convenu, je vous remercie de bien vouloir régler par virement le s…" at bounding box center [598, 268] width 512 height 13
click at [493, 140] on div at bounding box center [616, 151] width 487 height 24
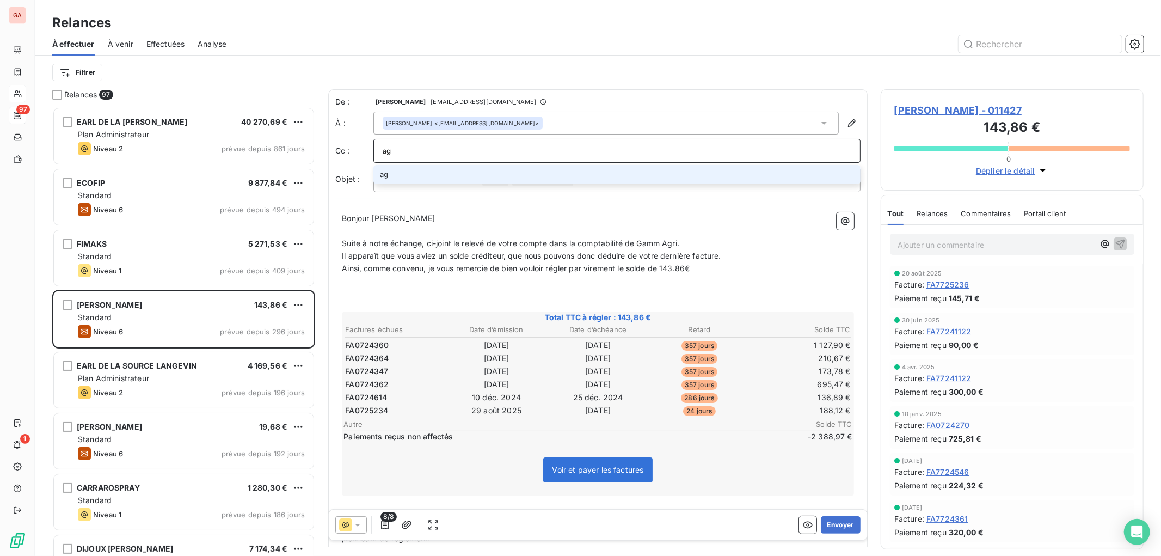
type input "a"
type input "@"
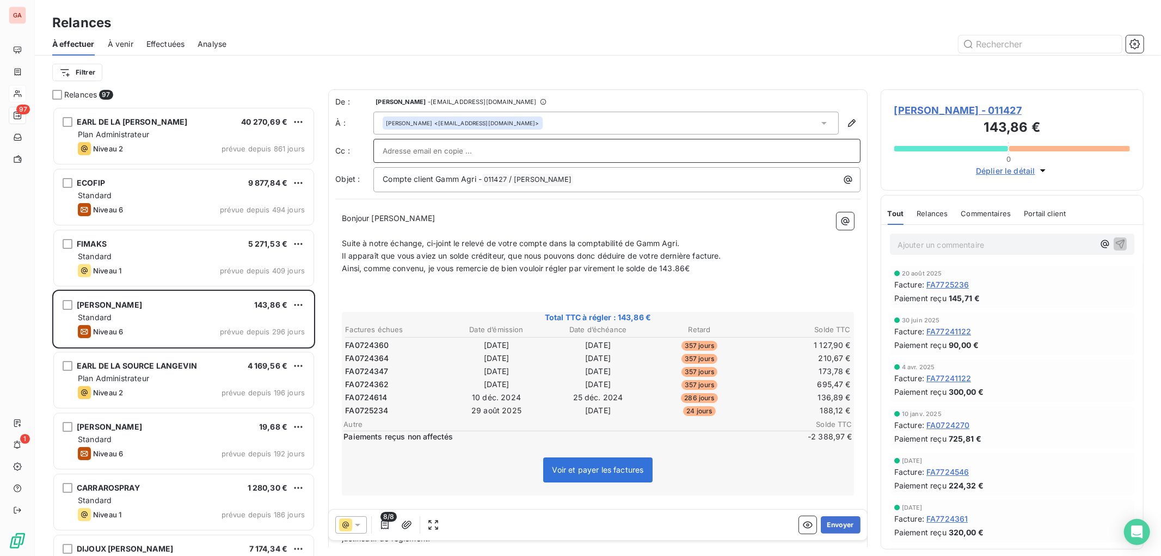
drag, startPoint x: 575, startPoint y: 268, endPoint x: 621, endPoint y: 275, distance: 46.3
click at [579, 268] on span "Ainsi, comme convenu, je vous remercie de bien vouloir régler par virement le s…" at bounding box center [516, 267] width 348 height 9
click at [736, 273] on p "Ainsi, comme convenu, je vous remercie de bien vouloir régler par virement le s…" at bounding box center [598, 268] width 512 height 13
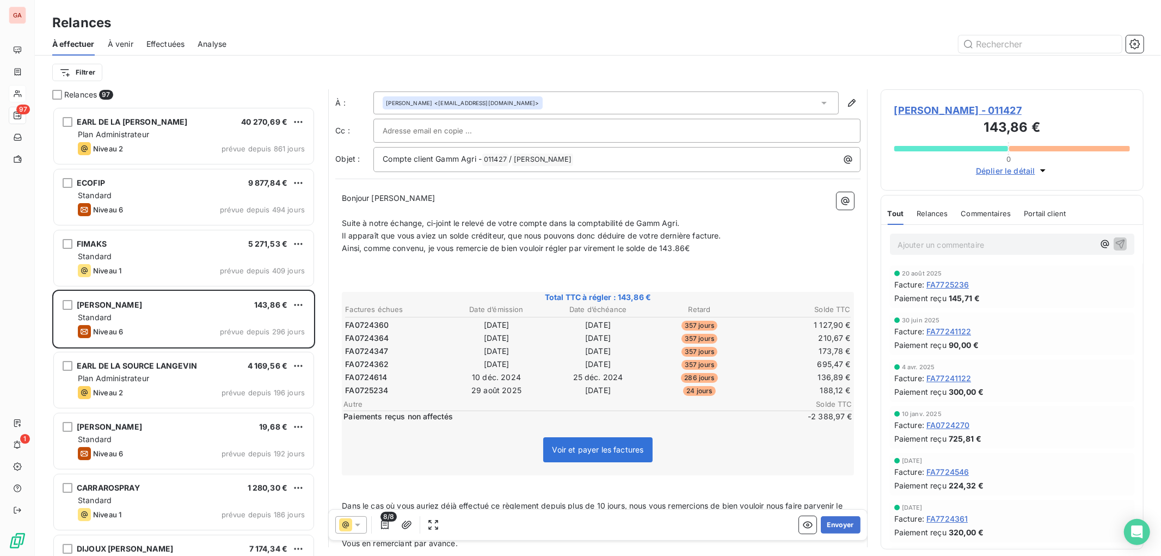
scroll to position [113, 0]
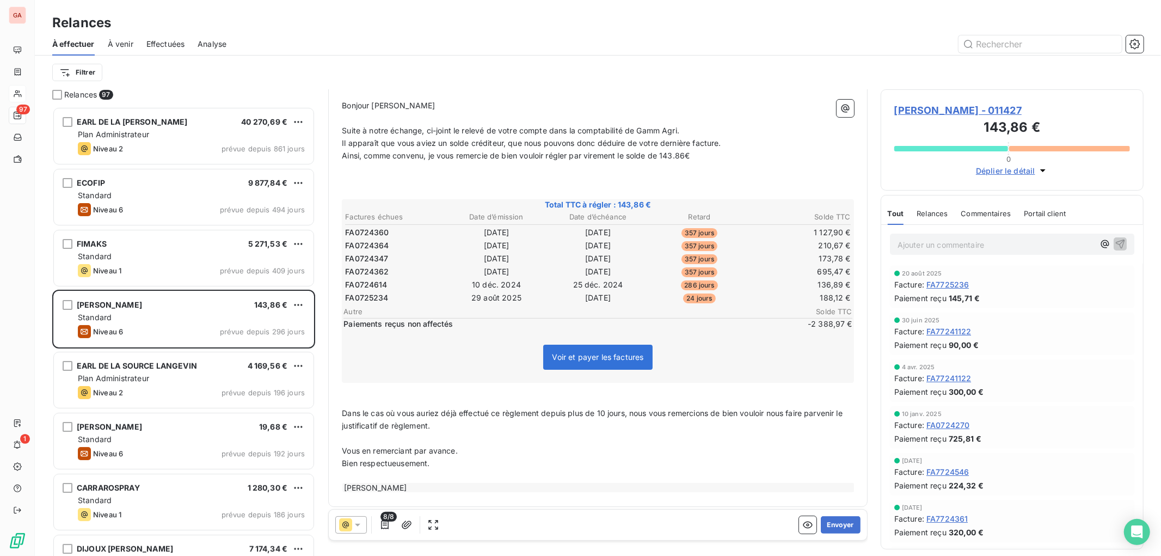
drag, startPoint x: 501, startPoint y: 427, endPoint x: 488, endPoint y: 429, distance: 13.2
click at [502, 427] on p "Dans le cas où vous auriez déjà effectué ce règlement depuis plus de 10 jours, …" at bounding box center [598, 419] width 512 height 25
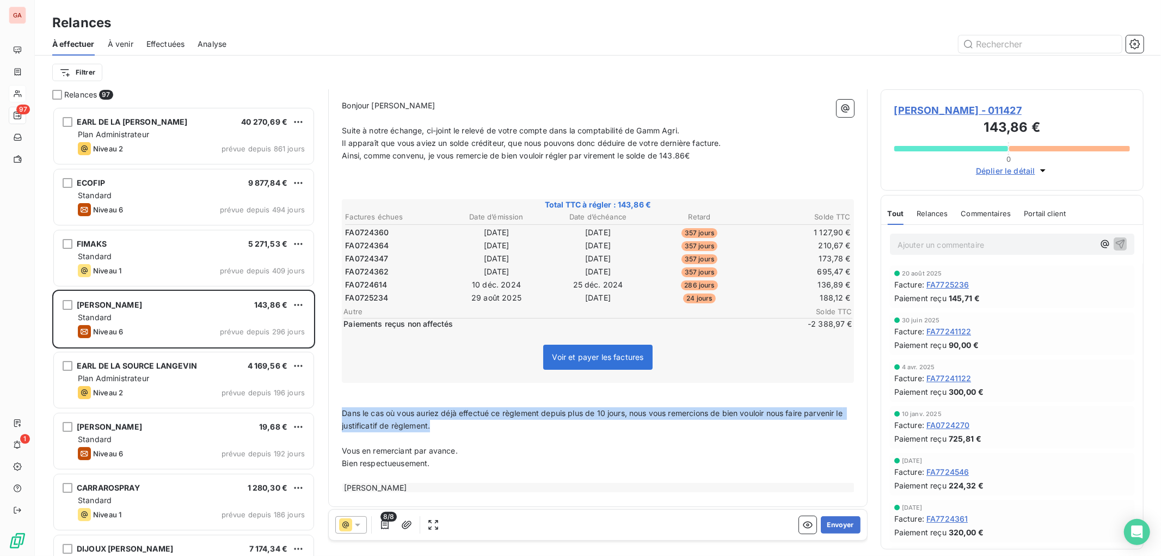
drag, startPoint x: 451, startPoint y: 421, endPoint x: 284, endPoint y: 410, distance: 167.4
click at [284, 410] on div "Relances 97 EARL DE LA RAVINE [PERSON_NAME] 40 270,69 € Plan Administrateur Niv…" at bounding box center [598, 322] width 1126 height 466
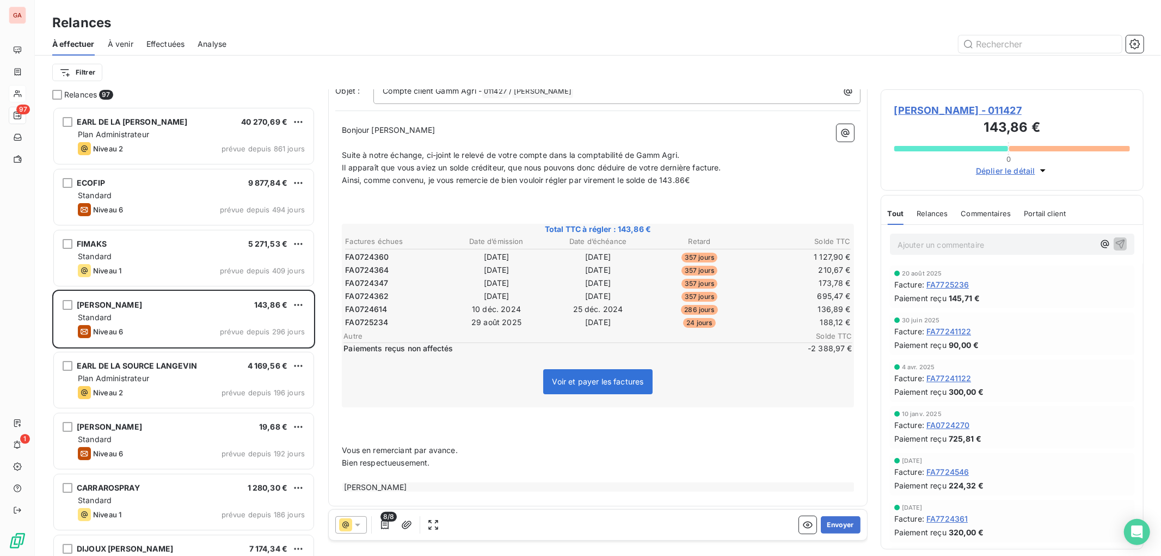
scroll to position [77, 0]
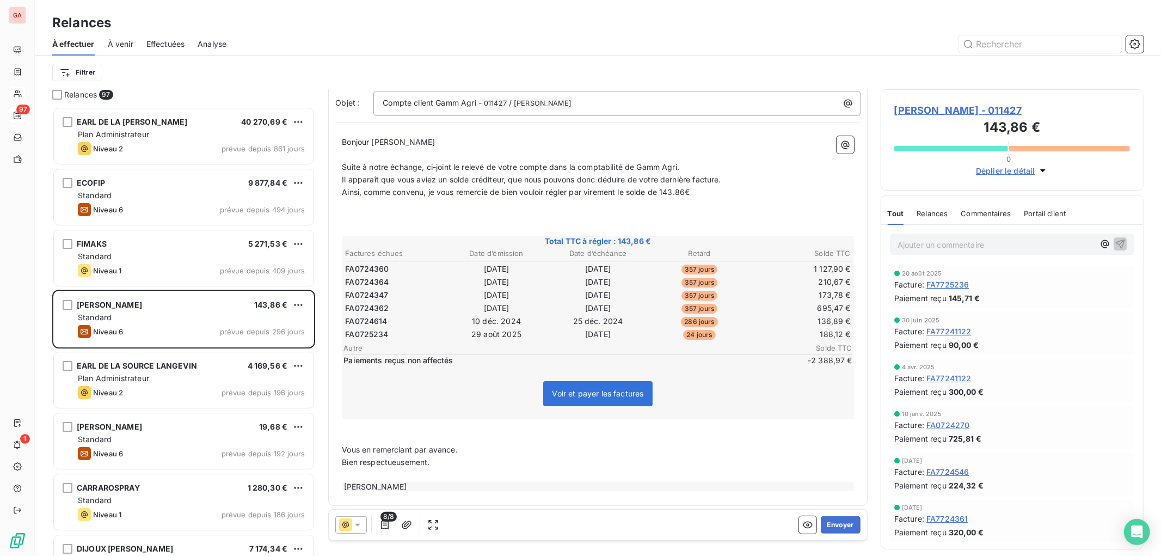
click at [447, 476] on p "﻿" at bounding box center [598, 475] width 512 height 13
click at [450, 483] on div "[PERSON_NAME]" at bounding box center [598, 486] width 512 height 9
click at [433, 482] on div "[PERSON_NAME]" at bounding box center [598, 486] width 512 height 9
click at [474, 469] on p "﻿" at bounding box center [598, 475] width 512 height 13
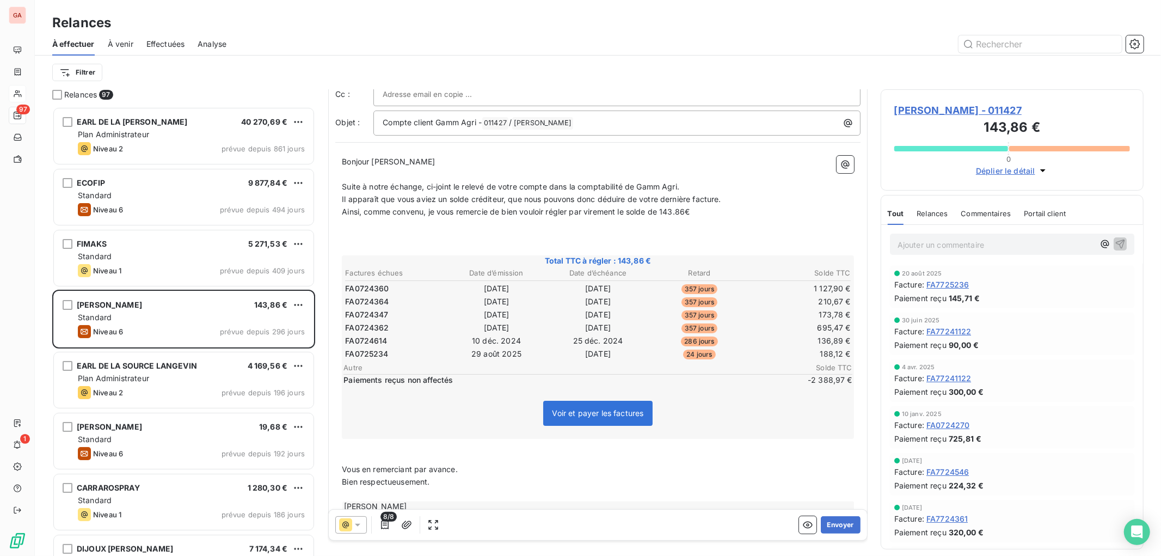
scroll to position [0, 0]
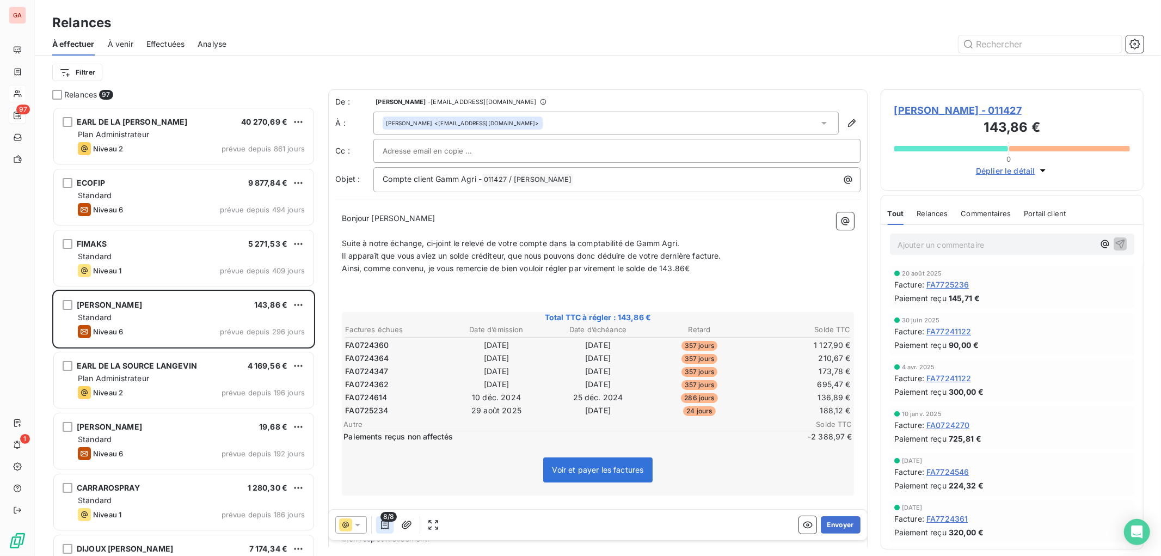
click at [387, 521] on icon "button" at bounding box center [384, 524] width 11 height 11
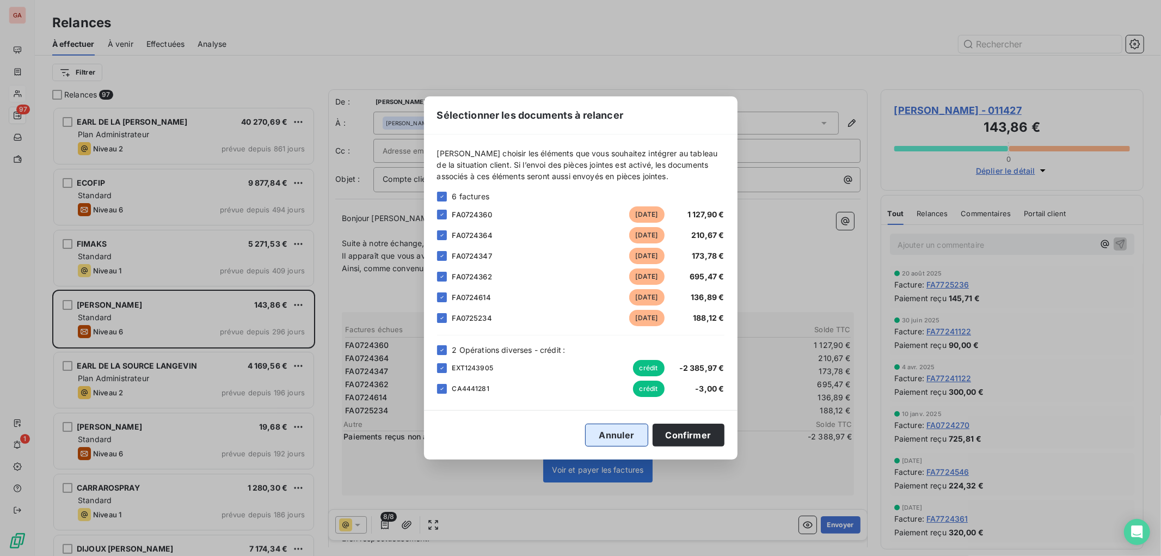
click at [614, 437] on button "Annuler" at bounding box center [616, 434] width 63 height 23
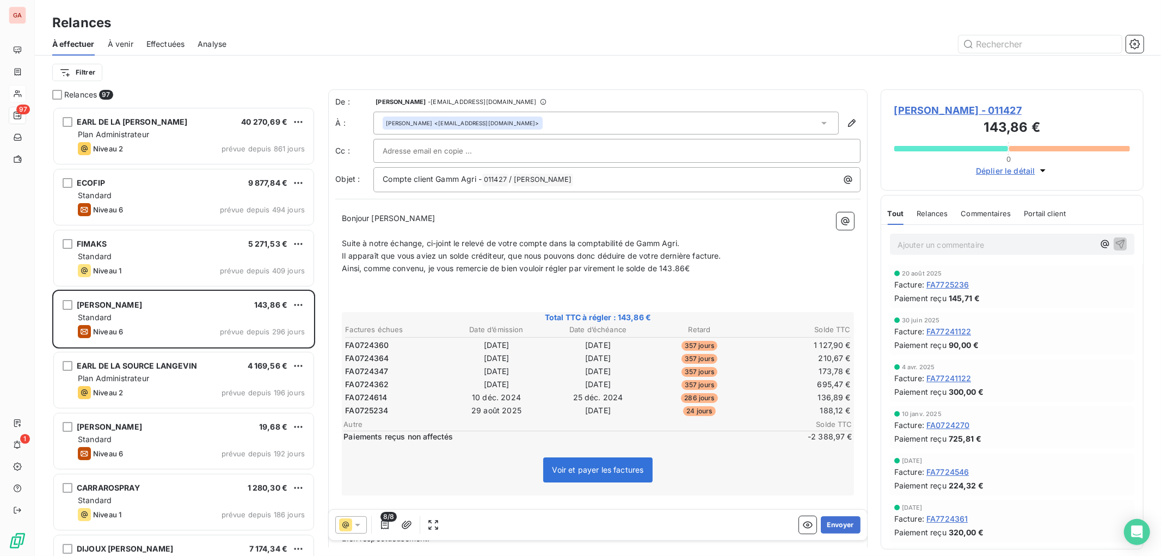
click at [392, 518] on span "8/8" at bounding box center [388, 517] width 16 height 10
click at [389, 525] on icon "button" at bounding box center [385, 524] width 8 height 9
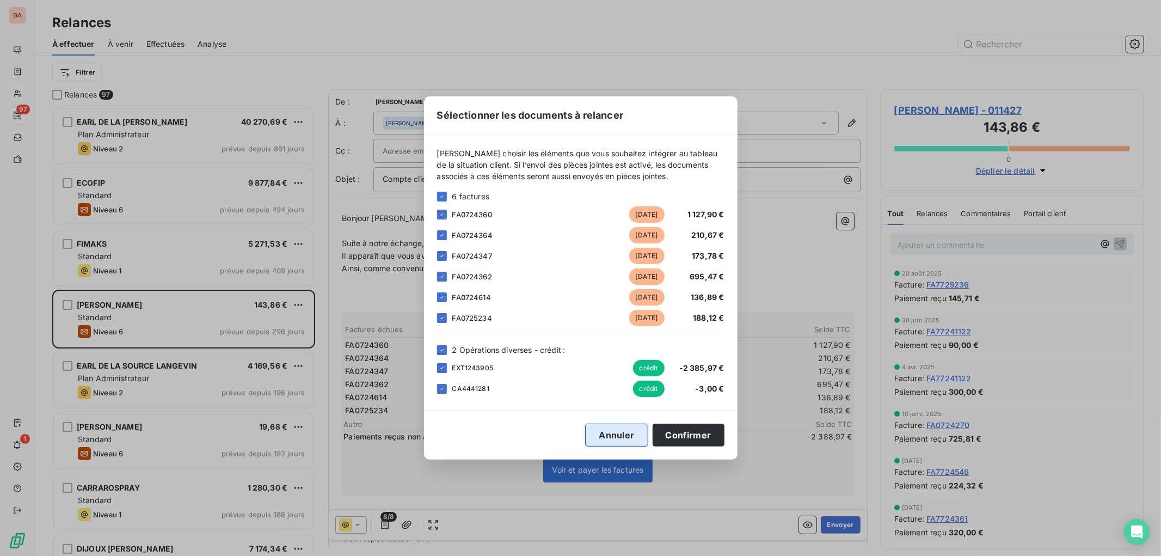
click at [628, 433] on button "Annuler" at bounding box center [616, 434] width 63 height 23
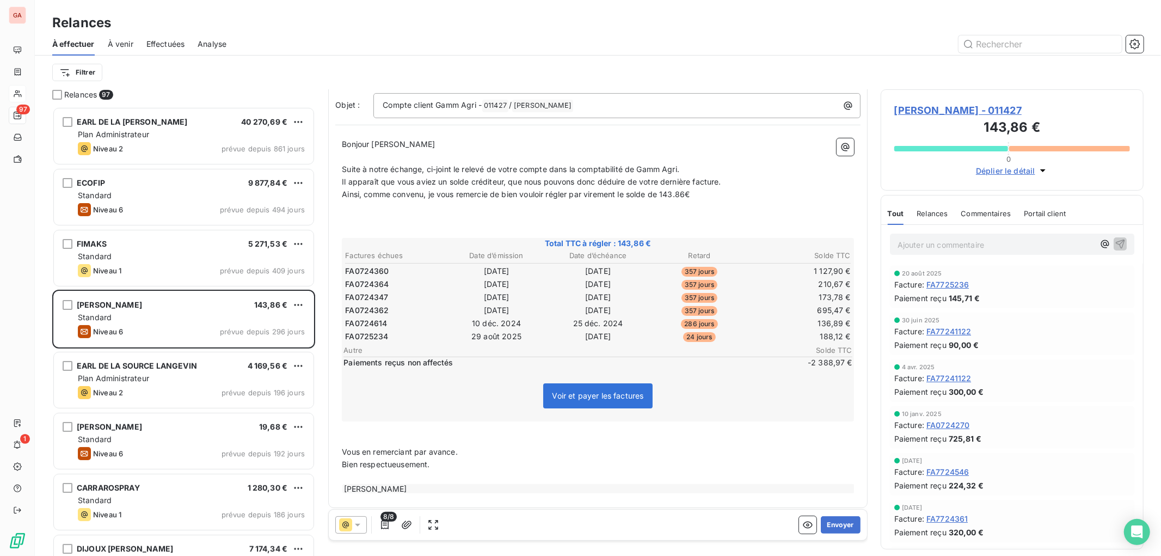
scroll to position [76, 0]
click at [385, 521] on span "8/8" at bounding box center [388, 517] width 16 height 10
click at [407, 522] on icon "button" at bounding box center [407, 524] width 10 height 8
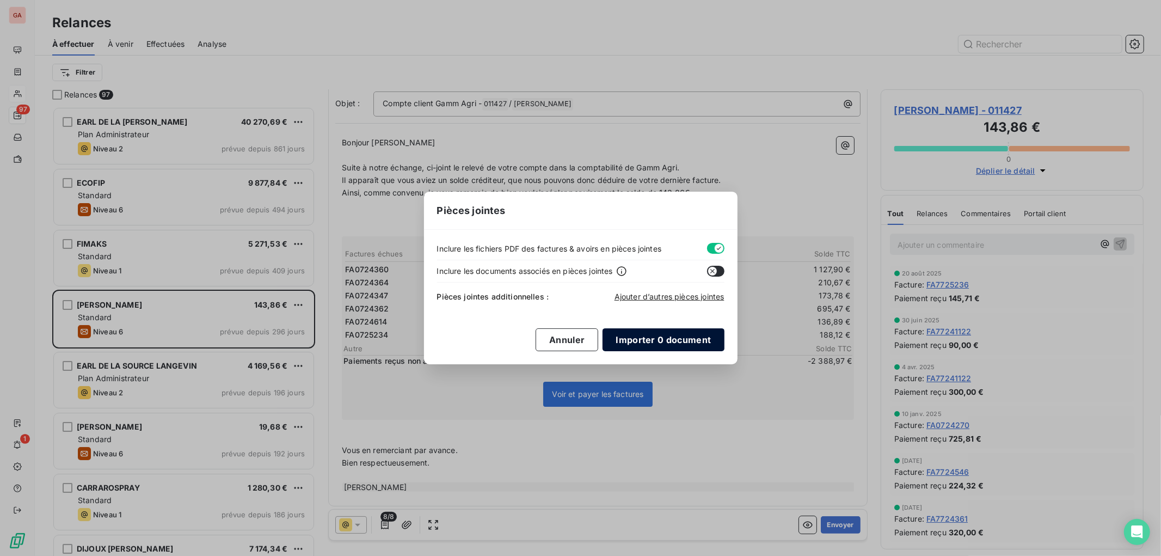
click at [656, 339] on button "Importer 0 document" at bounding box center [663, 339] width 121 height 23
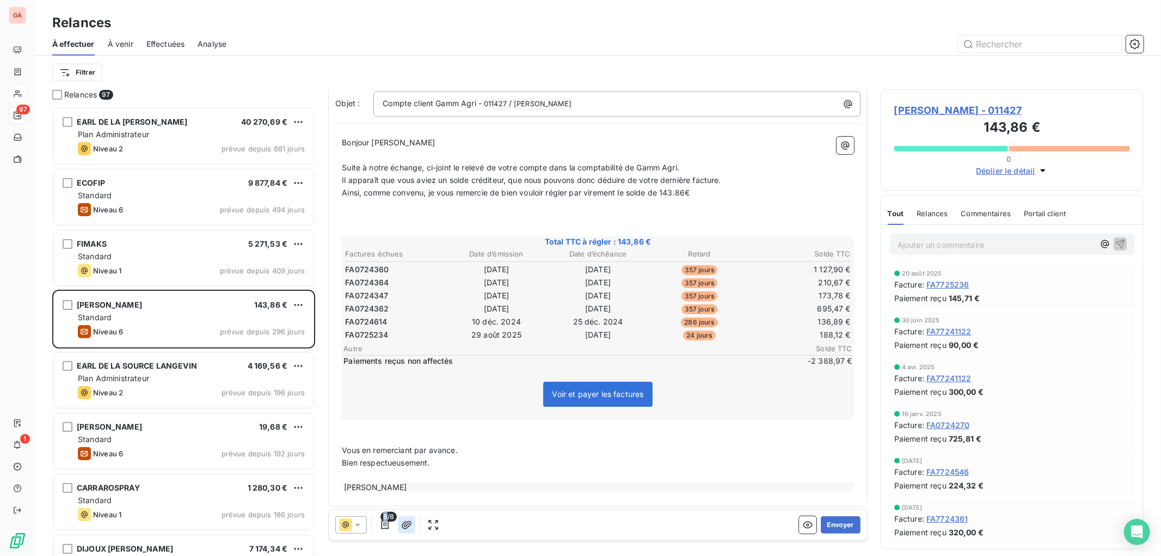
click at [410, 519] on icon "button" at bounding box center [406, 524] width 11 height 11
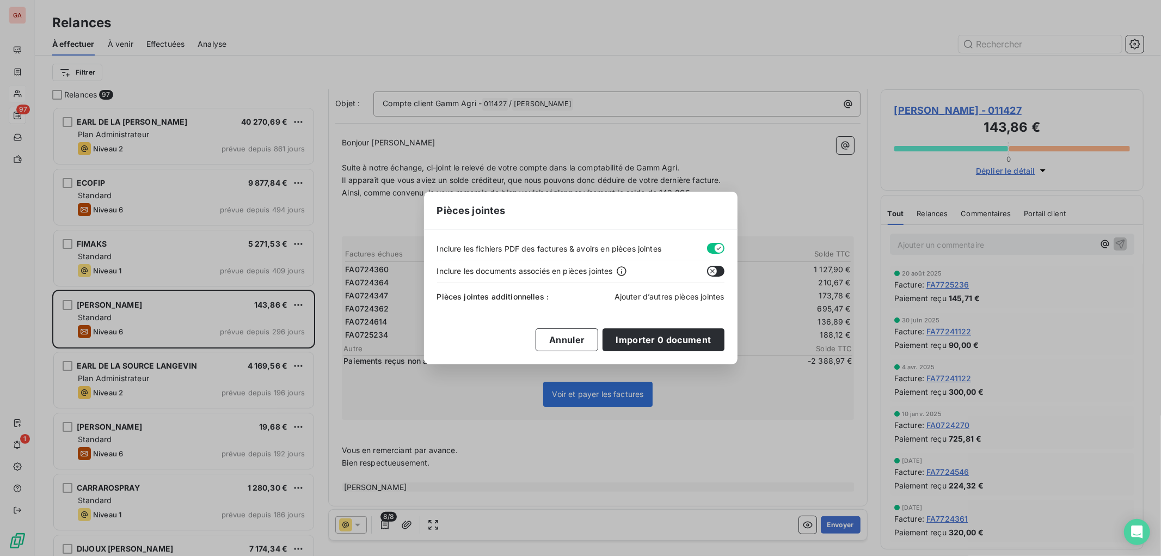
click at [660, 296] on span "Ajouter d’autres pièces jointes" at bounding box center [669, 296] width 110 height 9
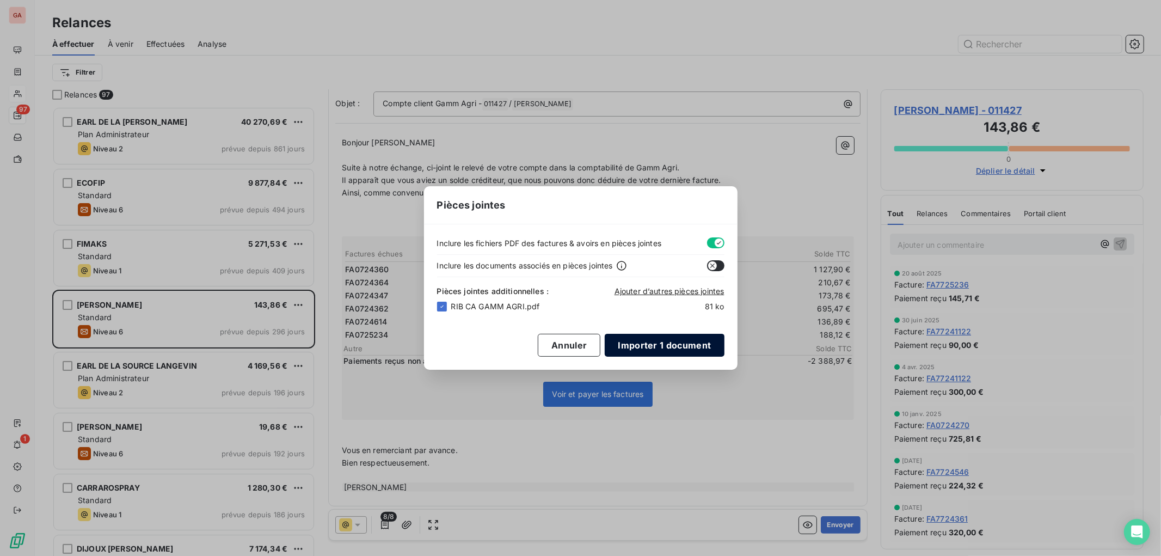
click at [667, 342] on button "Importer 1 document" at bounding box center [664, 345] width 119 height 23
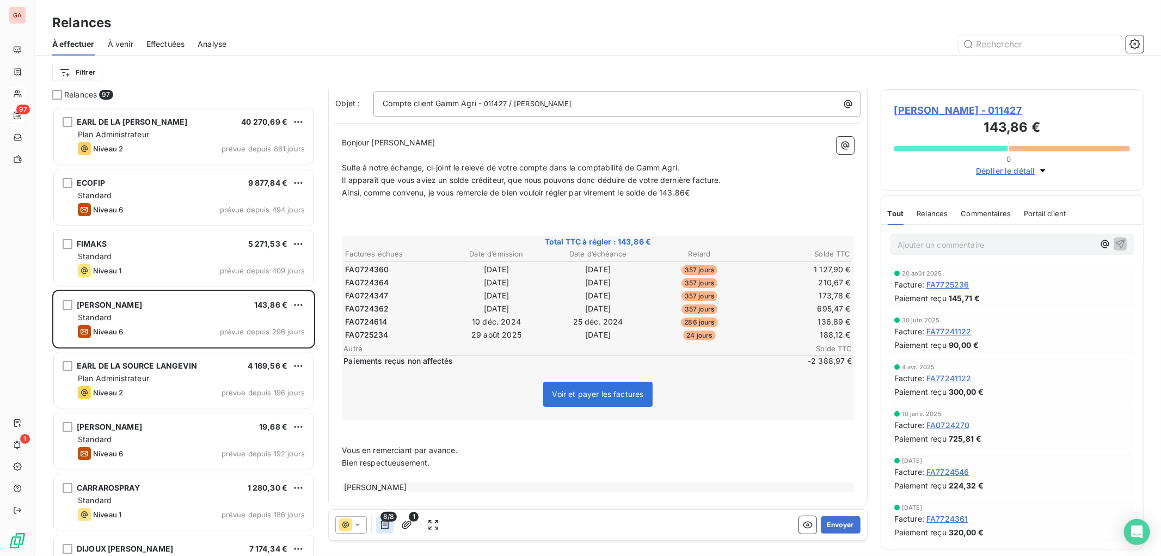
click at [386, 521] on icon "button" at bounding box center [384, 524] width 11 height 11
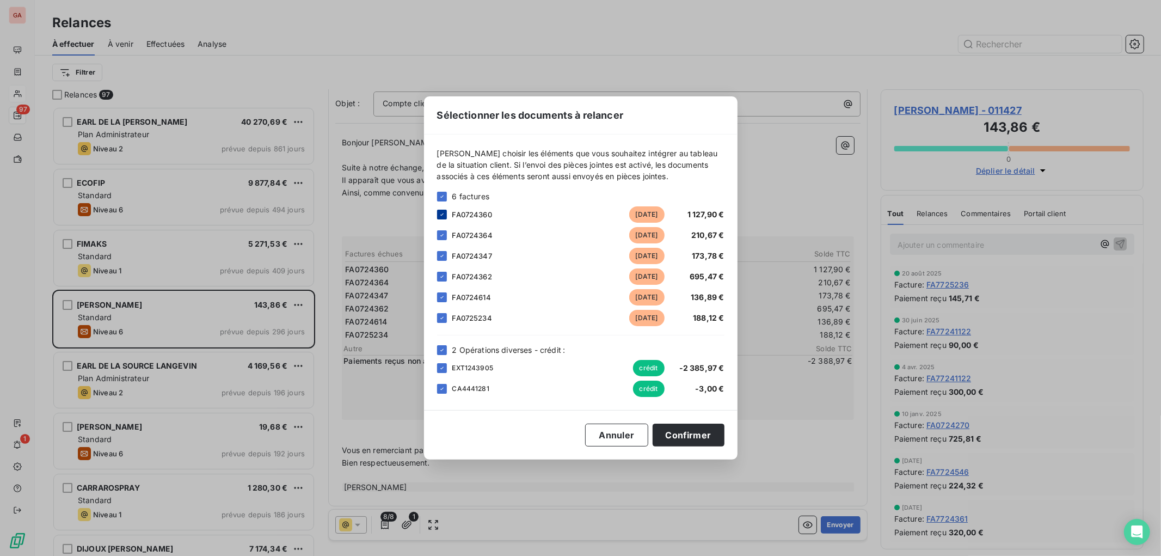
click at [444, 216] on icon at bounding box center [442, 214] width 7 height 7
click at [442, 231] on div at bounding box center [442, 235] width 10 height 10
drag, startPoint x: 443, startPoint y: 259, endPoint x: 444, endPoint y: 265, distance: 6.0
click at [444, 259] on div at bounding box center [442, 256] width 10 height 10
click at [446, 278] on div at bounding box center [442, 277] width 10 height 10
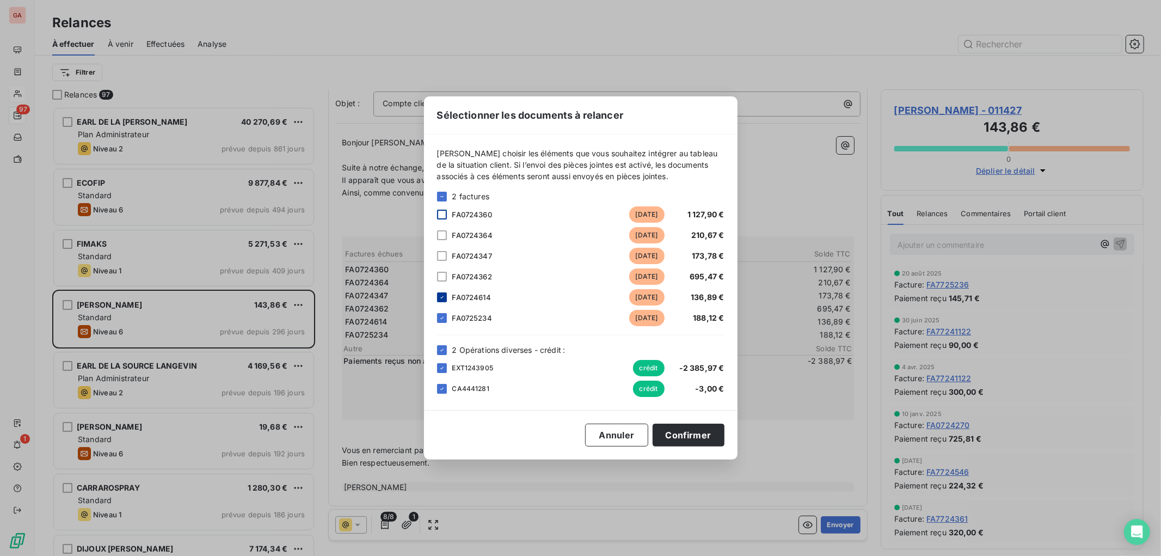
drag, startPoint x: 448, startPoint y: 296, endPoint x: 442, endPoint y: 296, distance: 6.0
click at [442, 296] on div "FA0724614 [DATE] 136,89 €" at bounding box center [580, 297] width 287 height 16
click at [442, 319] on icon at bounding box center [442, 318] width 7 height 7
click at [441, 368] on icon at bounding box center [442, 368] width 7 height 7
click at [439, 393] on div at bounding box center [442, 389] width 10 height 10
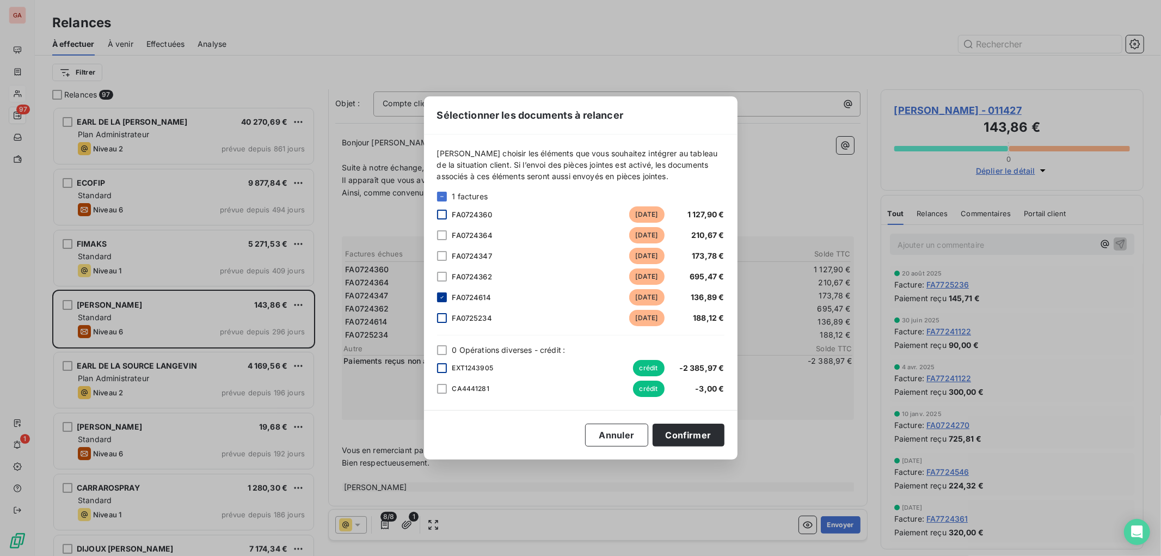
click at [444, 299] on icon at bounding box center [442, 297] width 7 height 7
click at [441, 319] on div at bounding box center [442, 318] width 10 height 10
click at [690, 439] on button "Confirmer" at bounding box center [689, 434] width 72 height 23
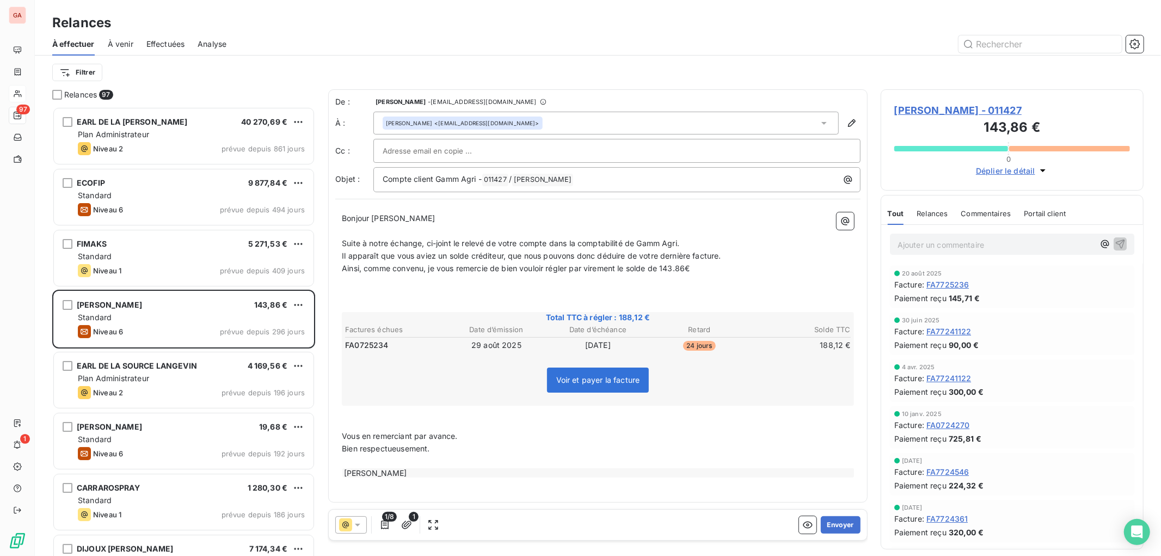
scroll to position [0, 0]
click at [552, 233] on p "﻿" at bounding box center [598, 231] width 512 height 13
drag, startPoint x: 718, startPoint y: 271, endPoint x: 665, endPoint y: 272, distance: 53.9
click at [665, 272] on p "Ainsi, comme convenu, je vous remercie de bien vouloir régler par virement le s…" at bounding box center [598, 268] width 512 height 13
click at [704, 267] on p "Ainsi, comme convenu, je vous remercie de bien vouloir régler par virement le s…" at bounding box center [598, 268] width 512 height 13
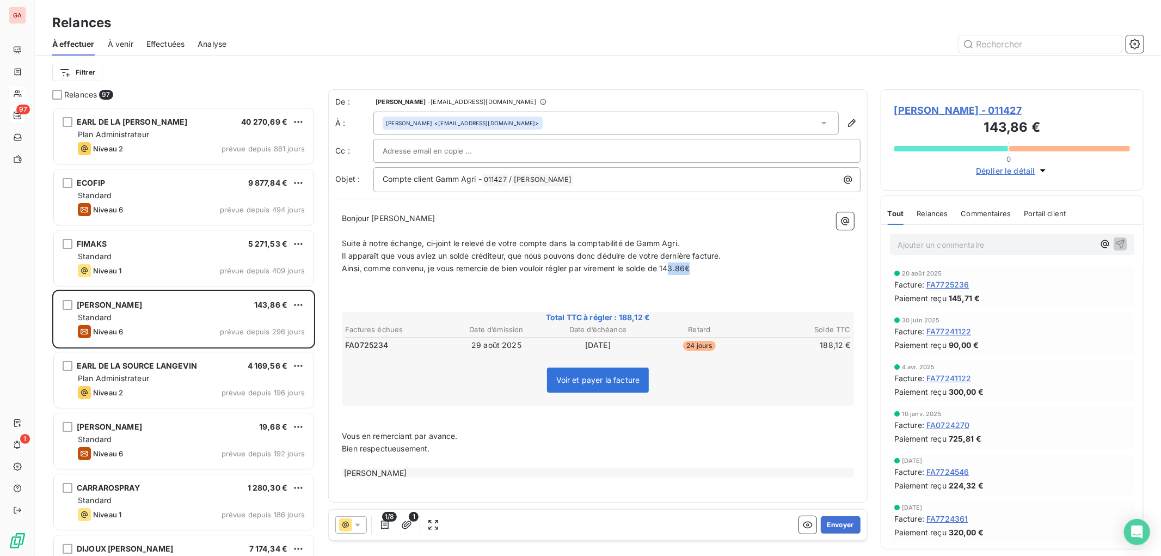
drag, startPoint x: 706, startPoint y: 267, endPoint x: 673, endPoint y: 263, distance: 32.9
click at [673, 263] on p "Ainsi, comme convenu, je vous remercie de bien vouloir régler par virement le s…" at bounding box center [598, 268] width 512 height 13
click at [701, 267] on p "Ainsi, comme convenu, je vous remercie de bien vouloir régler par virement le s…" at bounding box center [598, 268] width 512 height 13
click at [717, 269] on p "Ainsi, comme convenu, je vous remercie de bien vouloir régler par virement le s…" at bounding box center [598, 268] width 512 height 13
drag, startPoint x: 722, startPoint y: 269, endPoint x: 664, endPoint y: 273, distance: 57.9
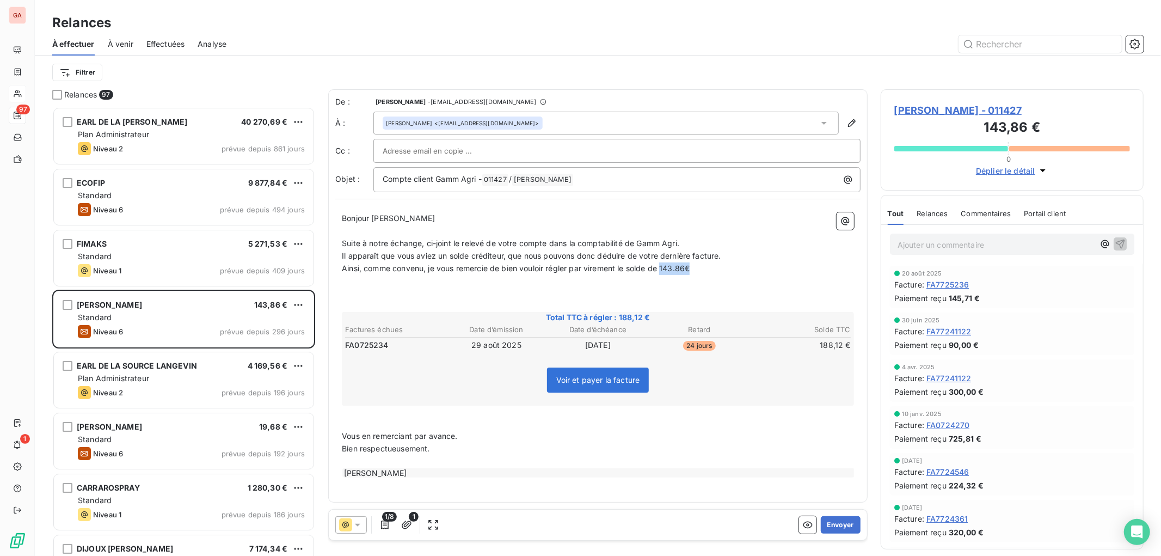
click at [664, 273] on p "Ainsi, comme convenu, je vous remercie de bien vouloir régler par virement le s…" at bounding box center [598, 268] width 512 height 13
click at [743, 270] on p "Ainsi, comme convenu, je vous remercie de bien vouloir régler par virement le s…" at bounding box center [598, 268] width 512 height 13
drag, startPoint x: 545, startPoint y: 158, endPoint x: 414, endPoint y: 161, distance: 130.6
click at [544, 158] on div at bounding box center [617, 151] width 469 height 16
click at [511, 153] on input "text" at bounding box center [617, 151] width 469 height 16
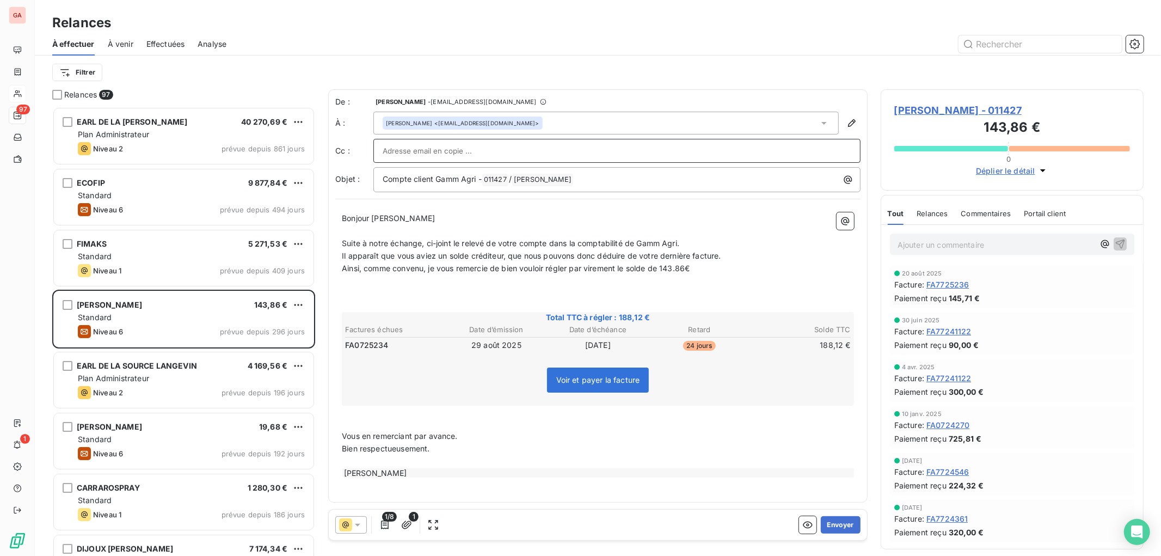
paste input "[PERSON_NAME][EMAIL_ADDRESS][DOMAIN_NAME]"
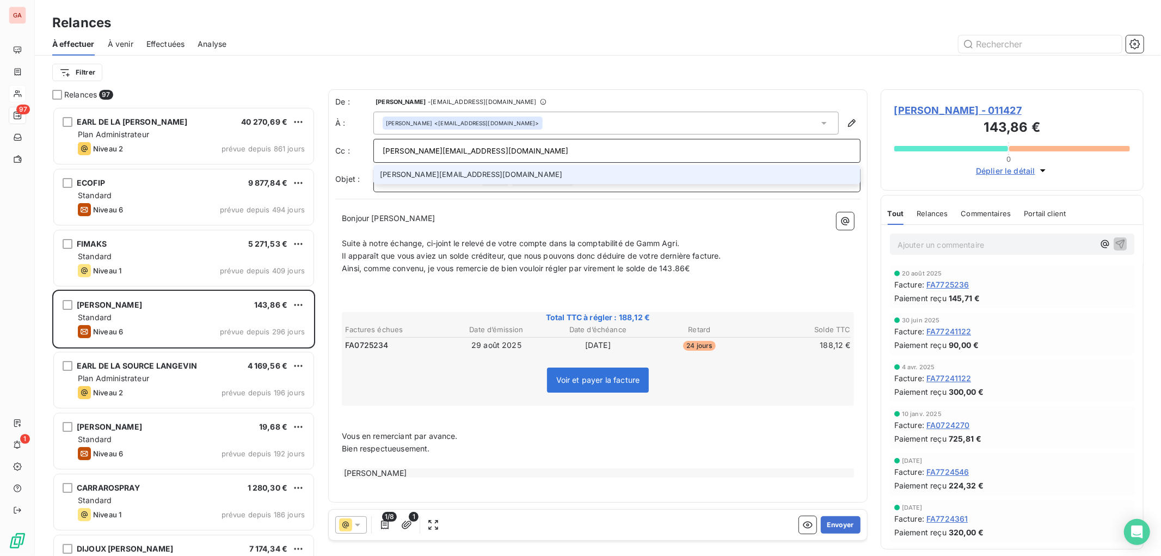
type input "[PERSON_NAME][EMAIL_ADDRESS][DOMAIN_NAME]"
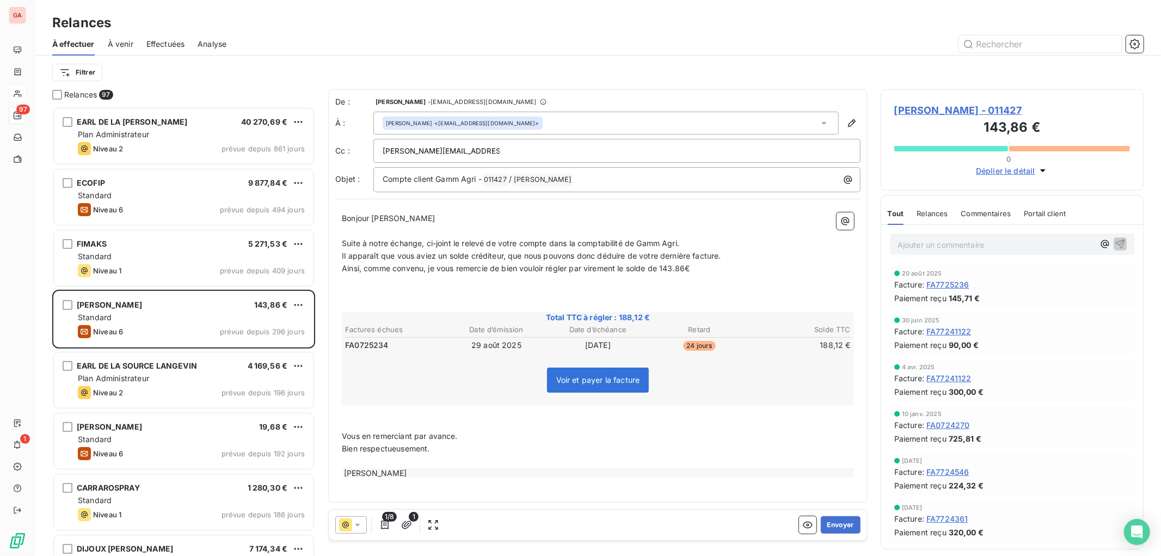
click at [532, 279] on p "﻿" at bounding box center [598, 280] width 512 height 13
drag, startPoint x: 721, startPoint y: 242, endPoint x: 324, endPoint y: 241, distance: 396.8
click at [324, 241] on div "Relances 97 EARL DE LA RAVINE [PERSON_NAME] 40 270,69 € Plan Administrateur Niv…" at bounding box center [598, 322] width 1126 height 466
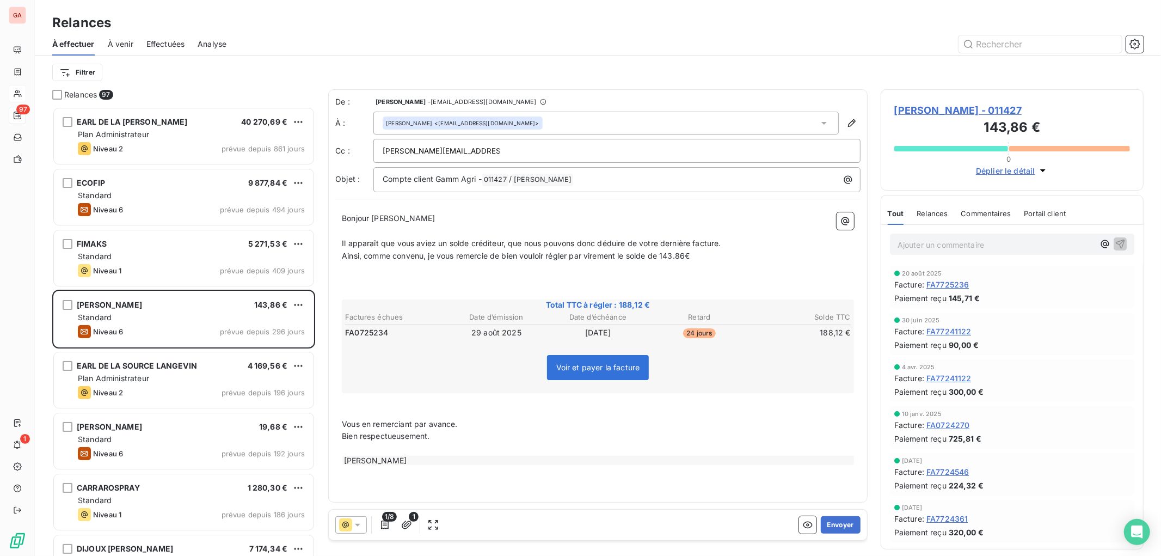
click at [721, 255] on p "Ainsi, comme convenu, je vous remercie de bien vouloir régler par virement le s…" at bounding box center [598, 256] width 512 height 13
click at [513, 427] on p "Vous en remerciant par avance." at bounding box center [598, 424] width 512 height 13
click at [744, 250] on p "Ainsi, comme convenu, je vous remercie de bien vouloir régler par virement le s…" at bounding box center [598, 256] width 512 height 13
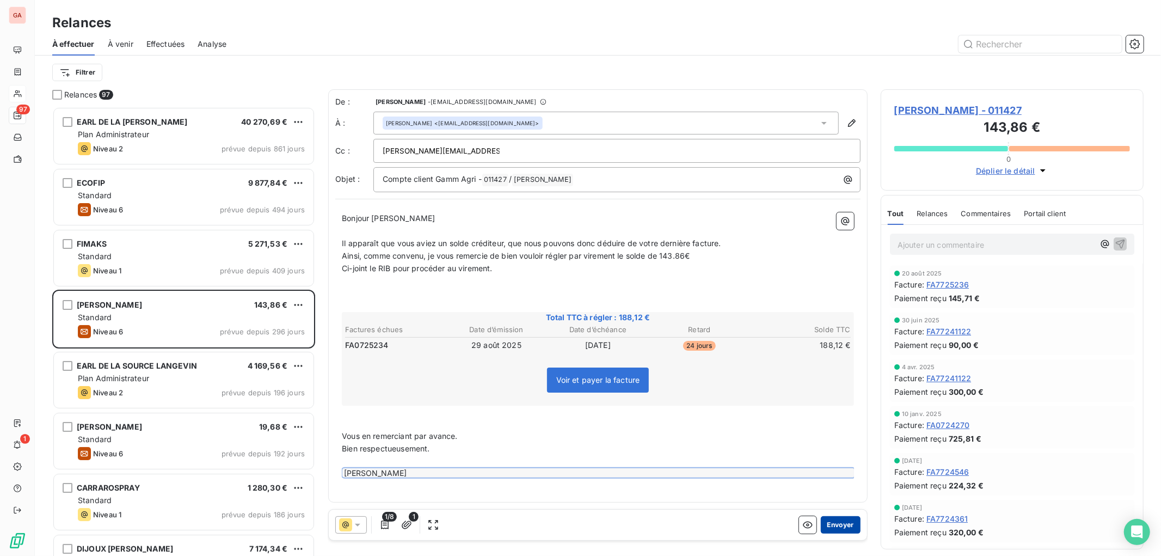
click at [850, 516] on button "Envoyer" at bounding box center [841, 524] width 40 height 17
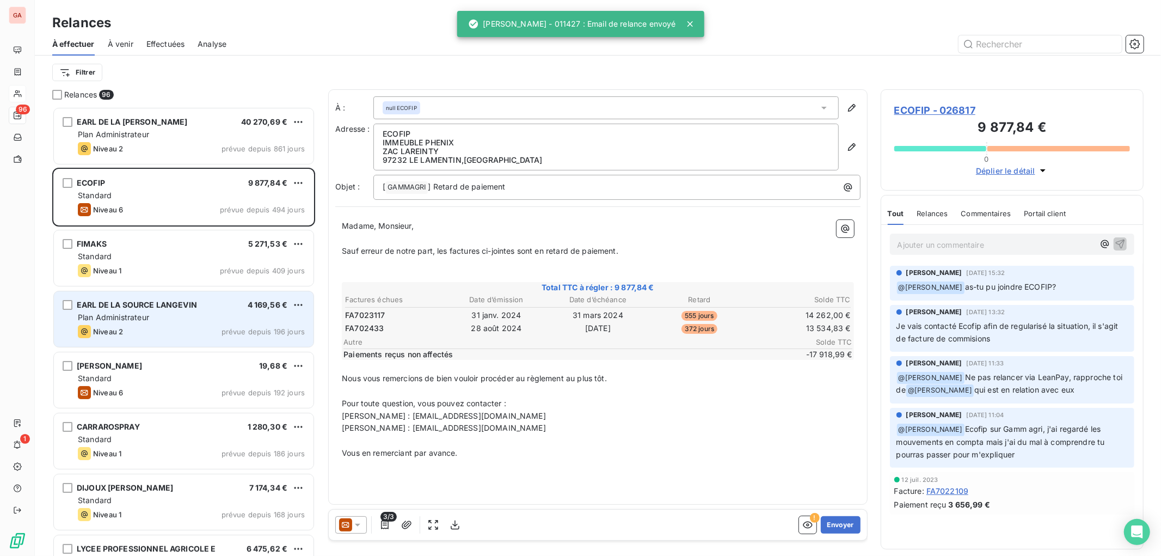
click at [220, 309] on div "EARL DE LA SOURCE LANGEVIN 4 169,56 €" at bounding box center [191, 305] width 227 height 10
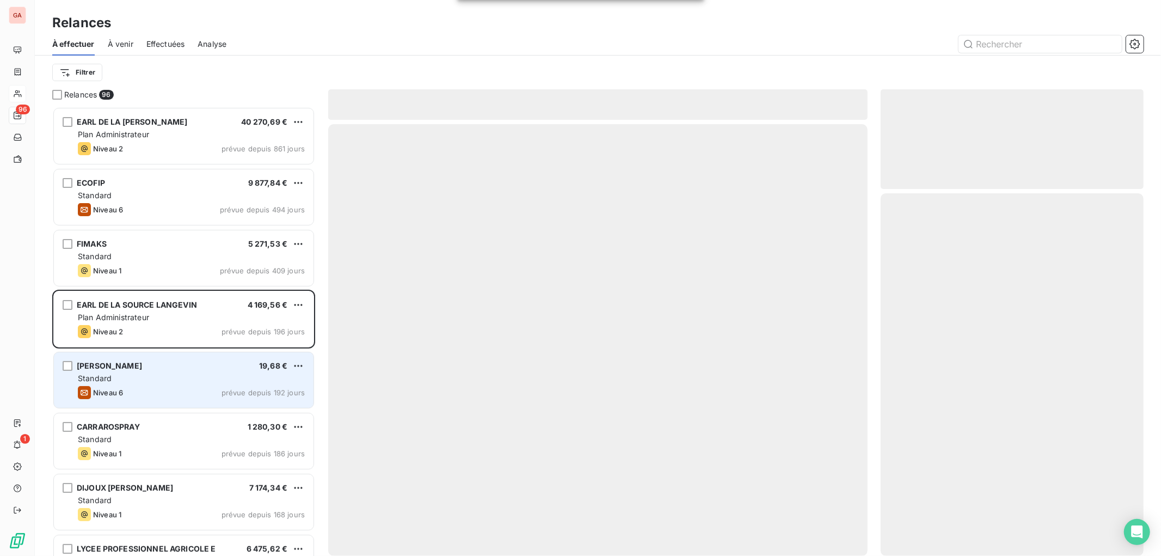
click at [222, 378] on div "Standard" at bounding box center [191, 378] width 227 height 11
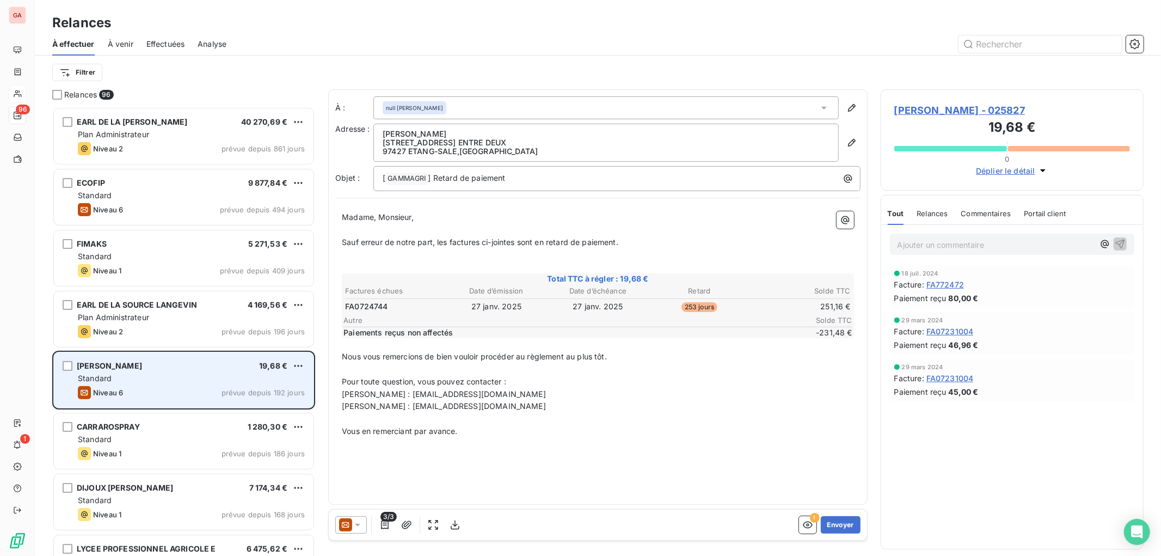
click at [161, 381] on div "Standard" at bounding box center [191, 378] width 227 height 11
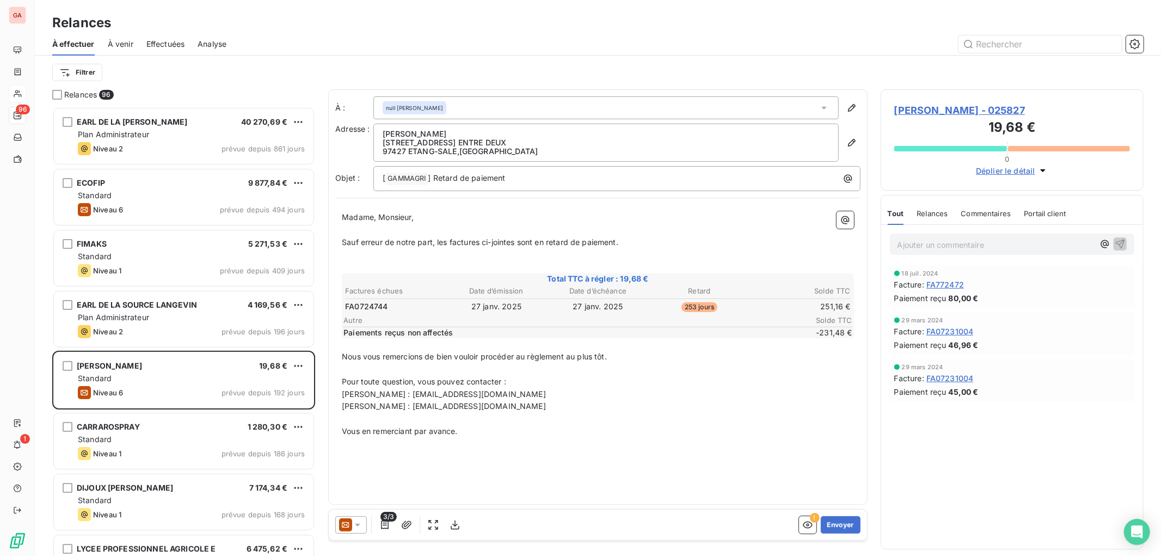
click at [364, 527] on div at bounding box center [351, 524] width 32 height 17
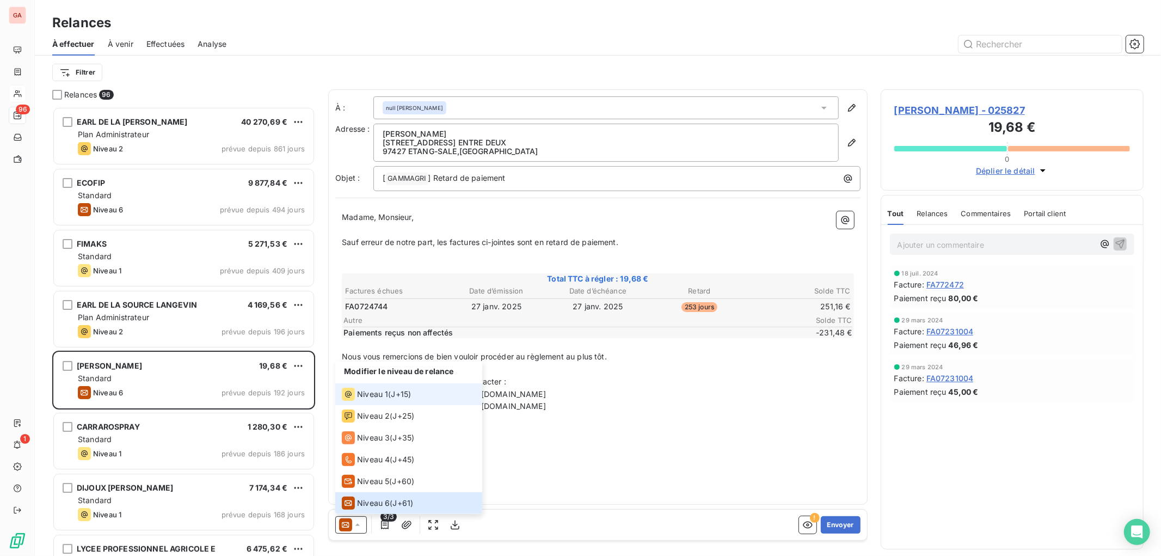
click at [404, 403] on li "Niveau 1 ( J+15 )" at bounding box center [408, 394] width 147 height 22
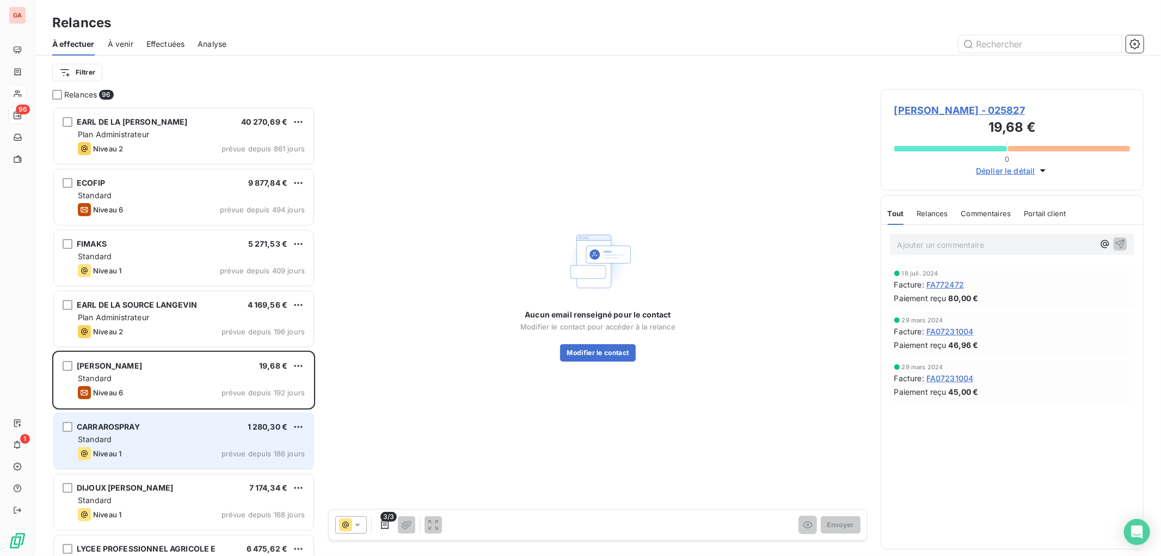
click at [162, 436] on div "Standard" at bounding box center [191, 439] width 227 height 11
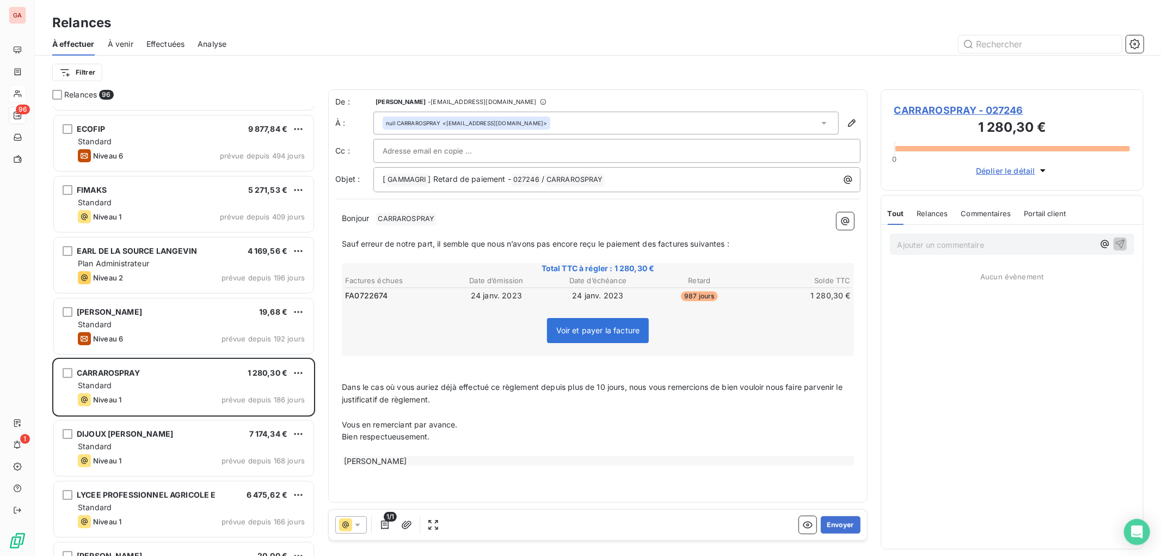
scroll to position [61, 0]
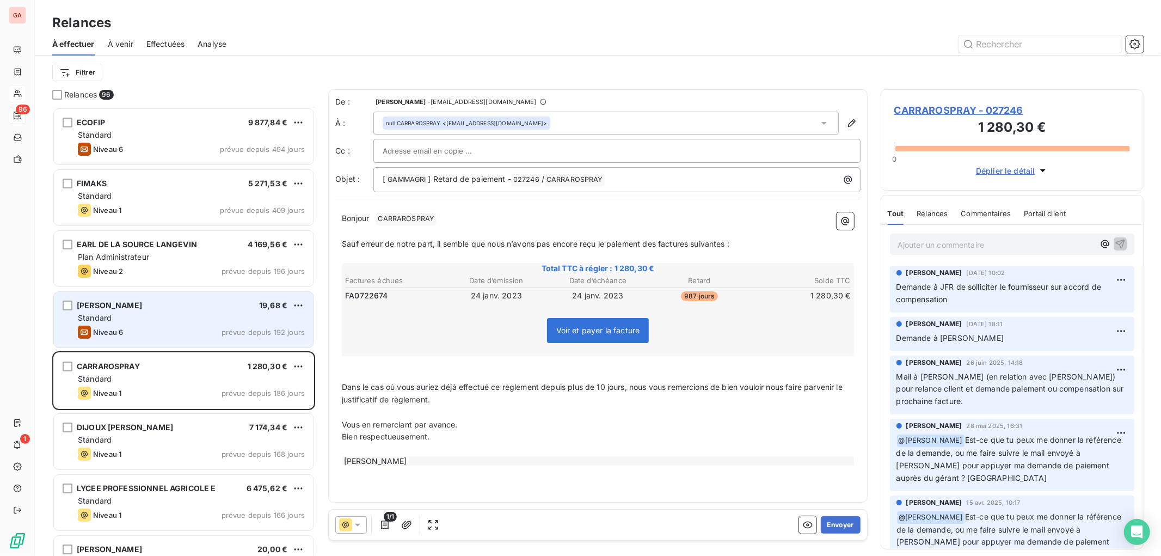
click at [184, 324] on div "[PERSON_NAME] 19,68 € Standard Niveau 6 prévue depuis 192 jours" at bounding box center [184, 320] width 260 height 56
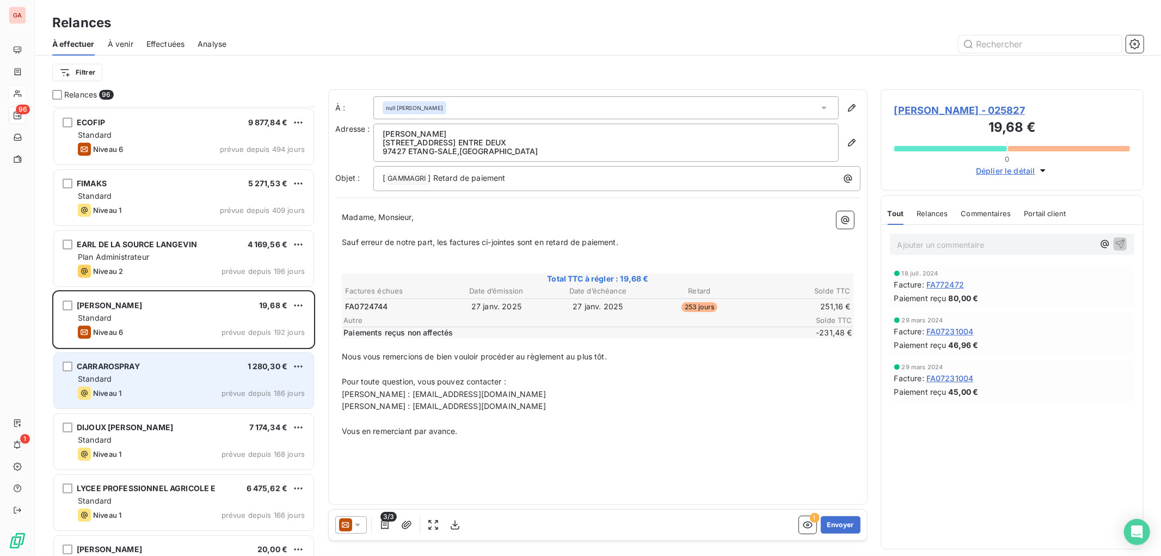
click at [193, 379] on div "Standard" at bounding box center [191, 378] width 227 height 11
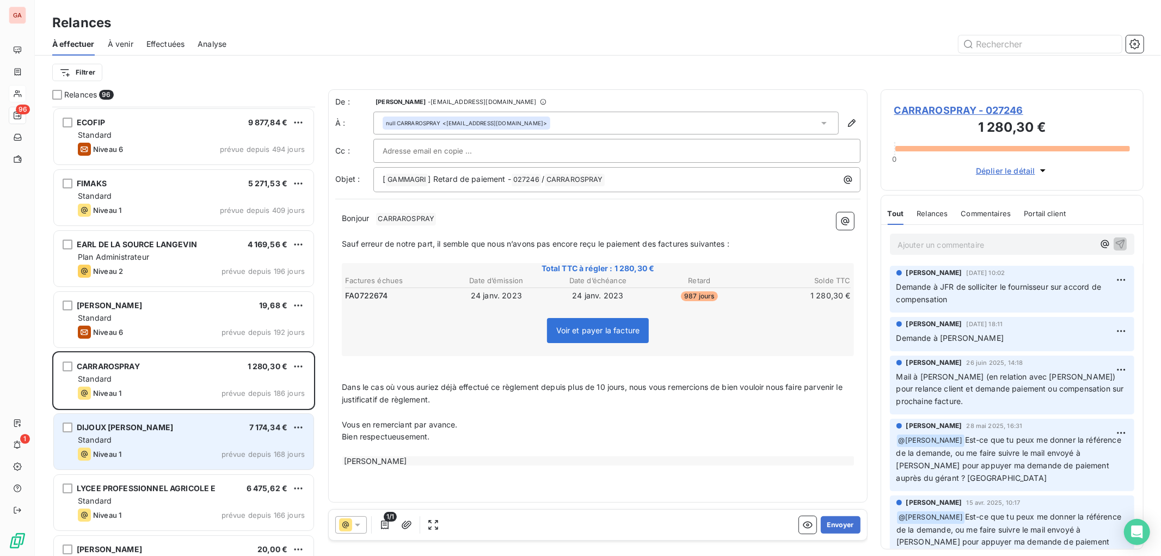
click at [163, 429] on span "DIJOUX [PERSON_NAME]" at bounding box center [125, 426] width 96 height 9
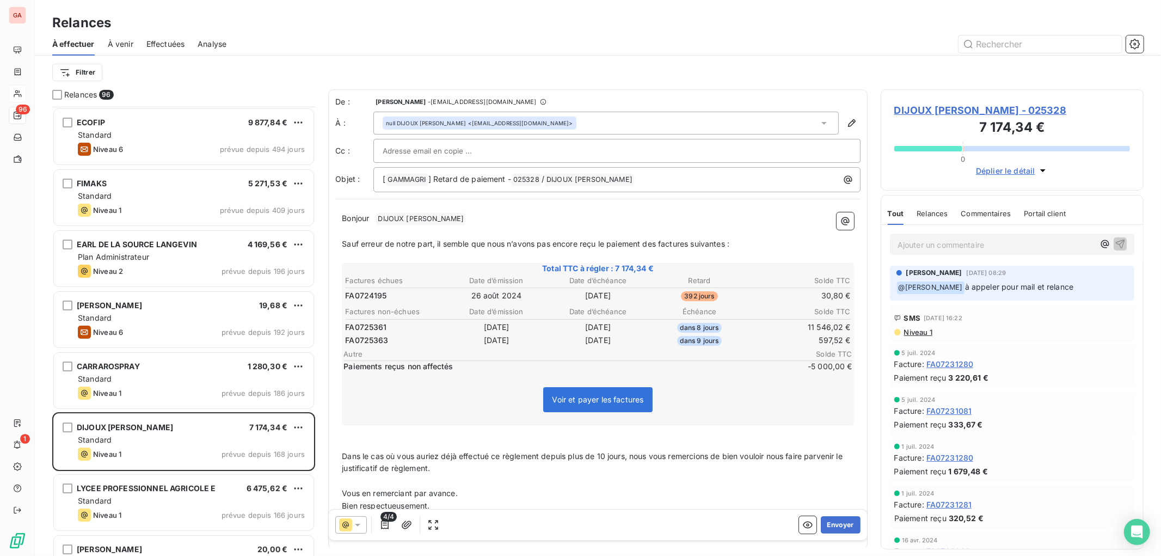
click at [360, 528] on icon at bounding box center [357, 524] width 11 height 11
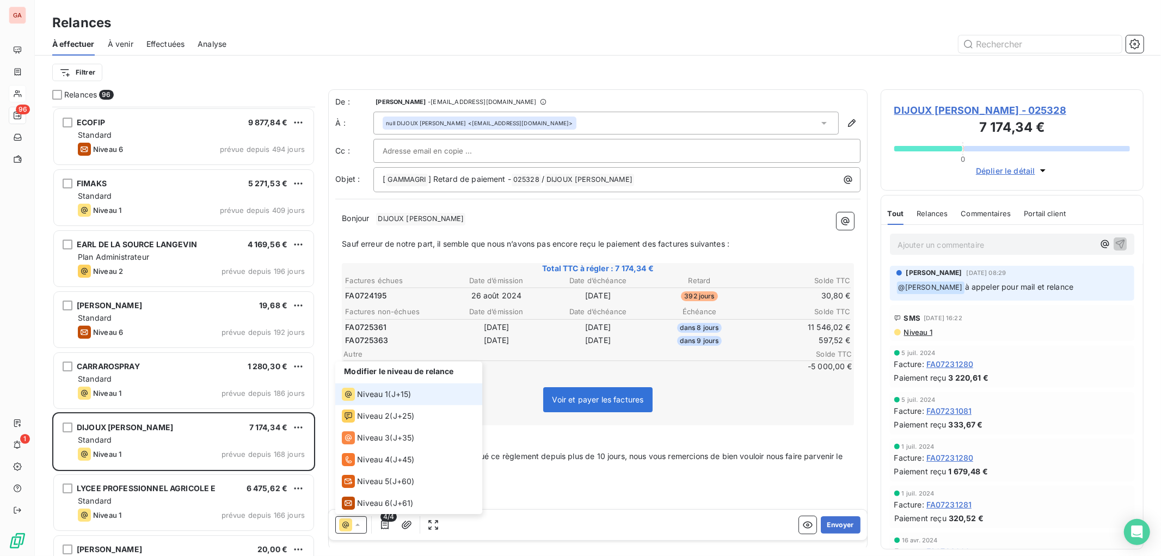
click at [403, 392] on span "J+15 )" at bounding box center [401, 394] width 20 height 11
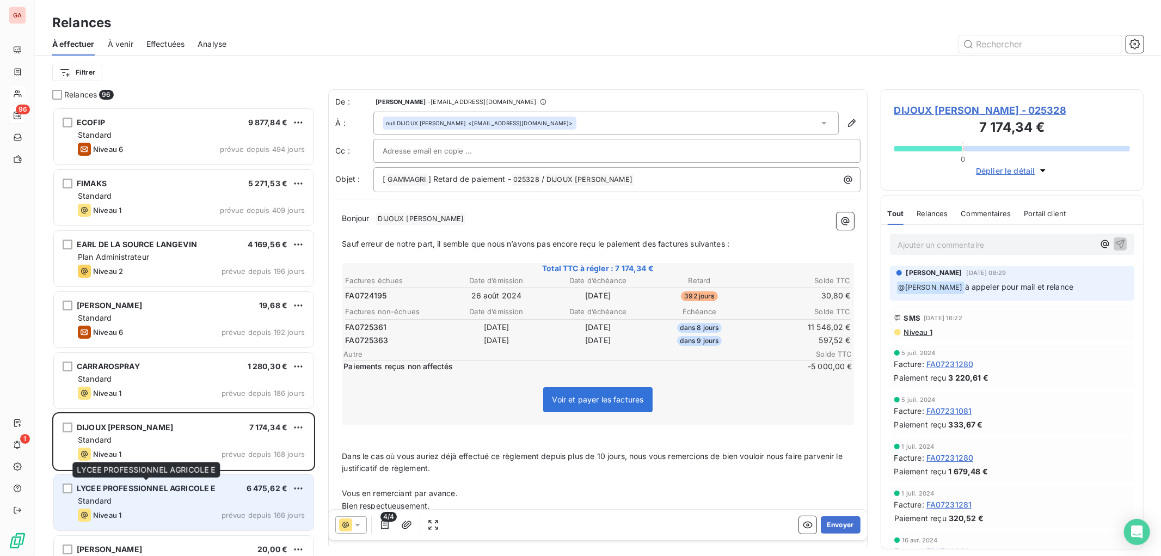
click at [194, 485] on span "LYCEE PROFESSIONNEL AGRICOLE E" at bounding box center [146, 487] width 139 height 9
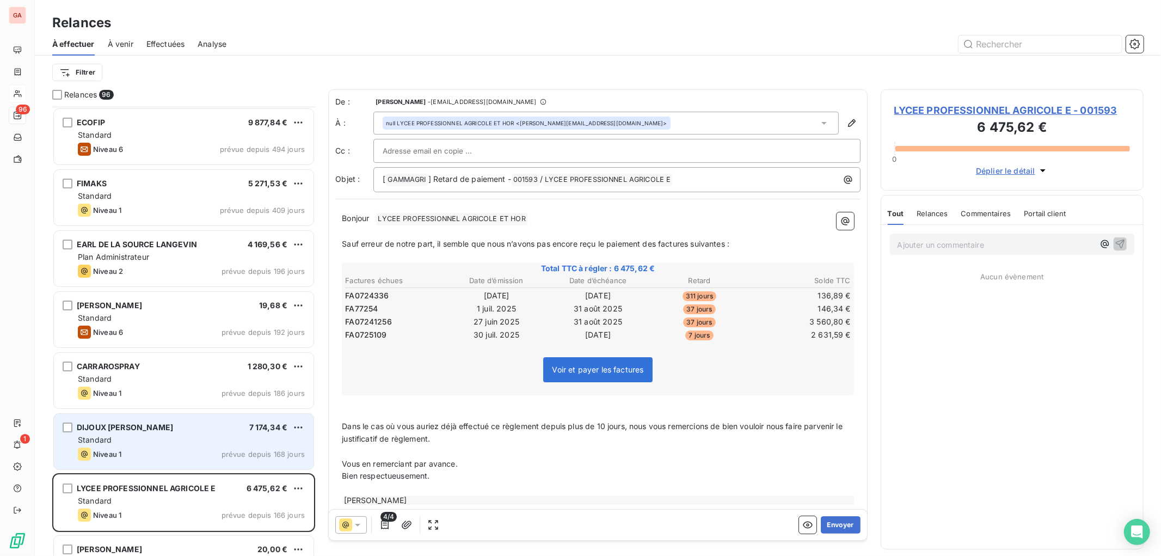
click at [194, 429] on div "DIJOUX [PERSON_NAME] ELOIC 7 174,34 €" at bounding box center [191, 427] width 227 height 10
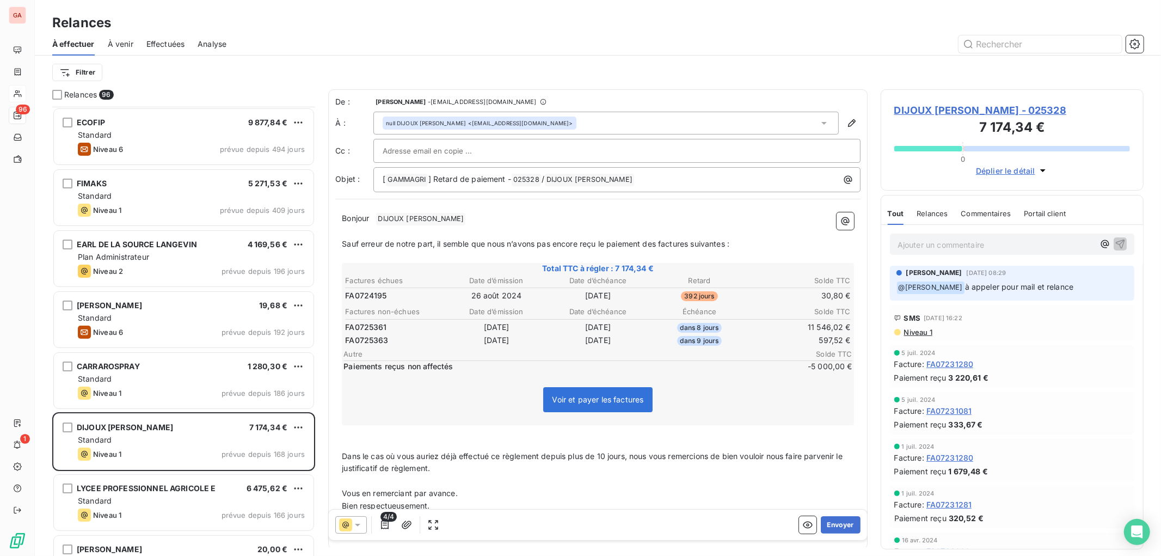
click at [505, 225] on p "﻿" at bounding box center [598, 231] width 512 height 13
click at [511, 218] on p "Bonjour ﻿ DIJOUX [PERSON_NAME] ﻿ ﻿" at bounding box center [598, 218] width 512 height 13
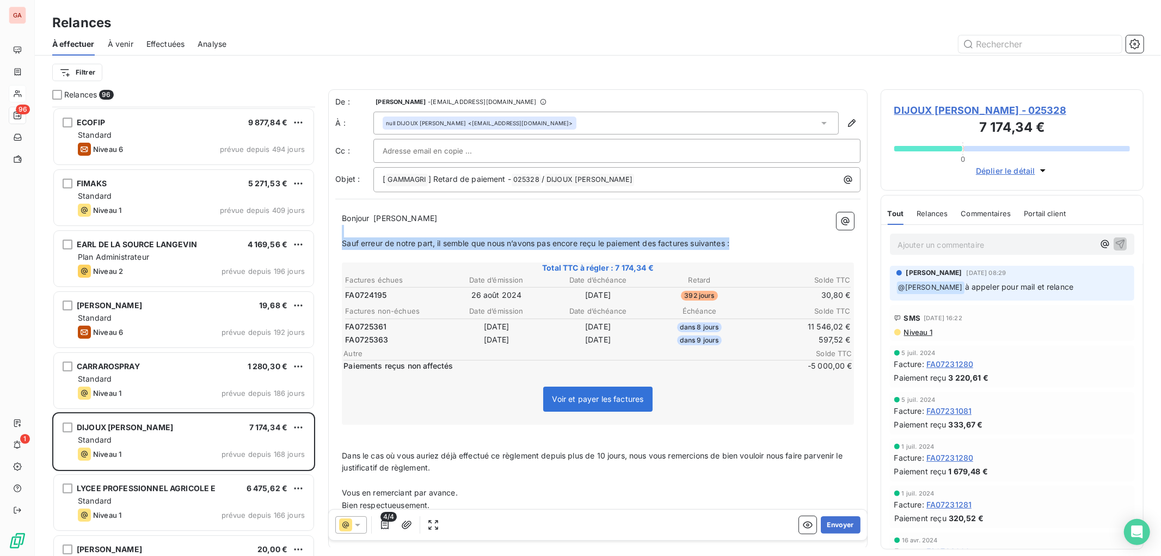
drag, startPoint x: 754, startPoint y: 238, endPoint x: 330, endPoint y: 228, distance: 424.1
click at [333, 229] on div "De : [PERSON_NAME] - [EMAIL_ADDRESS][DOMAIN_NAME] À : null DIJOUX [PERSON_NAME]…" at bounding box center [597, 318] width 539 height 459
click at [501, 184] on p "[ GAMMAGRI ﻿ ] Retard de paiement - 025328 ﻿ / DIJOUX [PERSON_NAME] ﻿ ﻿" at bounding box center [620, 179] width 474 height 13
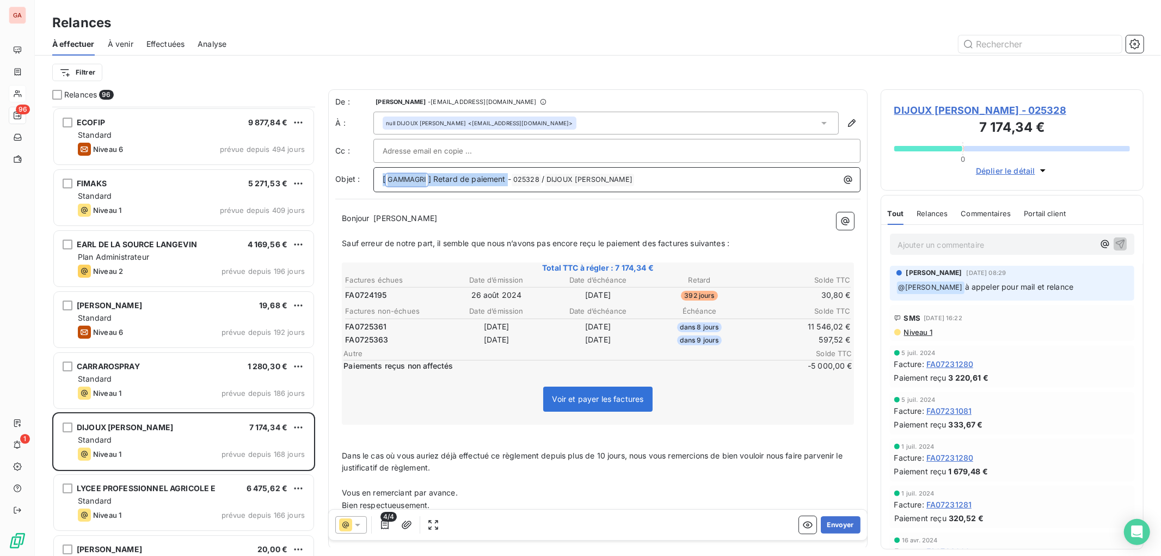
drag, startPoint x: 509, startPoint y: 176, endPoint x: 346, endPoint y: 168, distance: 163.5
click at [346, 168] on div "Objet : [ GAMMAGRI ﻿ ] Retard de paiement - 025328 ﻿ / DIJOUX [PERSON_NAME] ﻿ ﻿" at bounding box center [597, 179] width 525 height 25
click at [732, 249] on p "Sauf erreur de notre part, il semble que nous n’avons pas encore reçu le paieme…" at bounding box center [598, 243] width 512 height 13
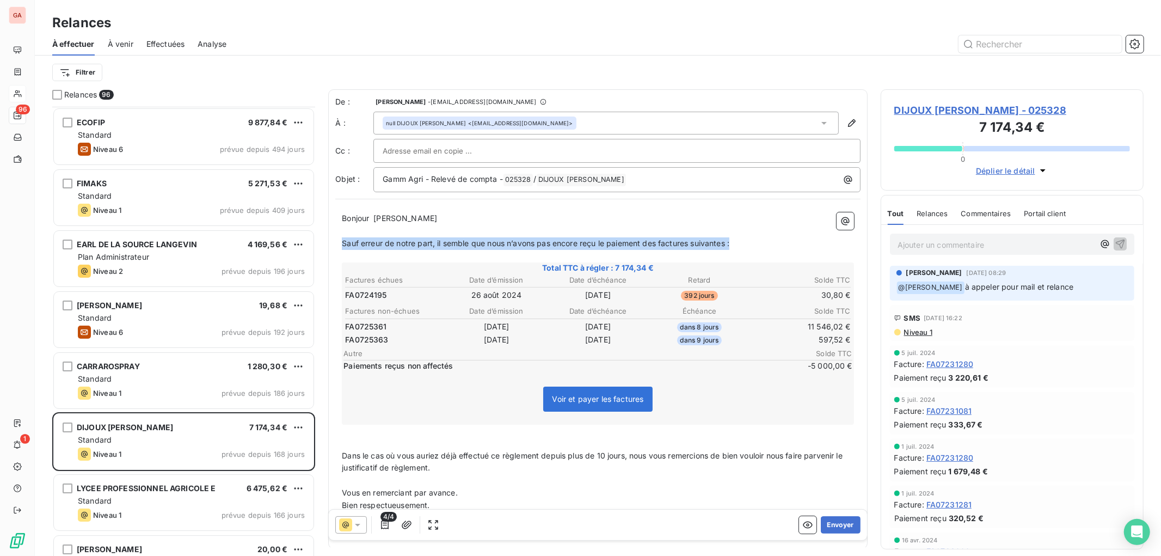
drag, startPoint x: 748, startPoint y: 241, endPoint x: 318, endPoint y: 239, distance: 429.4
click at [319, 242] on div "Relances 96 EARL DE LA RAVINE [PERSON_NAME] 40 270,69 € Plan Administrateur Niv…" at bounding box center [598, 322] width 1126 height 466
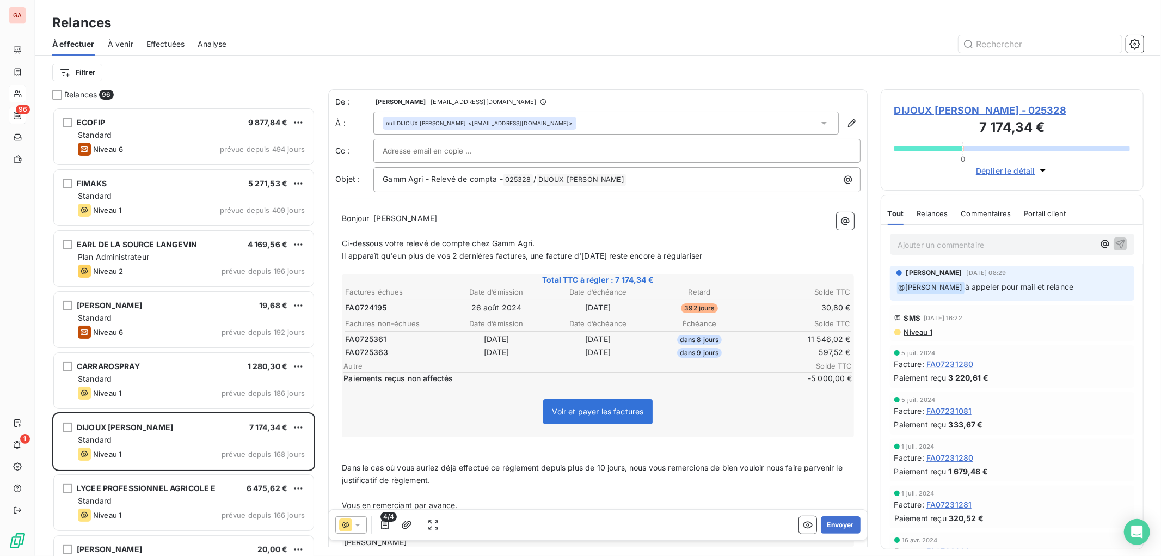
click at [403, 253] on span "Il apparaît qu'eun plus de vos 2 dernières factures, une facture d'[DATE] reste…" at bounding box center [522, 255] width 360 height 9
click at [572, 240] on p "Ci-dessous votre relevé de compte chez Gamm Agri." at bounding box center [598, 243] width 512 height 13
click at [369, 215] on span "Bonjour" at bounding box center [355, 217] width 27 height 9
click at [494, 178] on span "Gamm Agri - Relevé de compta -" at bounding box center [443, 178] width 120 height 9
click at [380, 219] on span "[PERSON_NAME]" at bounding box center [405, 217] width 64 height 9
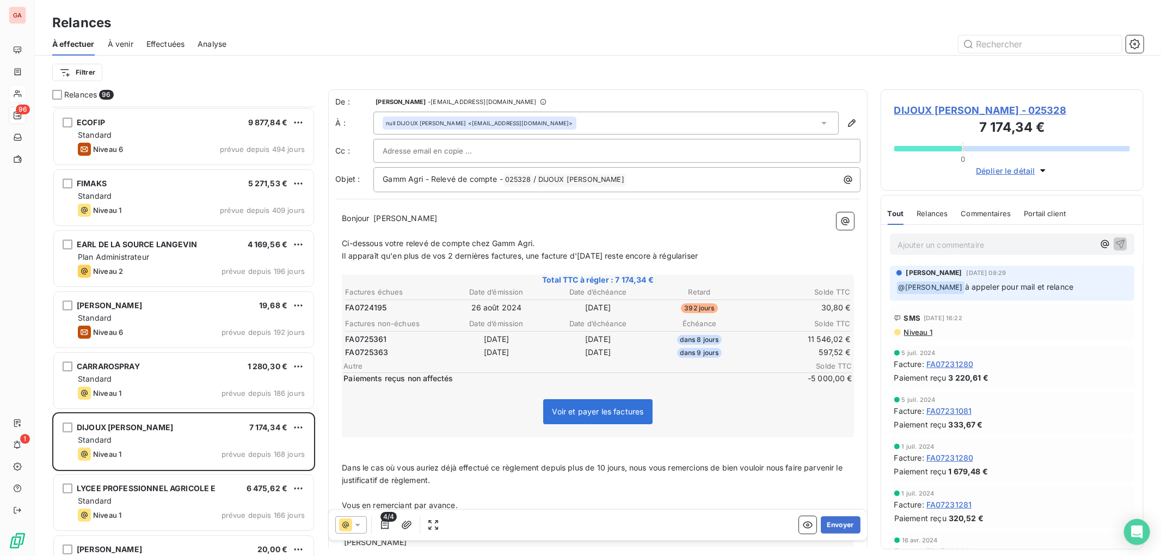
click at [589, 242] on p "Ci-dessous votre relevé de compte chez Gamm Agri." at bounding box center [598, 243] width 512 height 13
click at [469, 456] on p "﻿" at bounding box center [598, 456] width 512 height 13
click at [493, 450] on p "﻿" at bounding box center [598, 456] width 512 height 13
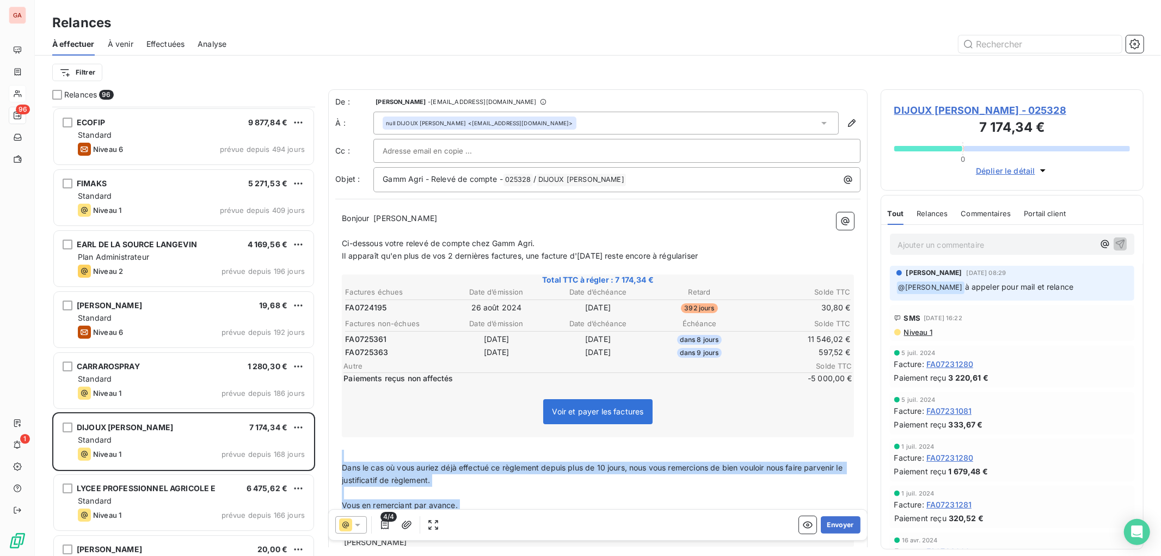
scroll to position [56, 0]
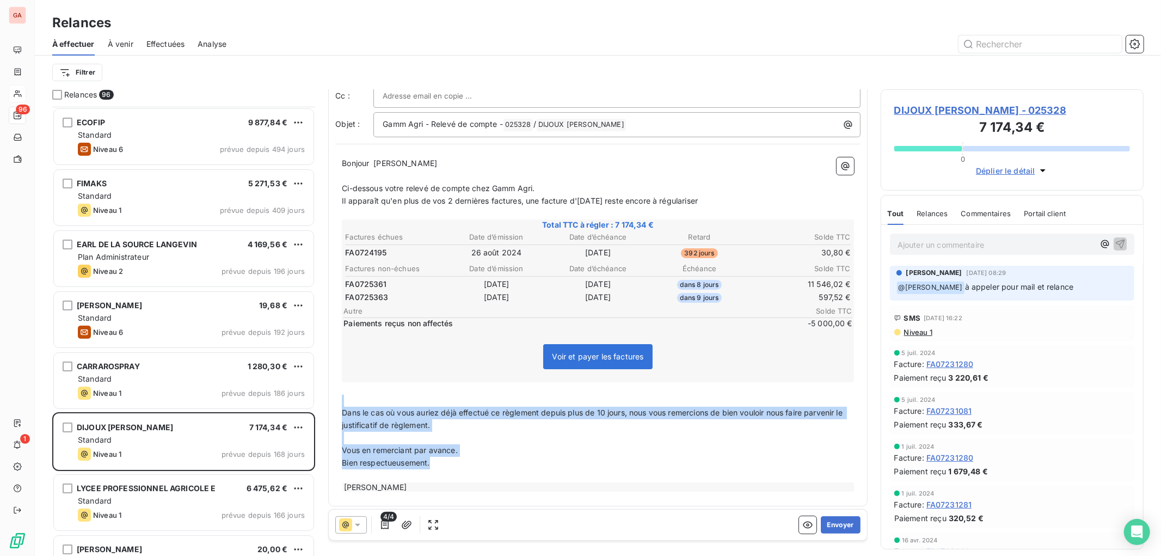
drag, startPoint x: 496, startPoint y: 449, endPoint x: 518, endPoint y: 459, distance: 24.1
click at [518, 459] on div "Bonjour ﻿ [PERSON_NAME] ﻿ Ci-dessous votre relevé de compte chez Gamm Agri. Il …" at bounding box center [598, 324] width 512 height 335
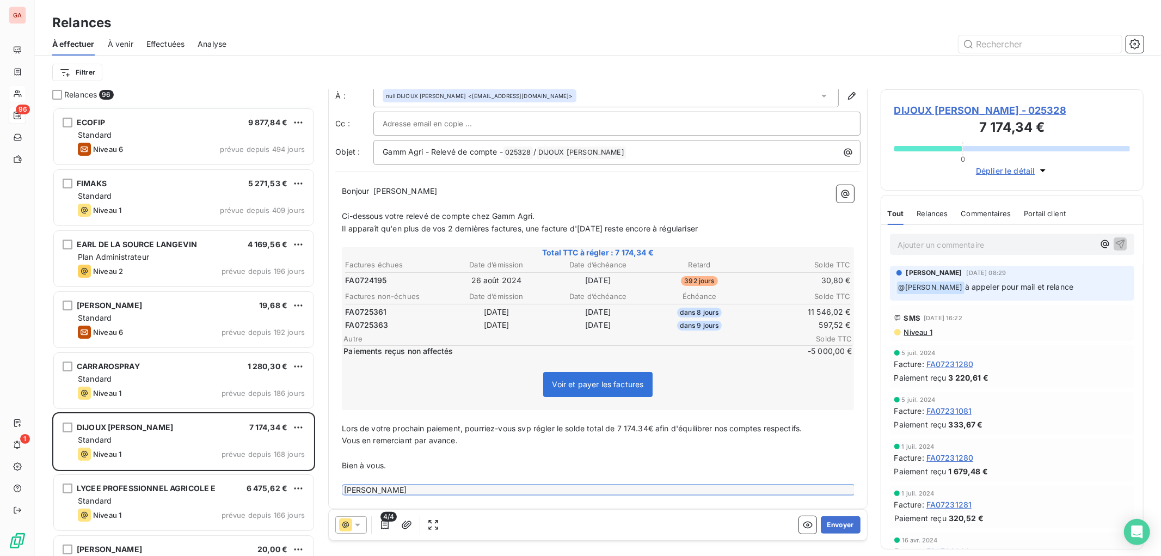
scroll to position [30, 0]
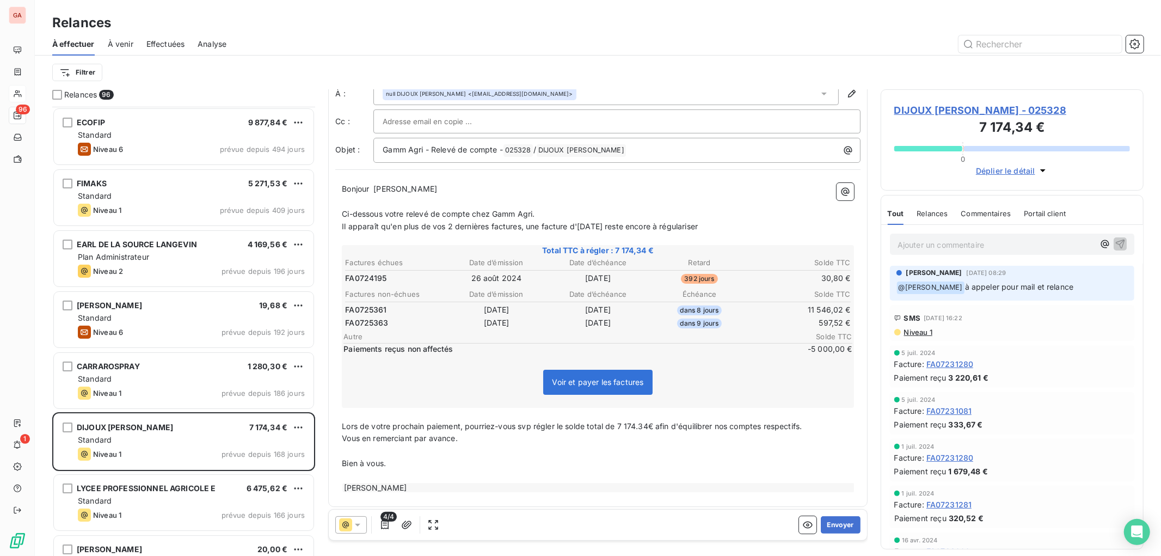
click at [554, 433] on p "Vous en remerciant par avance." at bounding box center [598, 438] width 512 height 13
click at [432, 450] on p "﻿" at bounding box center [598, 451] width 512 height 13
click at [410, 470] on p "﻿" at bounding box center [598, 476] width 512 height 13
click at [358, 458] on span "Bien à vous." at bounding box center [364, 462] width 44 height 9
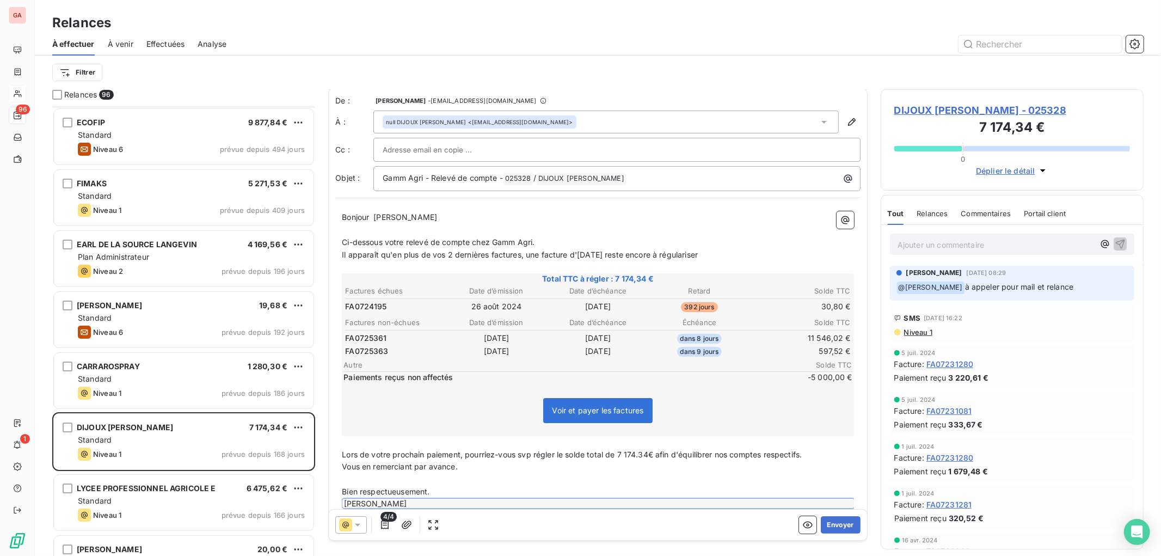
scroll to position [0, 0]
click at [441, 225] on p "﻿" at bounding box center [598, 231] width 512 height 13
click at [698, 253] on span "Il apparaît qu'en plus de vos 2 dernières factures, une facture d'[DATE] reste …" at bounding box center [520, 255] width 356 height 9
click at [758, 254] on p "Il apparaît qu'en plus de vos 2 dernières factures, une facture d'[DATE] reste …" at bounding box center [598, 256] width 512 height 13
click at [512, 463] on p "Vous en remerciant par avance." at bounding box center [598, 468] width 512 height 13
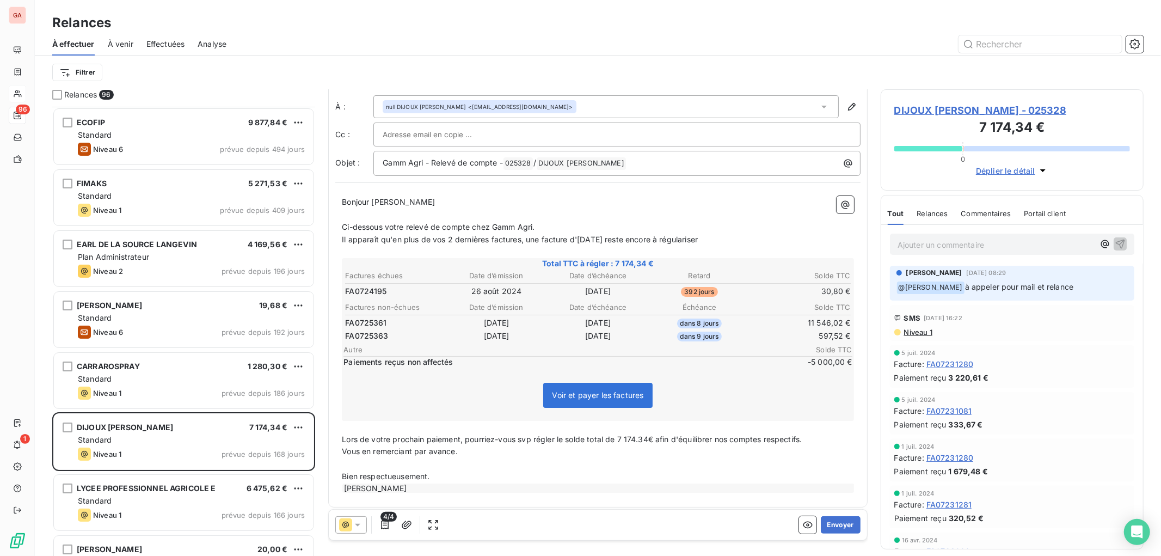
scroll to position [17, 0]
click at [385, 520] on span "4/4" at bounding box center [388, 517] width 16 height 10
click at [385, 524] on icon "button" at bounding box center [384, 524] width 11 height 11
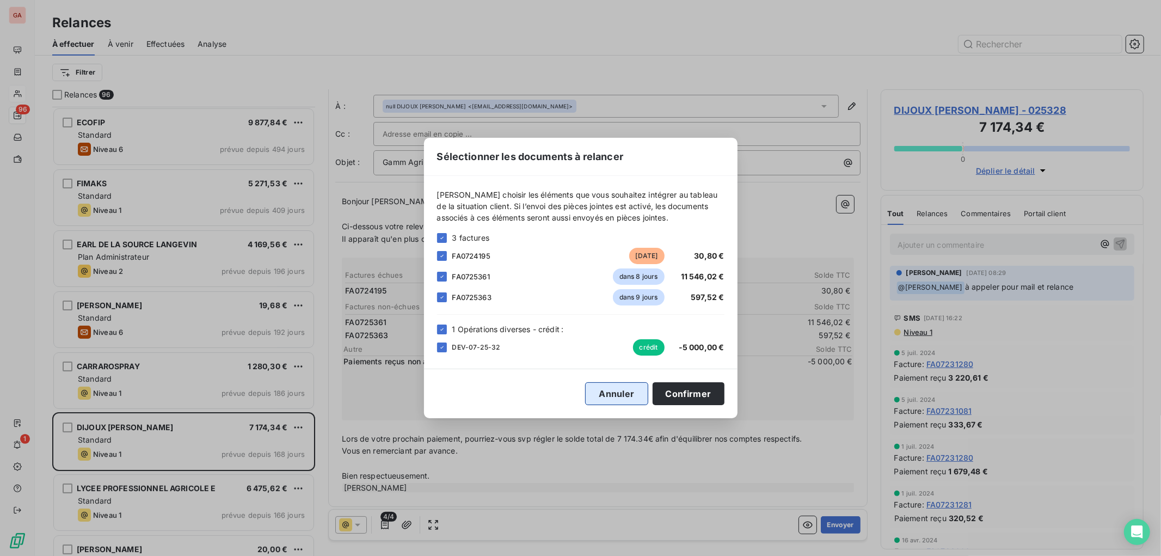
click at [622, 391] on button "Annuler" at bounding box center [616, 393] width 63 height 23
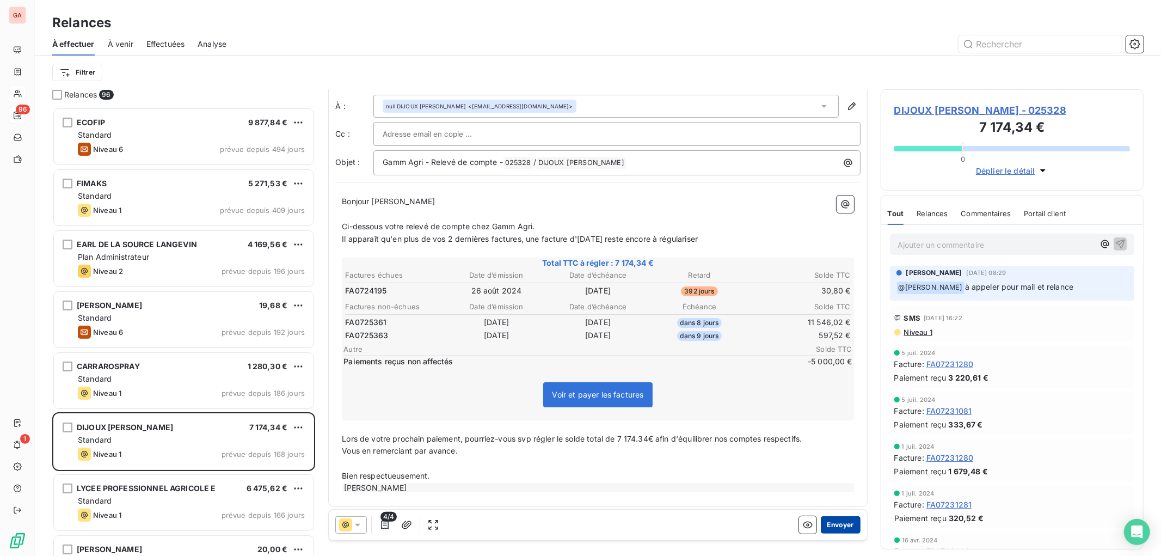
click at [835, 519] on button "Envoyer" at bounding box center [841, 524] width 40 height 17
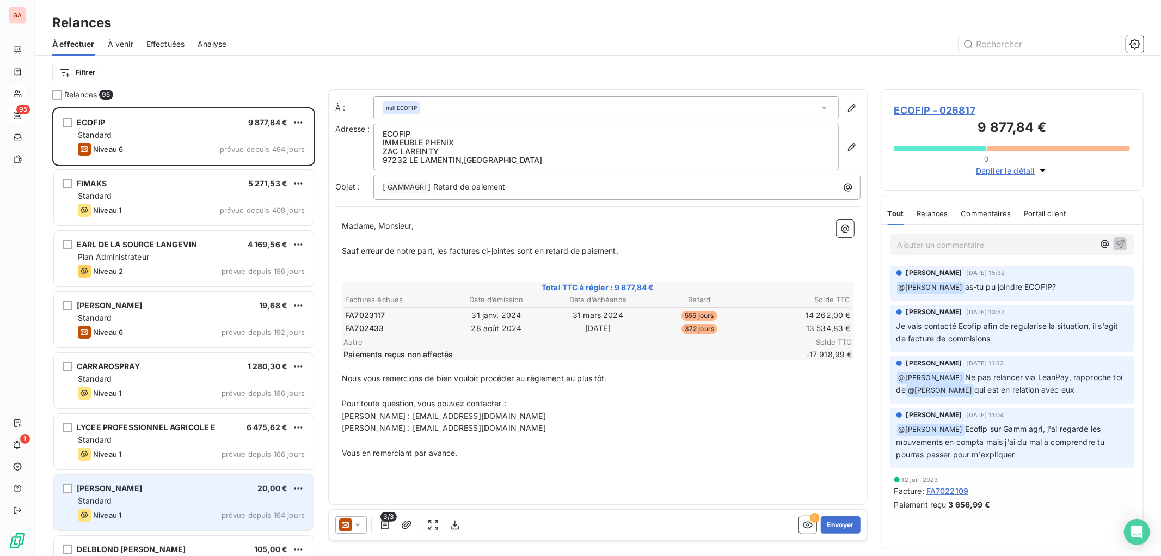
click at [146, 487] on div "[PERSON_NAME] 20,00 €" at bounding box center [191, 488] width 227 height 10
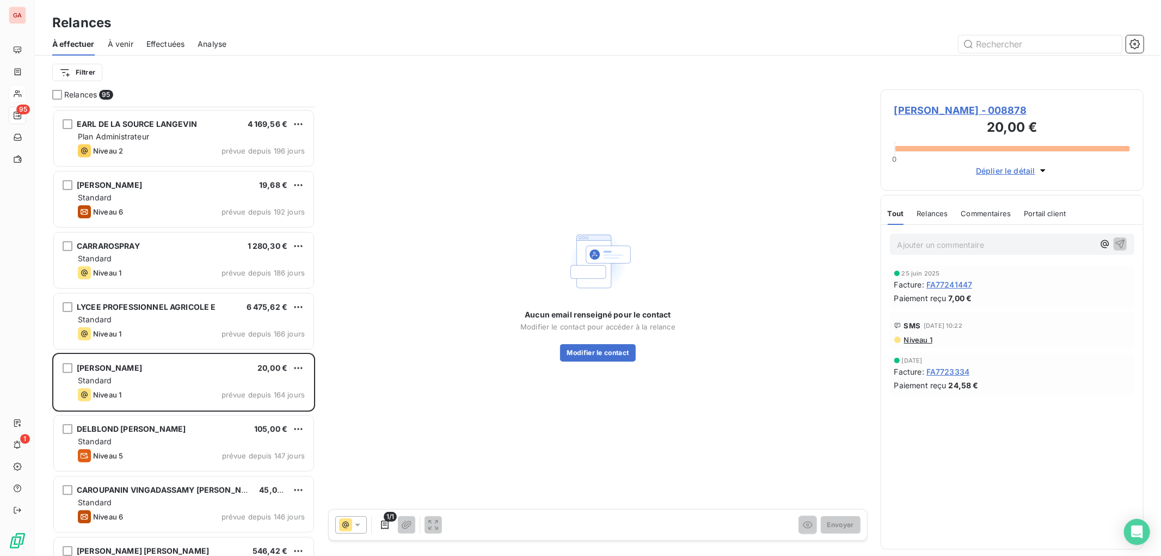
scroll to position [182, 0]
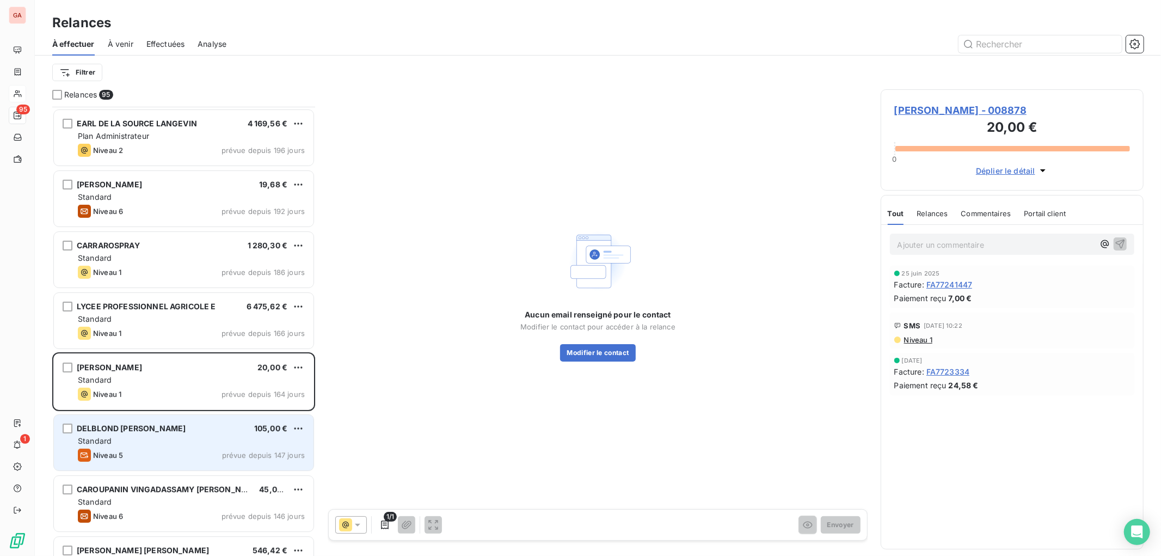
click at [139, 441] on div "Standard" at bounding box center [191, 440] width 227 height 11
